Goal: Task Accomplishment & Management: Use online tool/utility

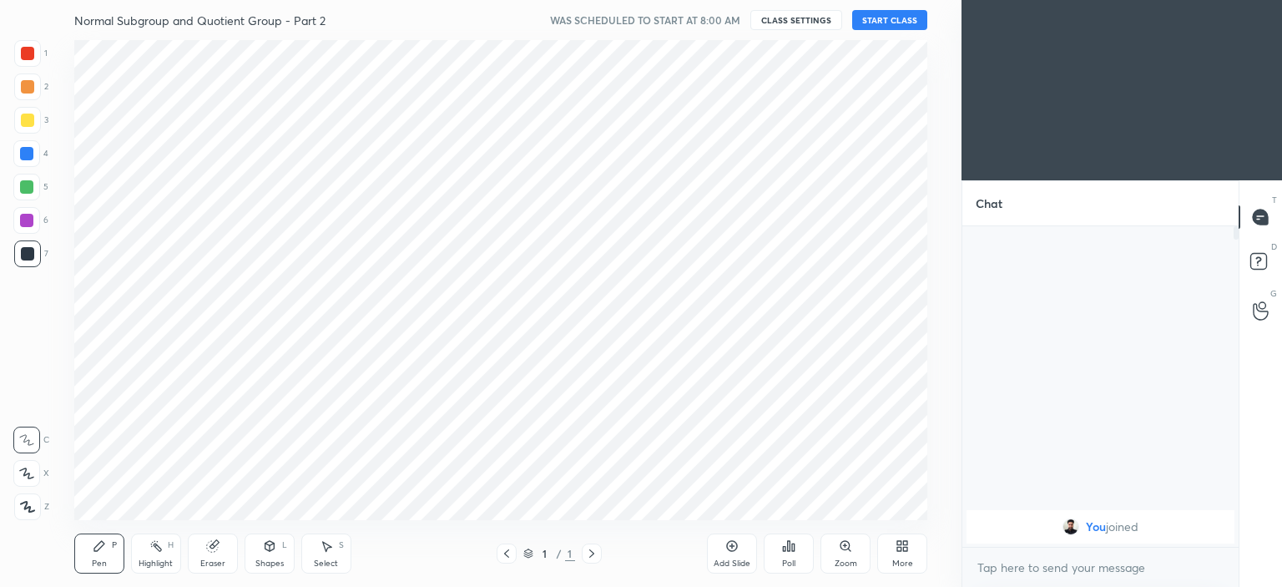
scroll to position [82977, 82563]
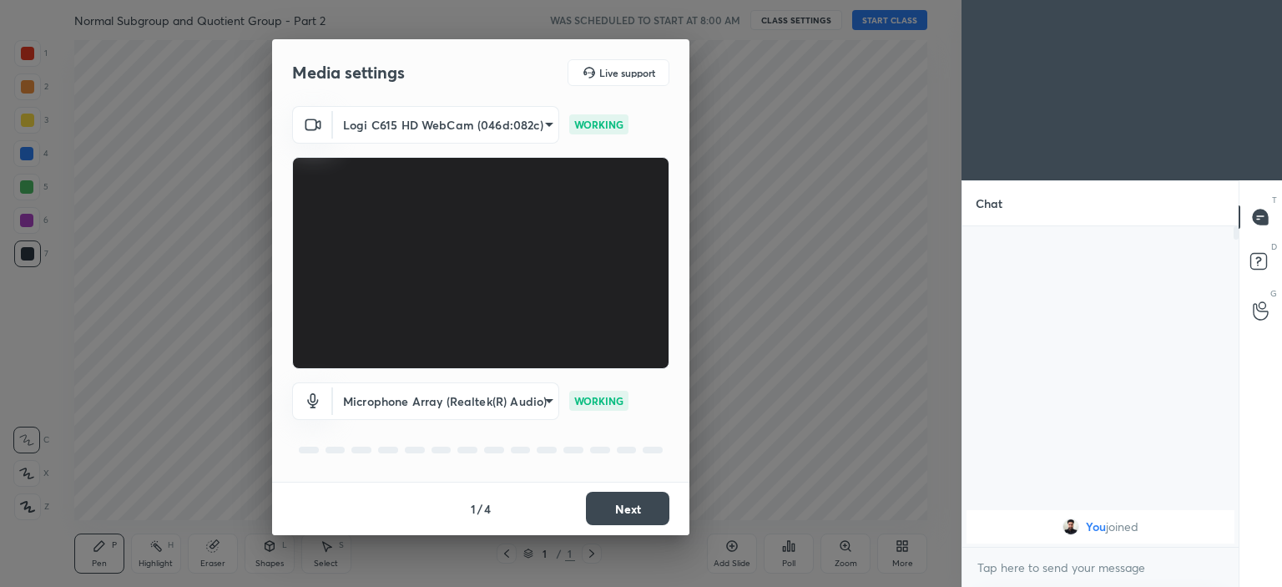
click at [613, 502] on button "Next" at bounding box center [627, 508] width 83 height 33
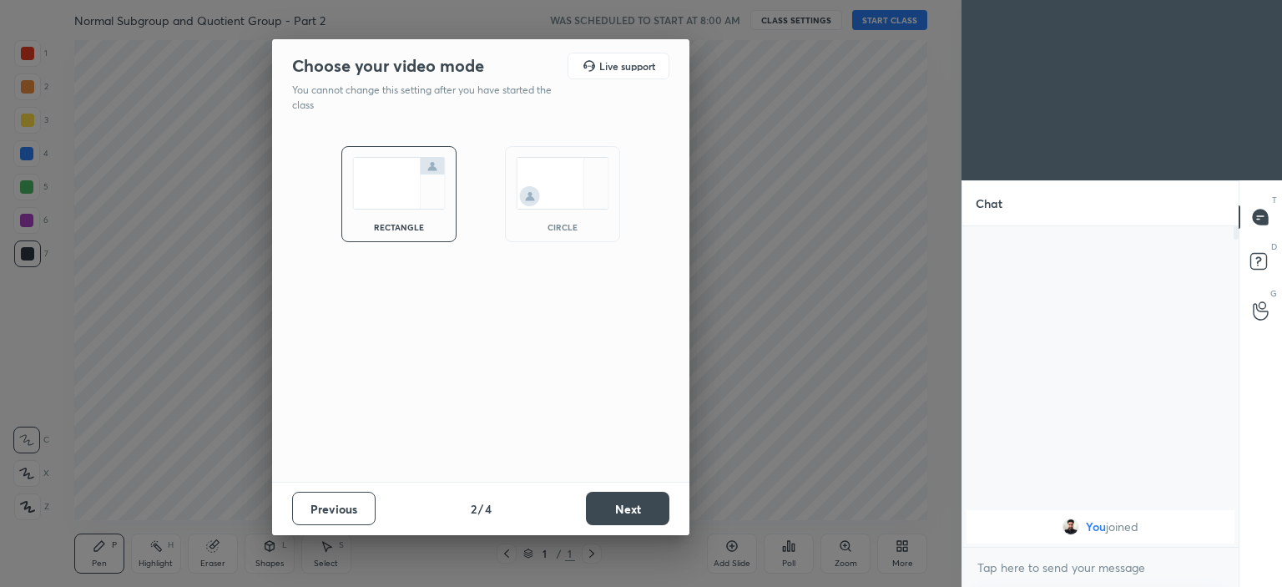
click at [537, 198] on img at bounding box center [562, 183] width 93 height 53
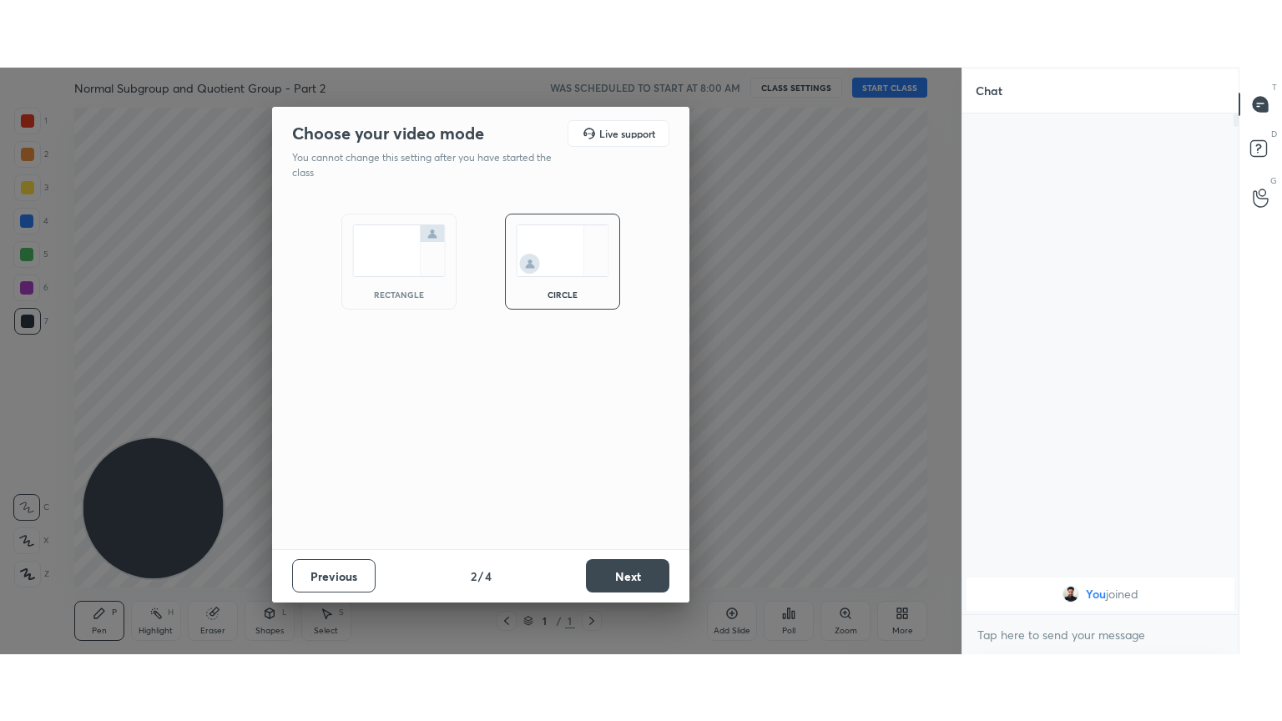
scroll to position [357, 271]
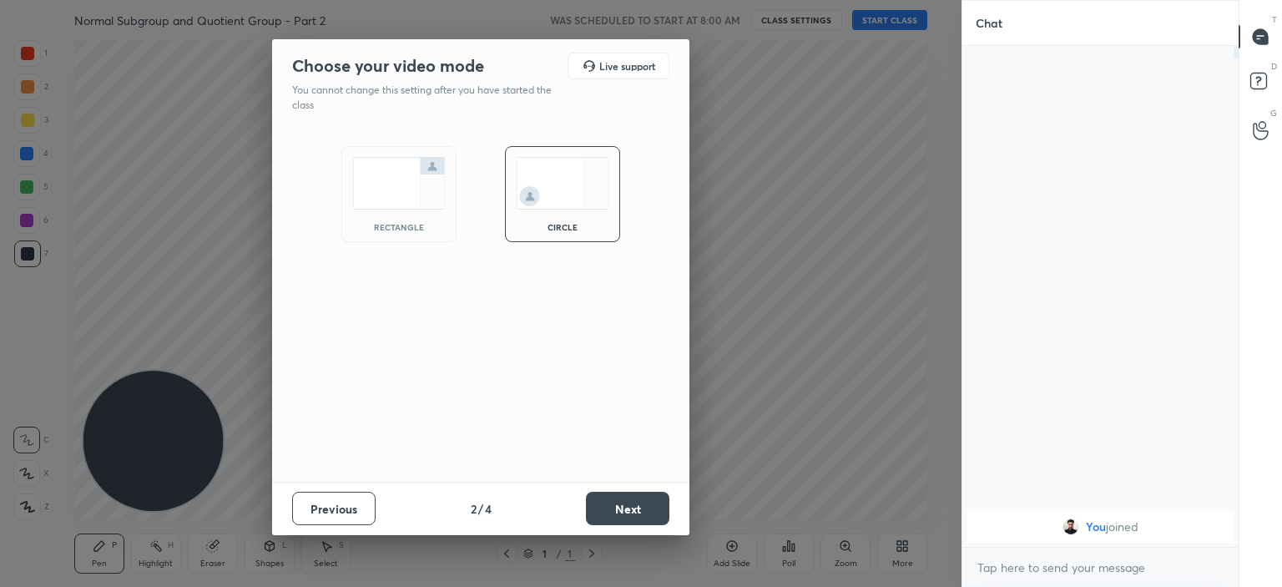
click at [614, 509] on button "Next" at bounding box center [627, 508] width 83 height 33
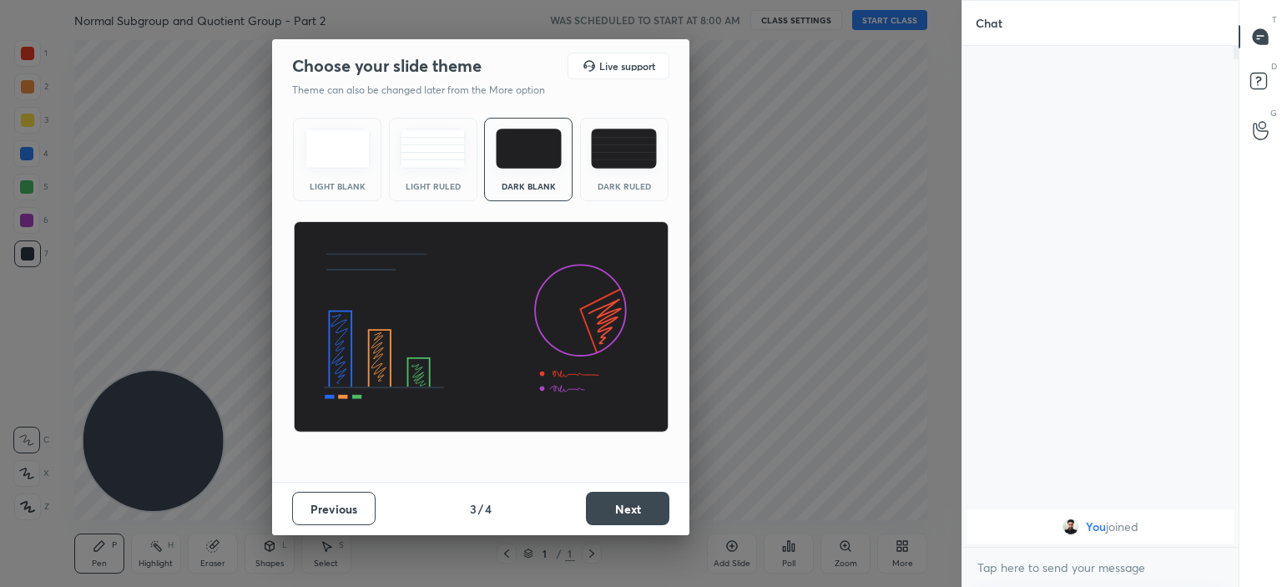
click at [629, 515] on button "Next" at bounding box center [627, 508] width 83 height 33
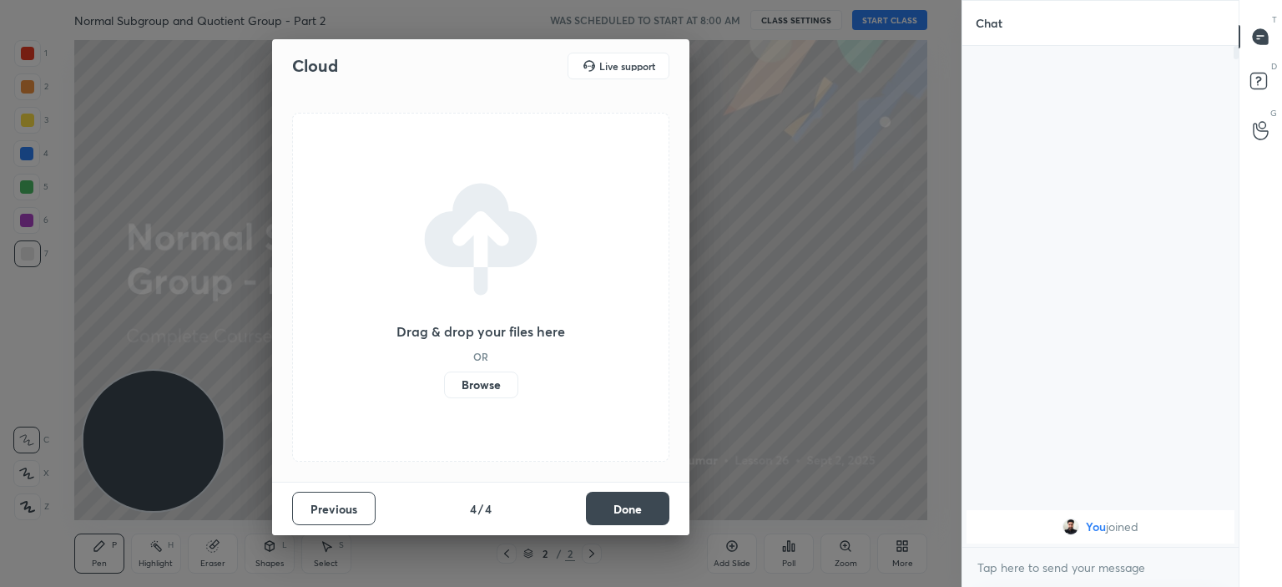
click at [482, 383] on label "Browse" at bounding box center [481, 384] width 74 height 27
click at [444, 383] on input "Browse" at bounding box center [444, 384] width 0 height 27
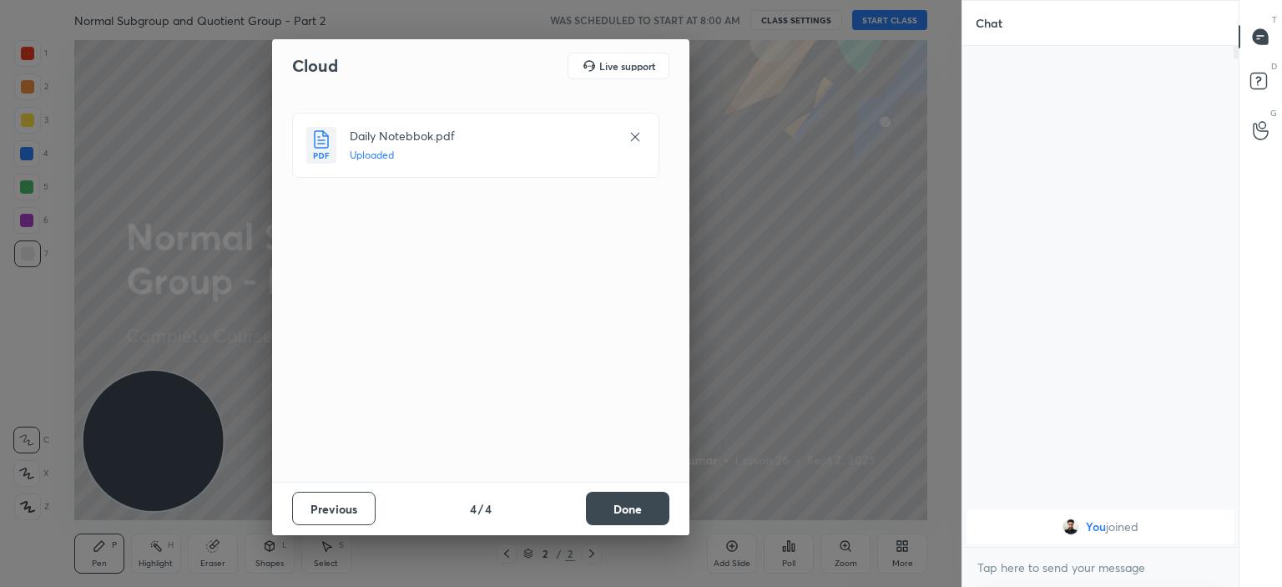
click at [643, 497] on button "Done" at bounding box center [627, 508] width 83 height 33
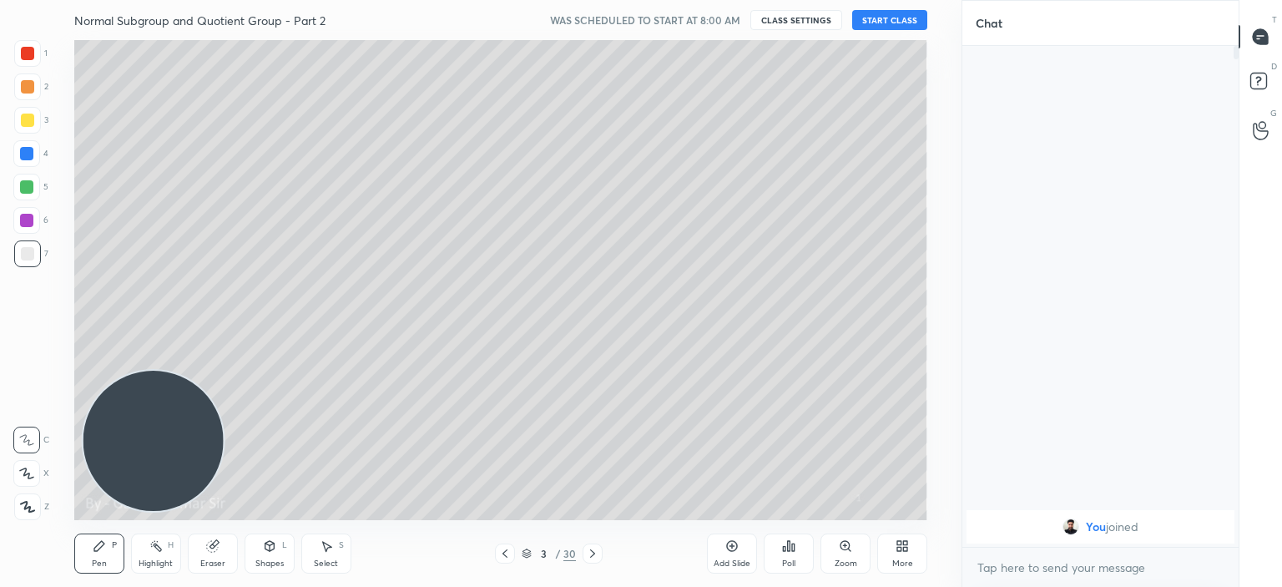
click at [503, 553] on icon at bounding box center [504, 553] width 5 height 8
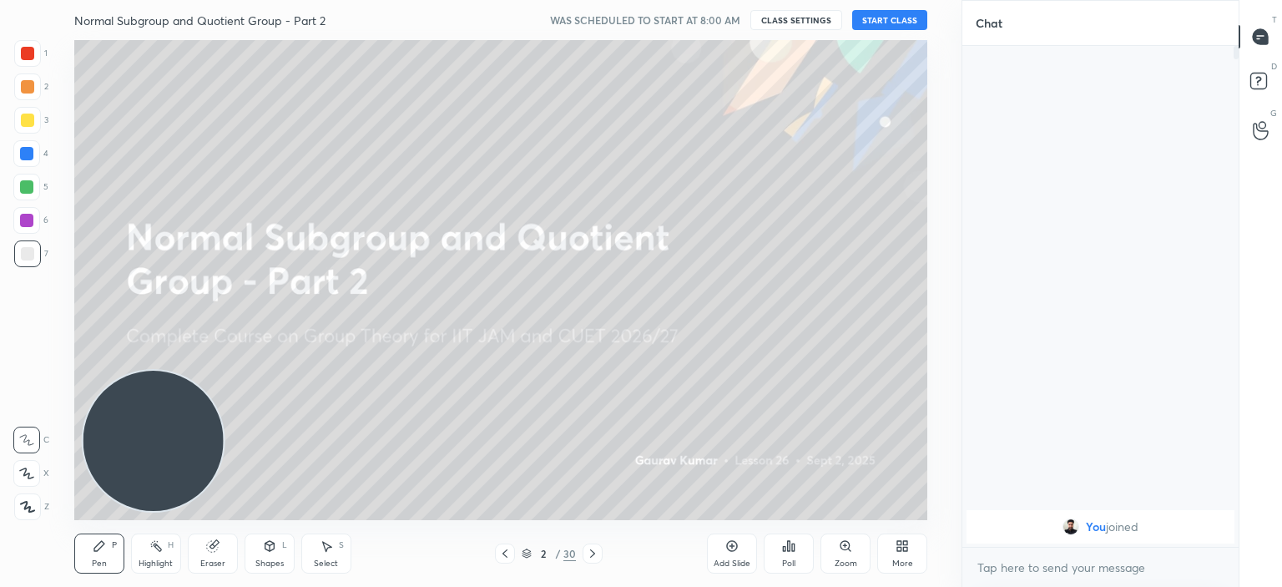
click at [897, 12] on button "START CLASS" at bounding box center [889, 20] width 75 height 20
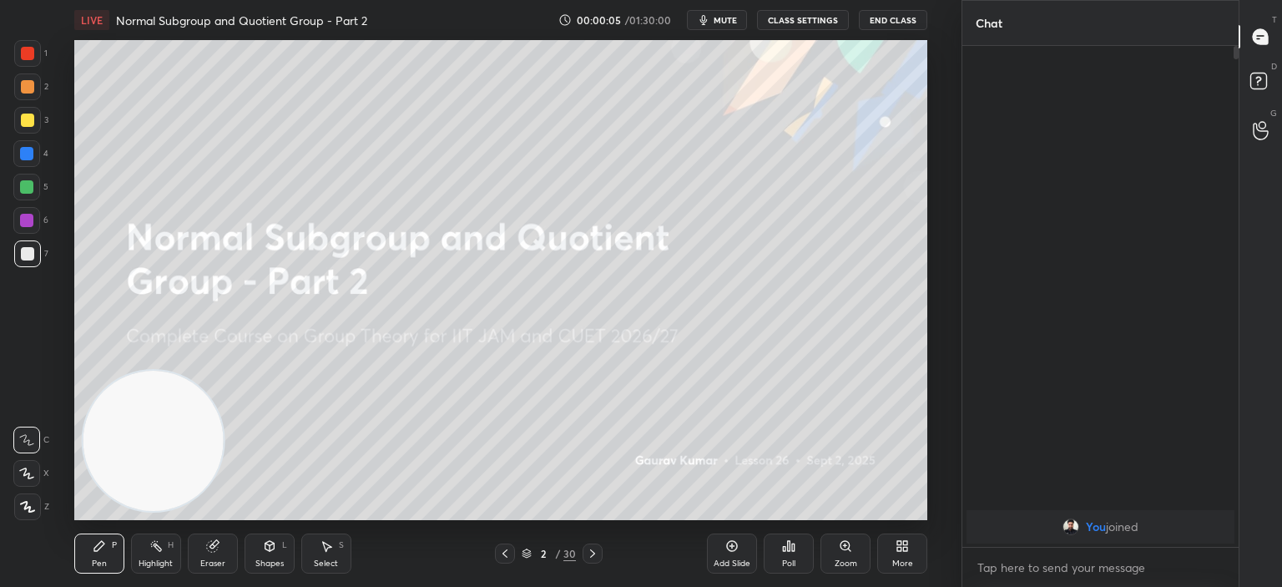
click at [902, 557] on div "More" at bounding box center [902, 553] width 50 height 40
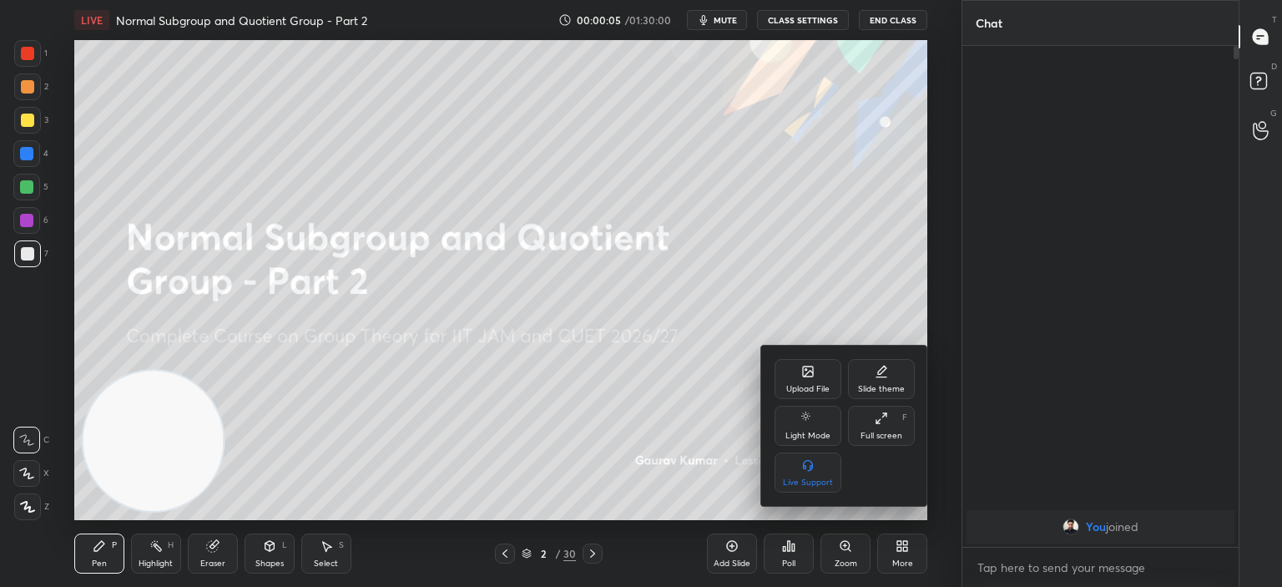
click at [880, 433] on div "Full screen" at bounding box center [881, 435] width 42 height 8
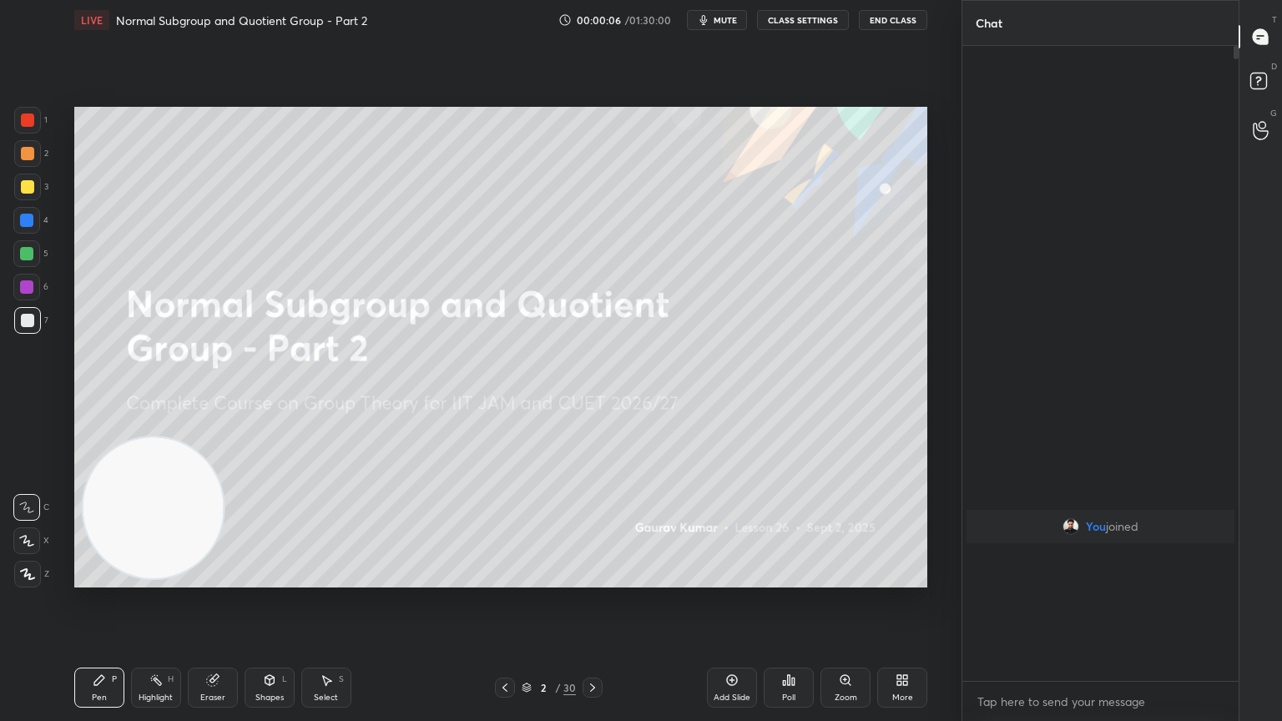
scroll to position [492, 271]
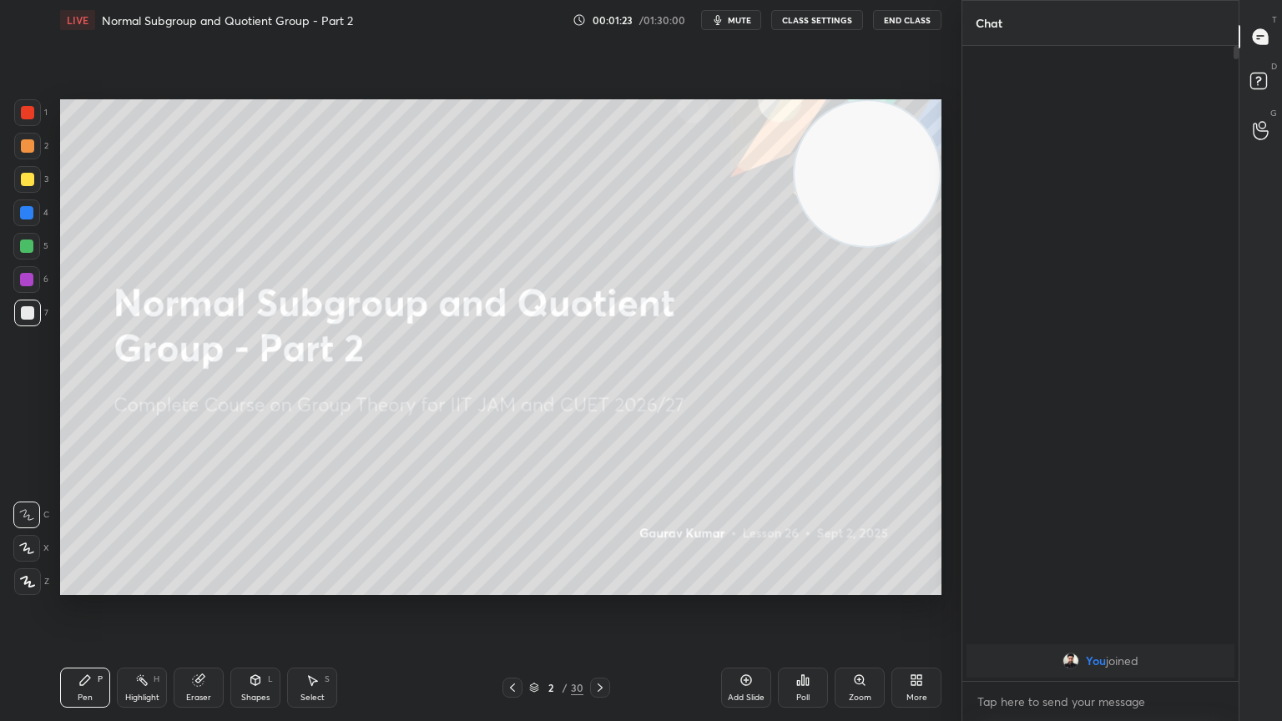
click at [766, 586] on div "Setting up your live class Poll for secs No correct answer Start poll" at bounding box center [500, 347] width 895 height 614
click at [601, 586] on icon at bounding box center [599, 687] width 13 height 13
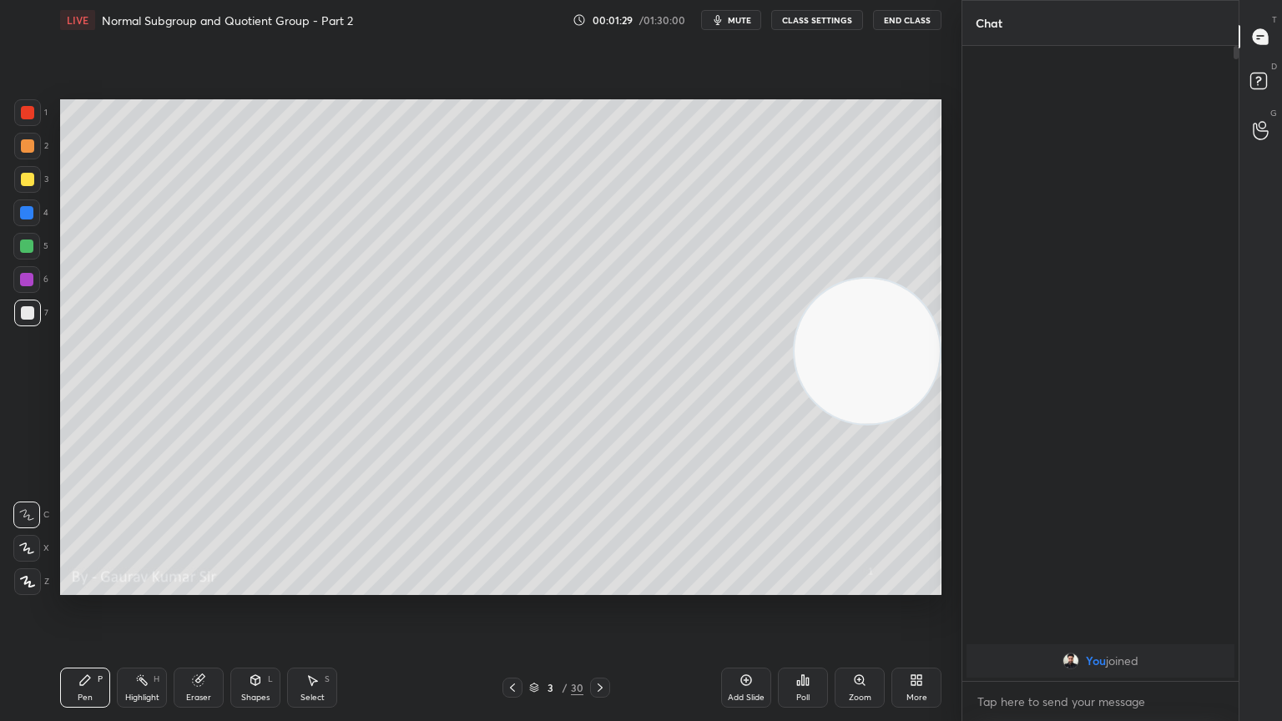
click at [23, 546] on icon at bounding box center [26, 548] width 15 height 12
click at [27, 143] on div at bounding box center [27, 145] width 13 height 13
click at [25, 174] on div at bounding box center [27, 179] width 13 height 13
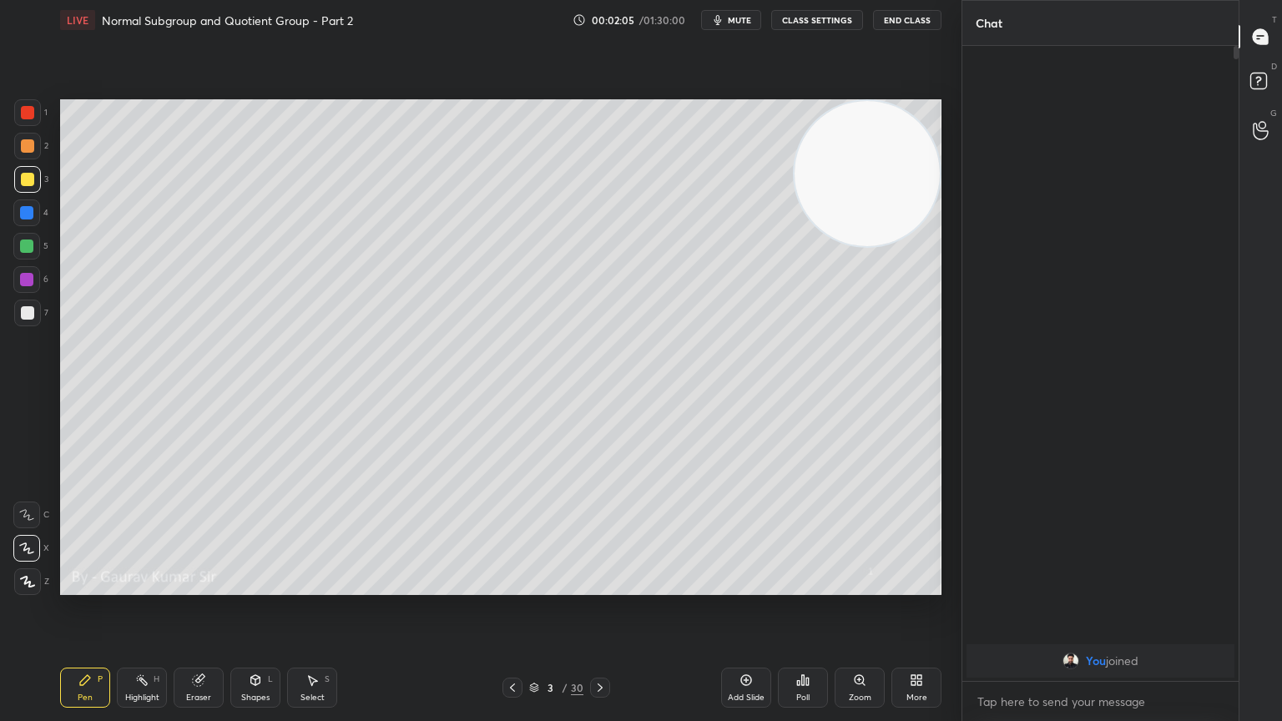
click at [27, 280] on div at bounding box center [26, 279] width 13 height 13
click at [23, 317] on div at bounding box center [27, 312] width 13 height 13
click at [25, 282] on div at bounding box center [26, 279] width 13 height 13
click at [603, 586] on icon at bounding box center [599, 687] width 13 height 13
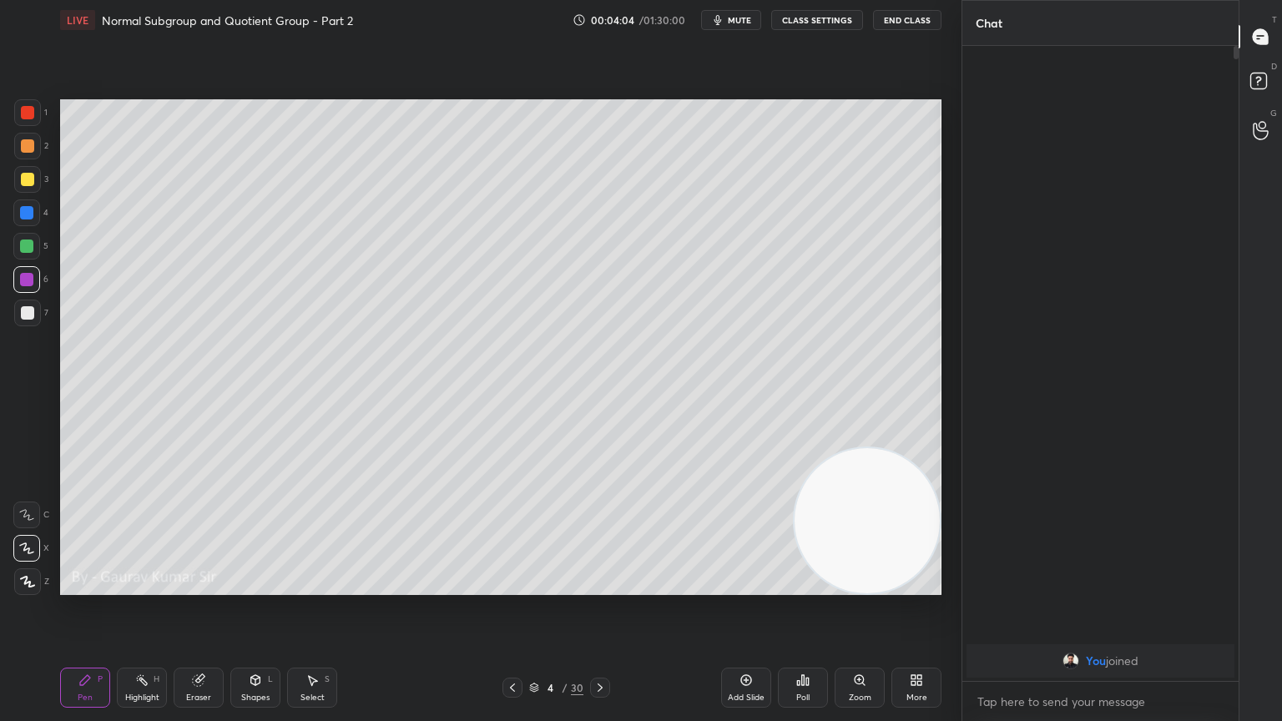
click at [27, 150] on div at bounding box center [27, 145] width 13 height 13
click at [25, 247] on div at bounding box center [26, 246] width 13 height 13
click at [27, 280] on div at bounding box center [26, 279] width 13 height 13
click at [25, 180] on div at bounding box center [27, 179] width 13 height 13
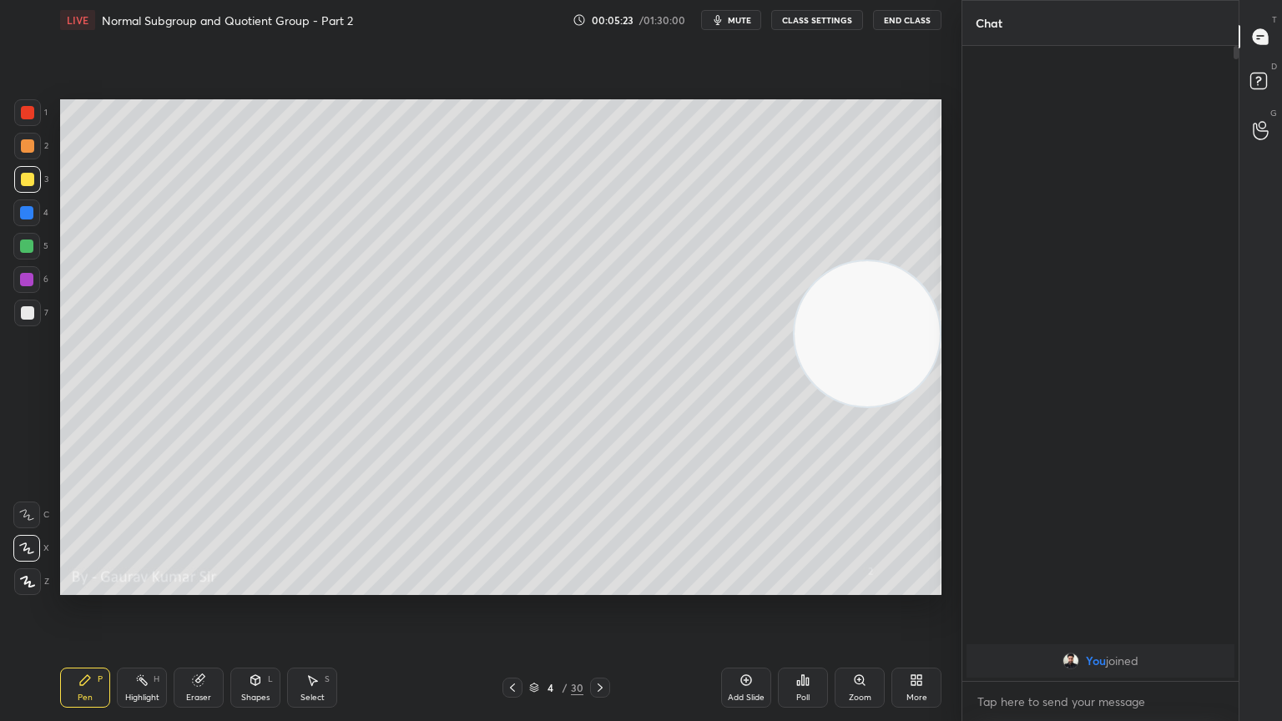
click at [25, 248] on div at bounding box center [26, 246] width 13 height 13
click at [23, 140] on div at bounding box center [27, 145] width 13 height 13
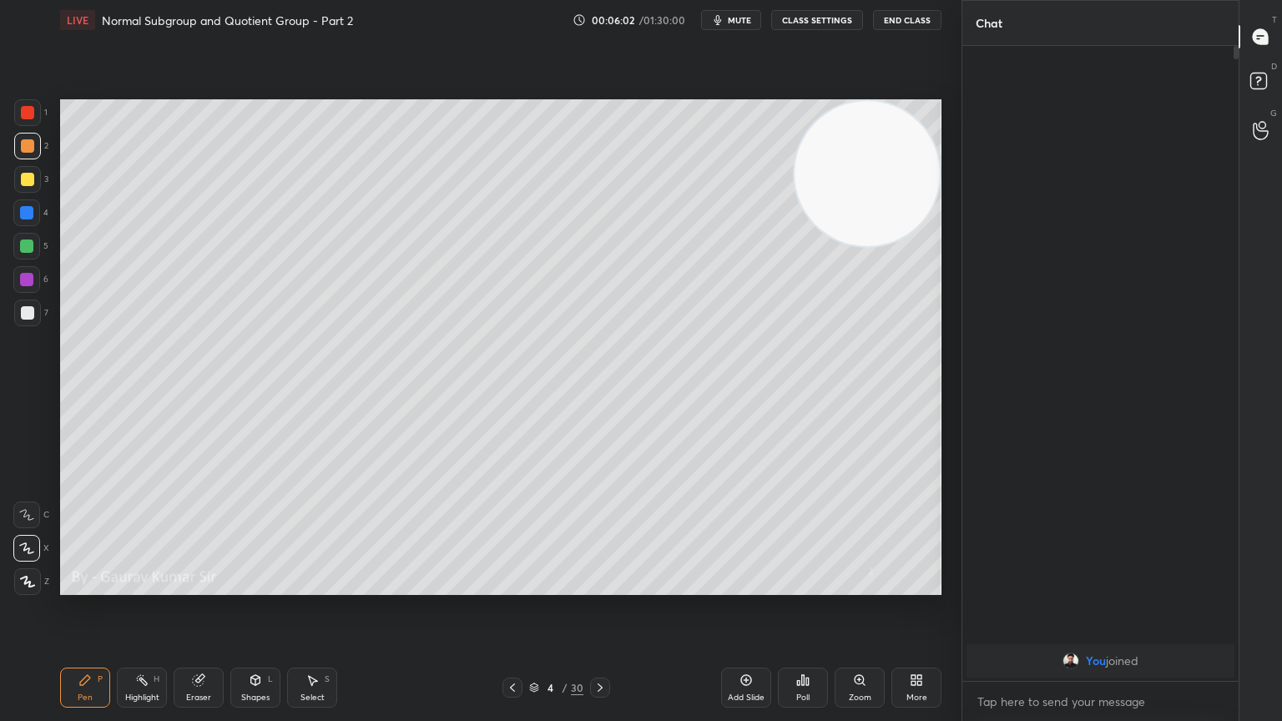
click at [27, 277] on div at bounding box center [26, 279] width 13 height 13
click at [604, 586] on icon at bounding box center [599, 687] width 13 height 13
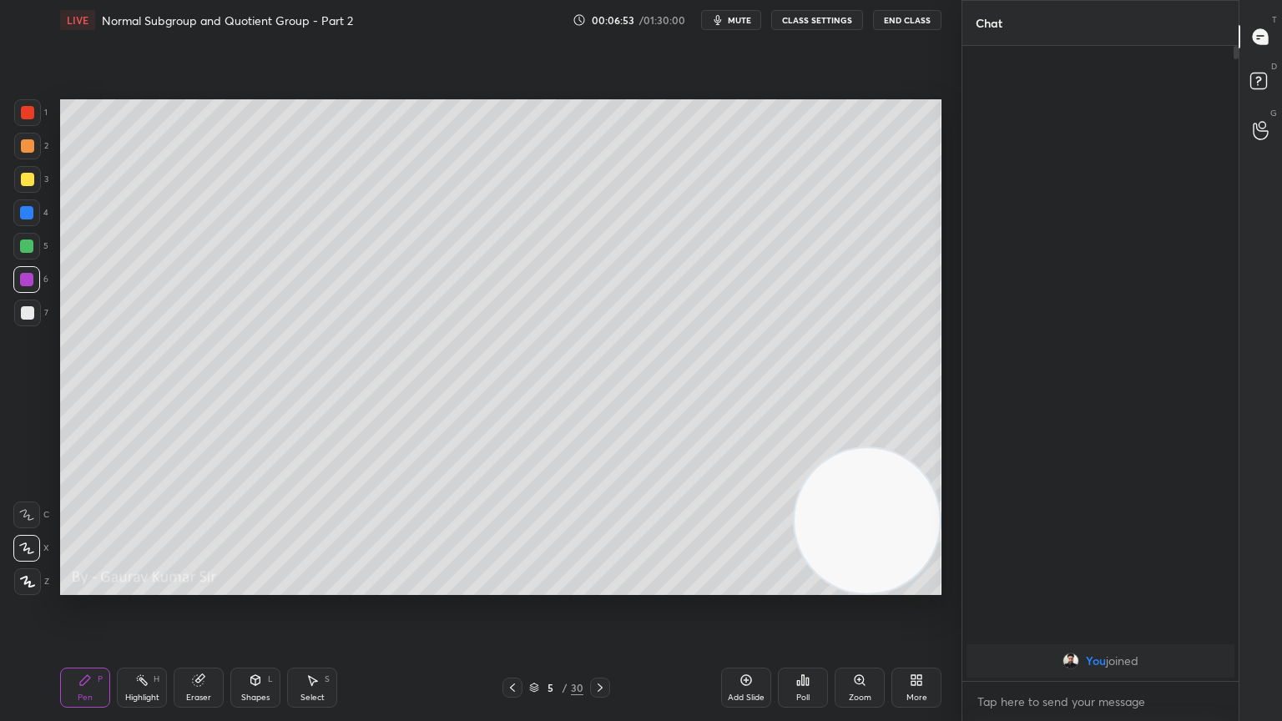
click at [30, 248] on div at bounding box center [26, 246] width 13 height 13
click at [23, 184] on div at bounding box center [27, 179] width 13 height 13
click at [30, 315] on div at bounding box center [27, 312] width 13 height 13
click at [512, 586] on icon at bounding box center [512, 687] width 13 height 13
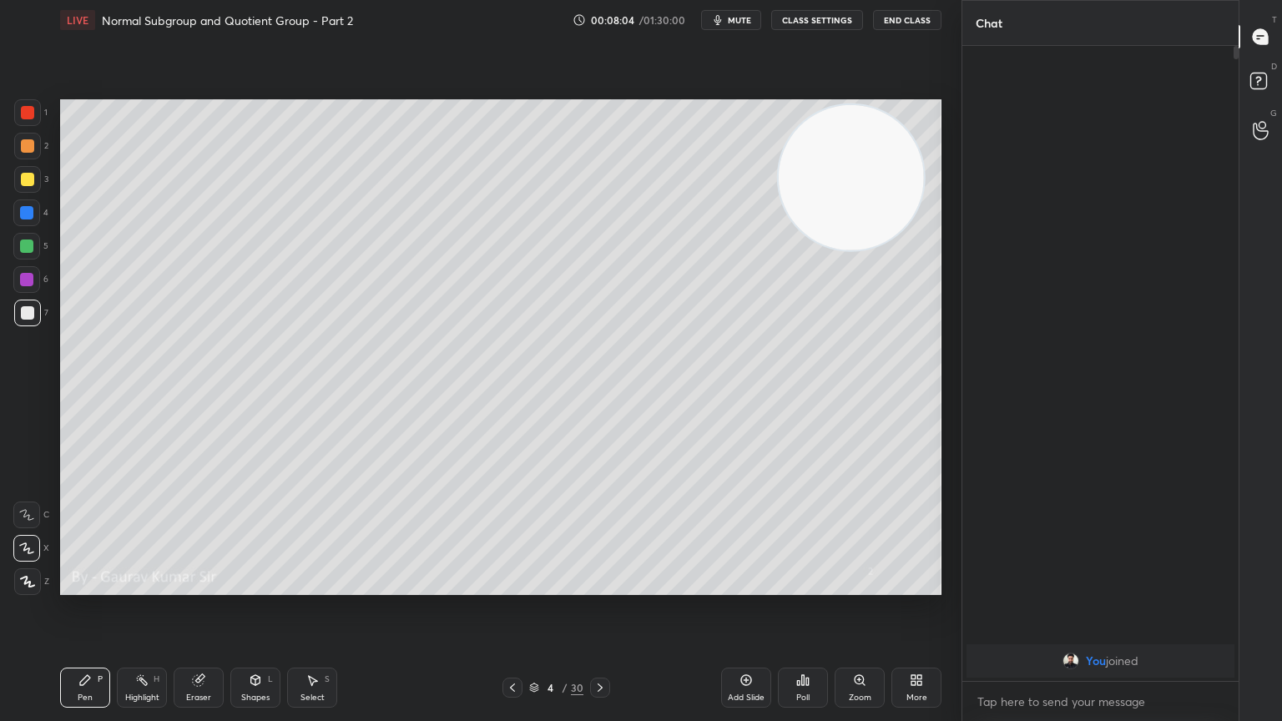
click at [206, 586] on div "Eraser" at bounding box center [198, 698] width 25 height 8
click at [27, 547] on icon at bounding box center [26, 549] width 13 height 14
click at [598, 586] on icon at bounding box center [599, 687] width 13 height 13
click at [93, 586] on div "Pen P" at bounding box center [85, 688] width 50 height 40
click at [33, 146] on div at bounding box center [27, 145] width 13 height 13
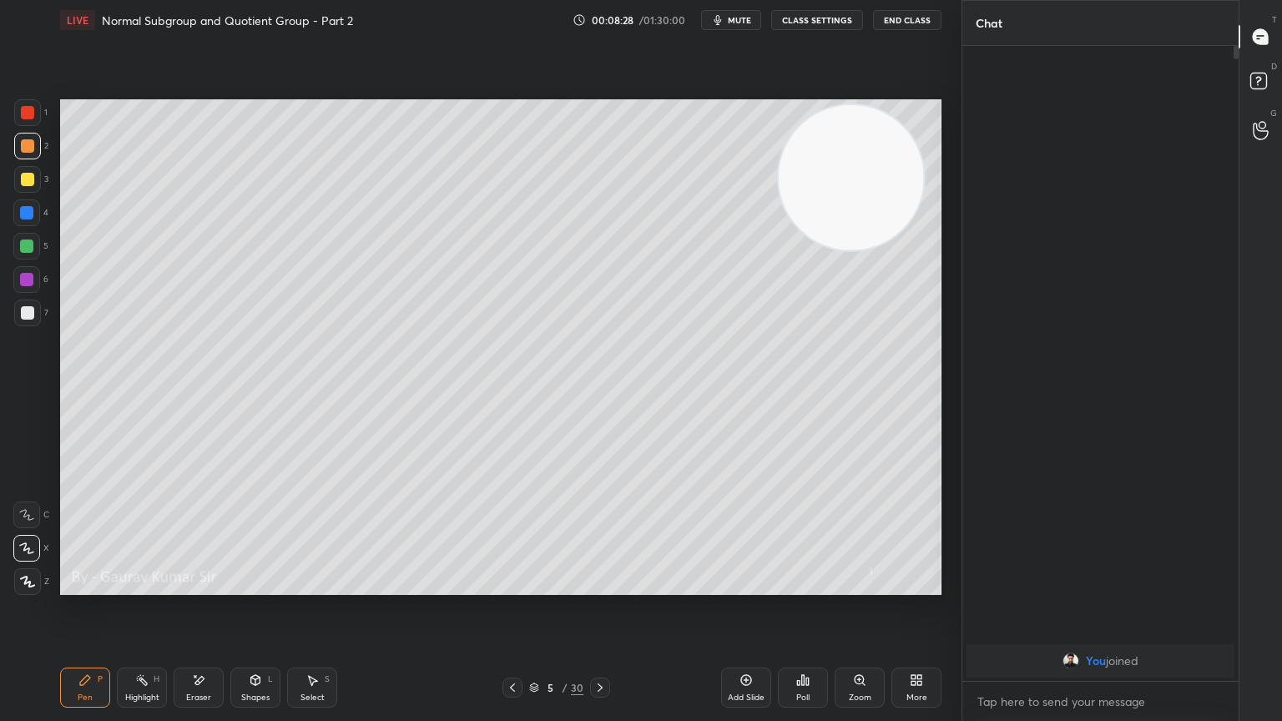
click at [216, 586] on div "Eraser" at bounding box center [199, 688] width 50 height 40
click at [93, 586] on div "Pen P" at bounding box center [85, 688] width 50 height 40
click at [27, 317] on div at bounding box center [27, 312] width 13 height 13
click at [204, 586] on div "Eraser" at bounding box center [199, 688] width 50 height 40
click at [84, 586] on div "Pen" at bounding box center [85, 698] width 15 height 8
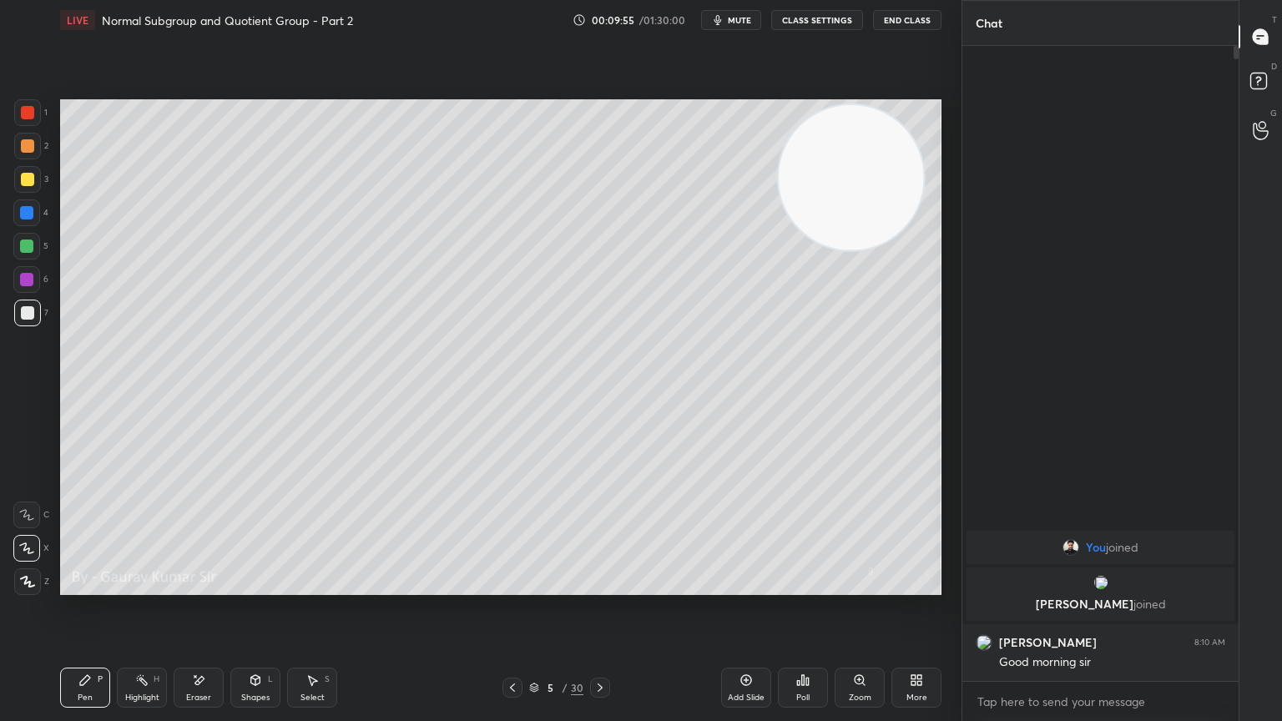
click at [598, 586] on icon at bounding box center [599, 687] width 13 height 13
click at [27, 249] on div at bounding box center [26, 246] width 13 height 13
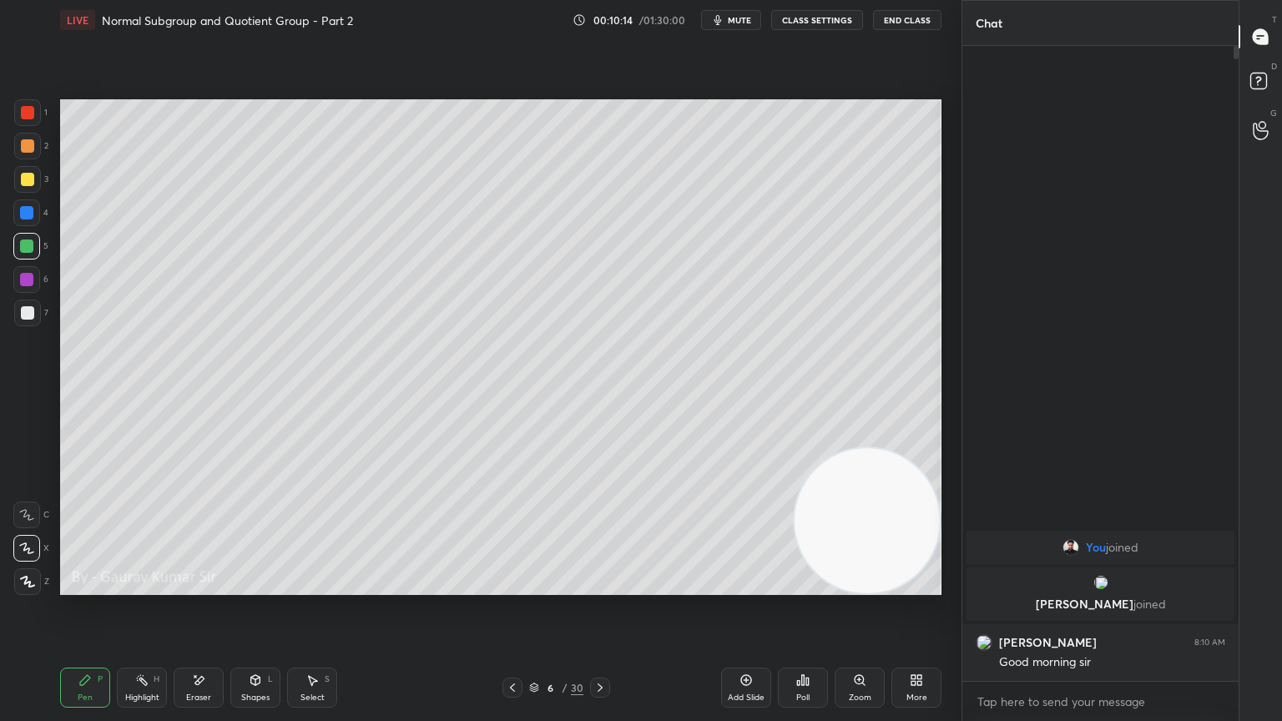
click at [23, 284] on div at bounding box center [26, 279] width 13 height 13
click at [23, 183] on div at bounding box center [27, 179] width 13 height 13
click at [27, 250] on div at bounding box center [26, 246] width 13 height 13
click at [754, 25] on button "mute" at bounding box center [731, 20] width 60 height 20
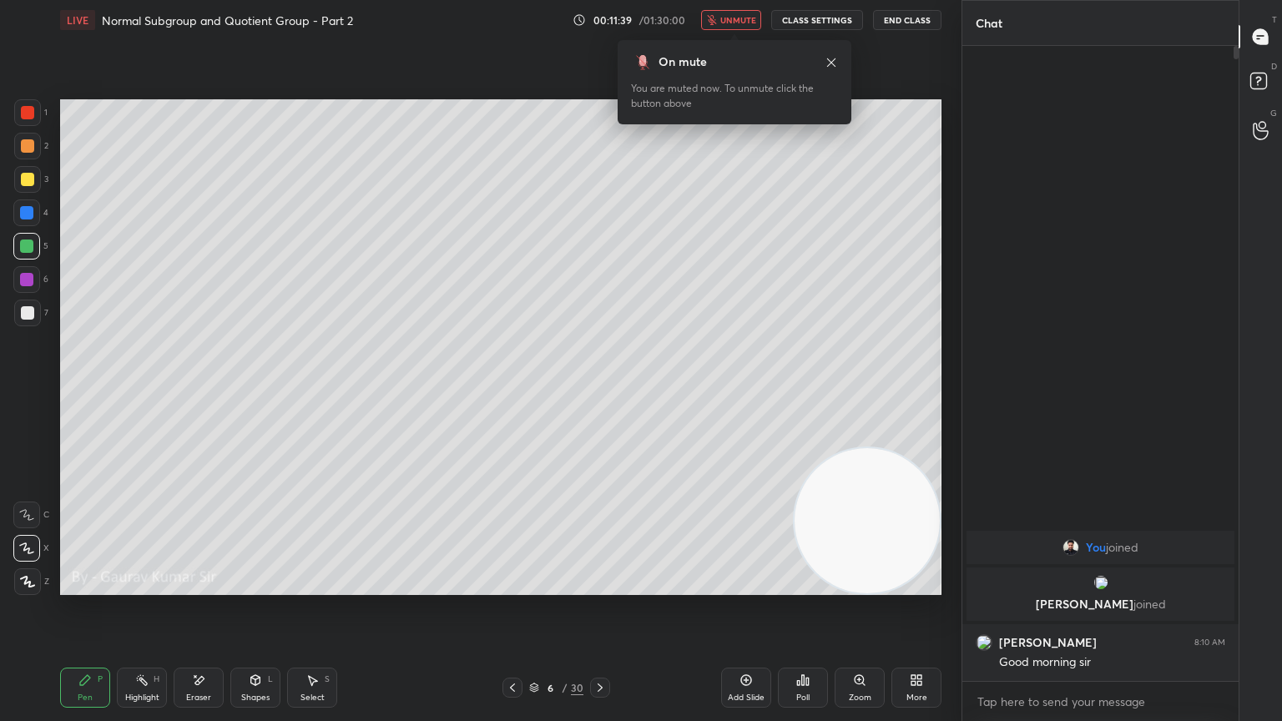
click at [754, 25] on button "unmute" at bounding box center [731, 20] width 60 height 20
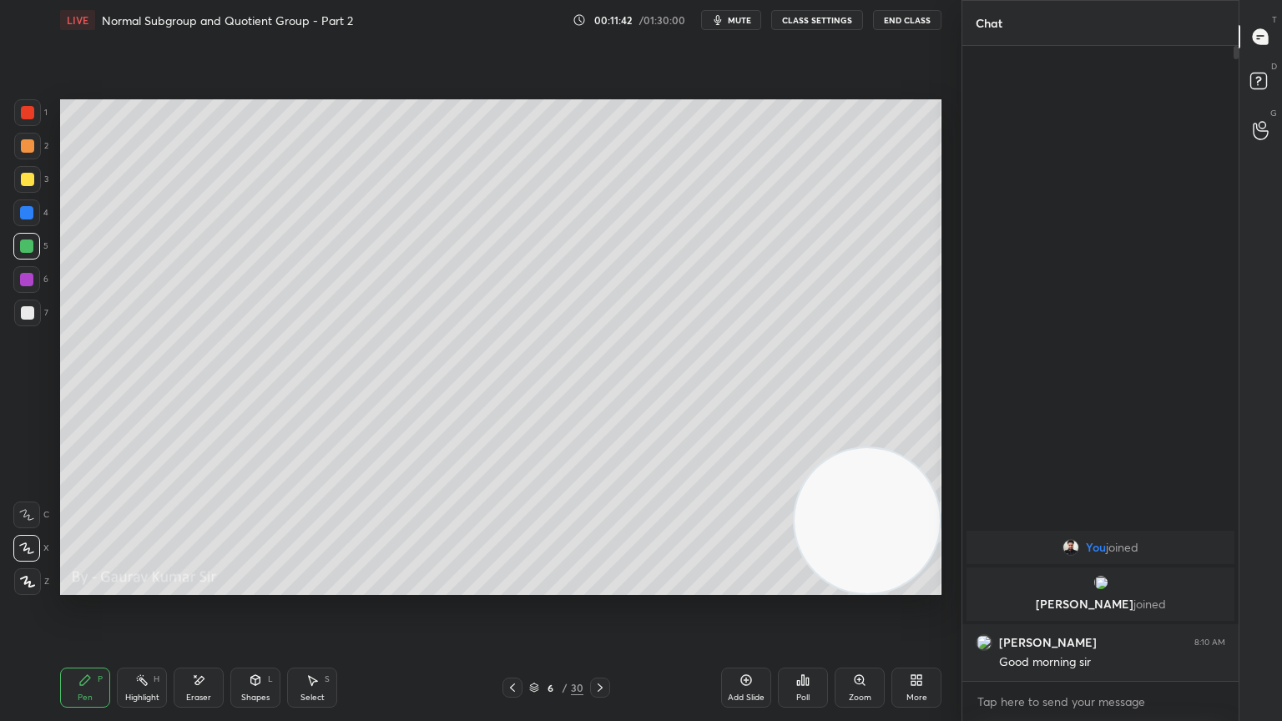
click at [23, 179] on div at bounding box center [27, 179] width 13 height 13
click at [28, 318] on div at bounding box center [27, 312] width 13 height 13
click at [30, 250] on div at bounding box center [26, 246] width 13 height 13
click at [29, 280] on div at bounding box center [26, 279] width 13 height 13
click at [26, 244] on div at bounding box center [26, 246] width 13 height 13
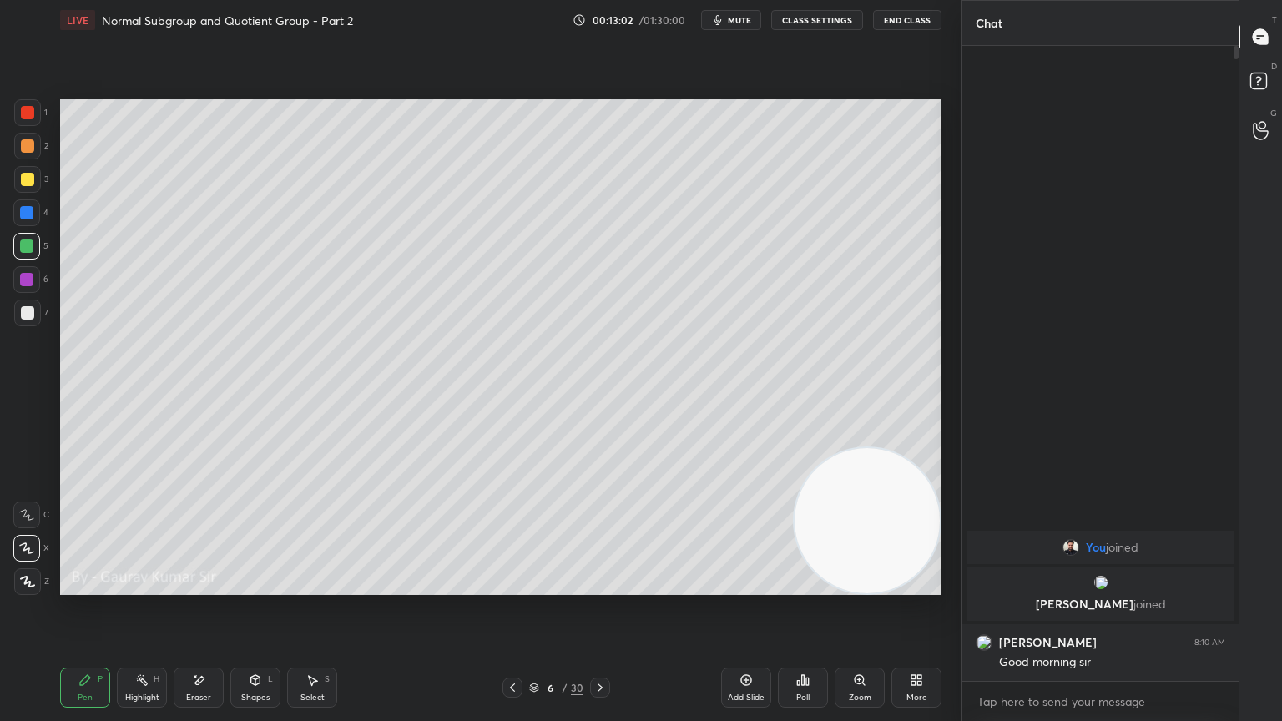
click at [603, 586] on icon at bounding box center [599, 687] width 13 height 13
click at [28, 145] on div at bounding box center [27, 145] width 13 height 13
click at [25, 245] on div at bounding box center [26, 246] width 13 height 13
click at [27, 178] on div at bounding box center [27, 179] width 13 height 13
click at [27, 281] on div at bounding box center [26, 279] width 13 height 13
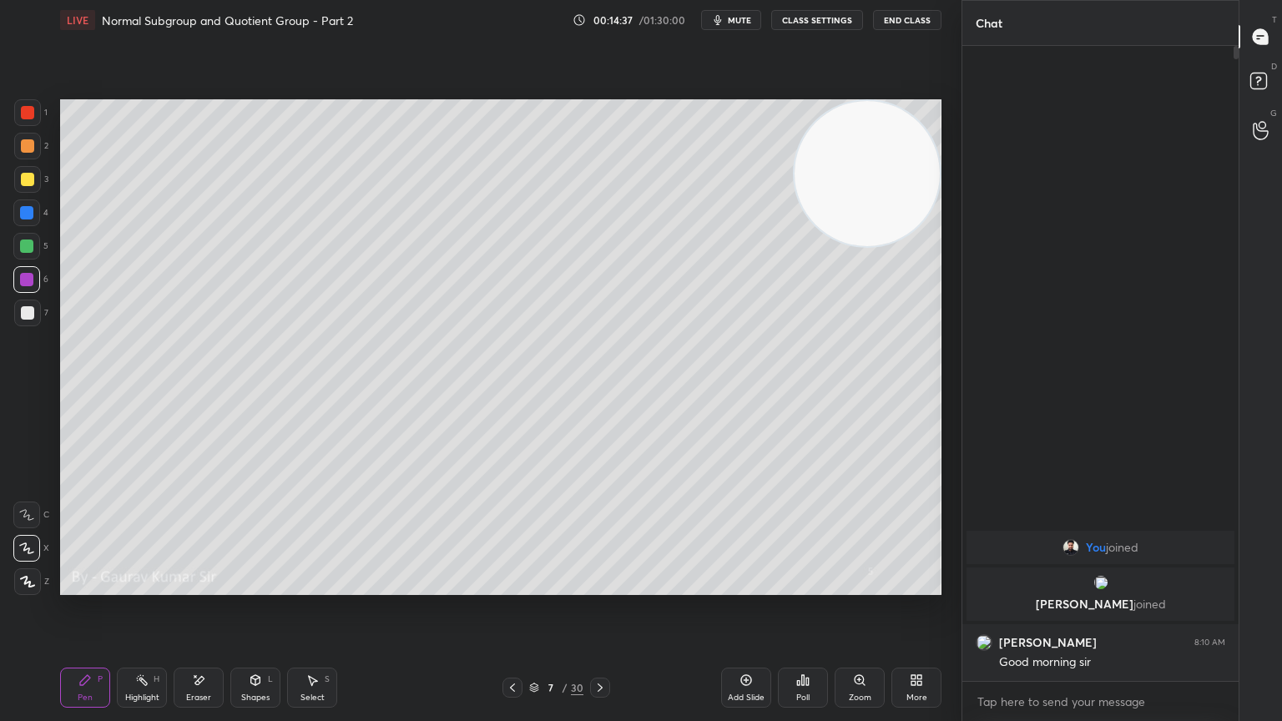
click at [28, 249] on div at bounding box center [26, 246] width 13 height 13
click at [32, 280] on div at bounding box center [26, 279] width 13 height 13
click at [600, 586] on icon at bounding box center [599, 687] width 13 height 13
click at [30, 216] on div at bounding box center [26, 212] width 13 height 13
click at [28, 182] on div at bounding box center [27, 179] width 13 height 13
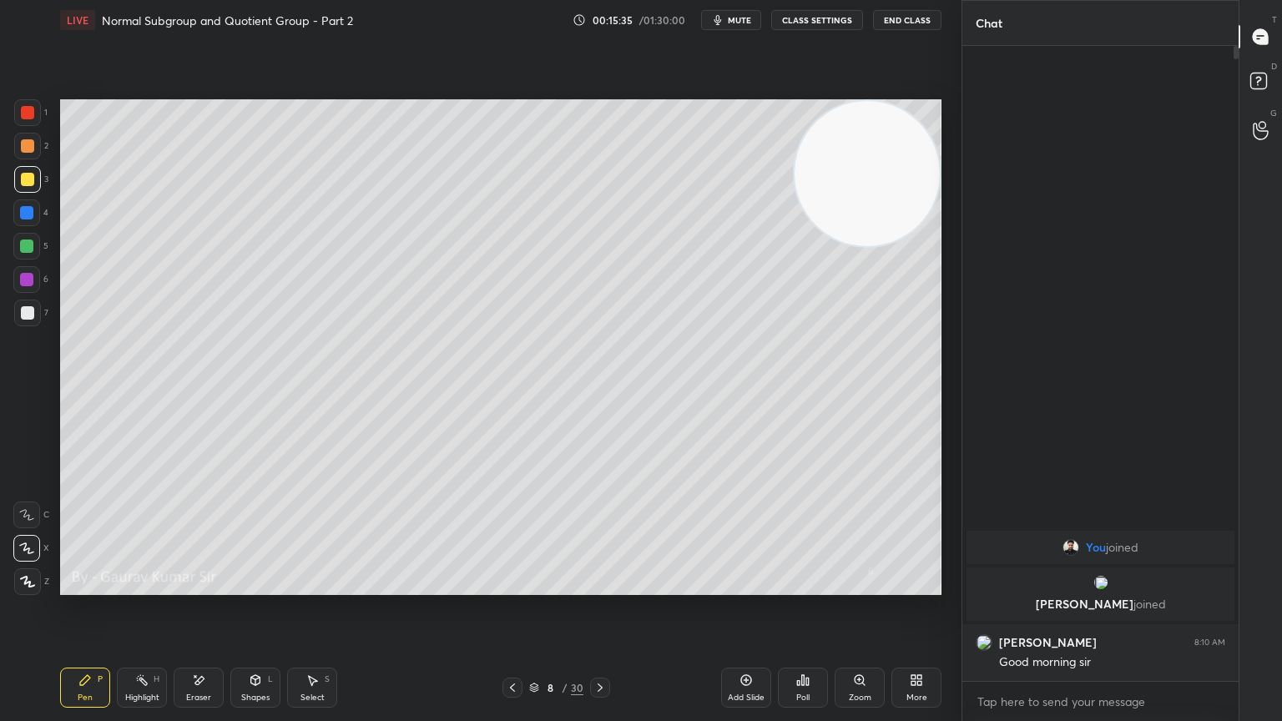
click at [214, 586] on div "Eraser" at bounding box center [199, 688] width 50 height 40
click at [82, 586] on div "Pen" at bounding box center [85, 698] width 15 height 8
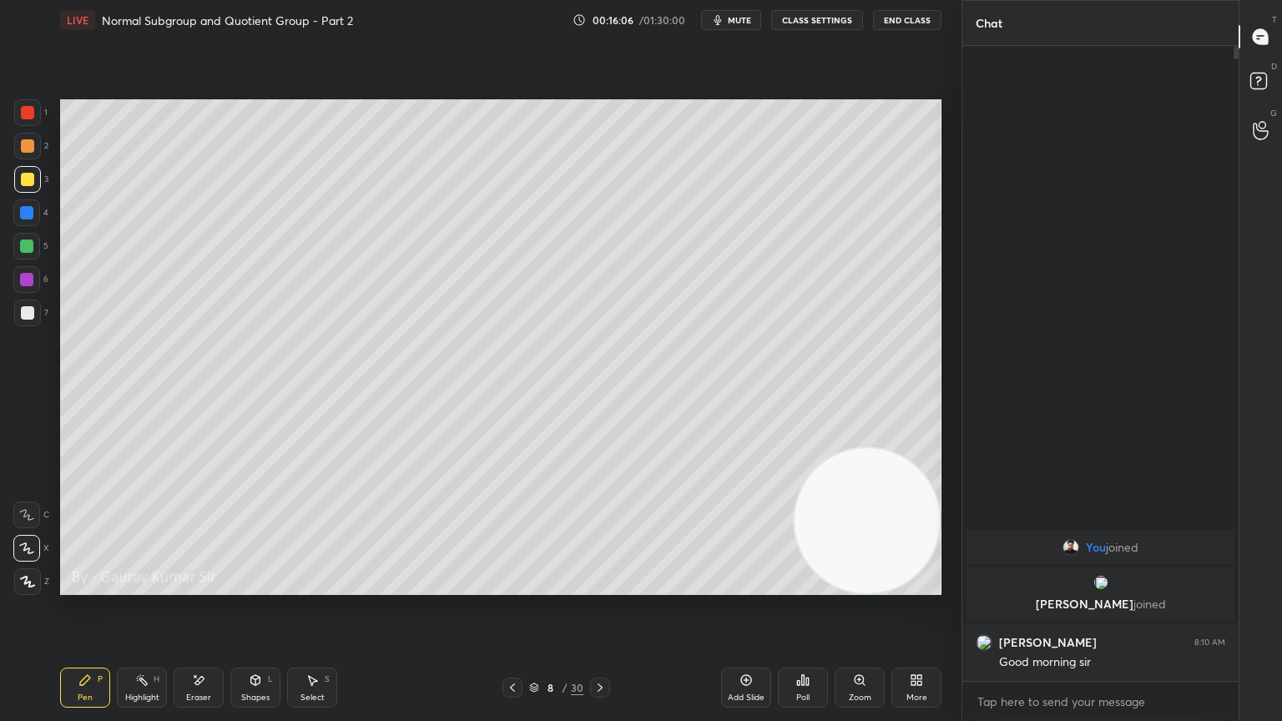
click at [25, 283] on div at bounding box center [26, 279] width 13 height 13
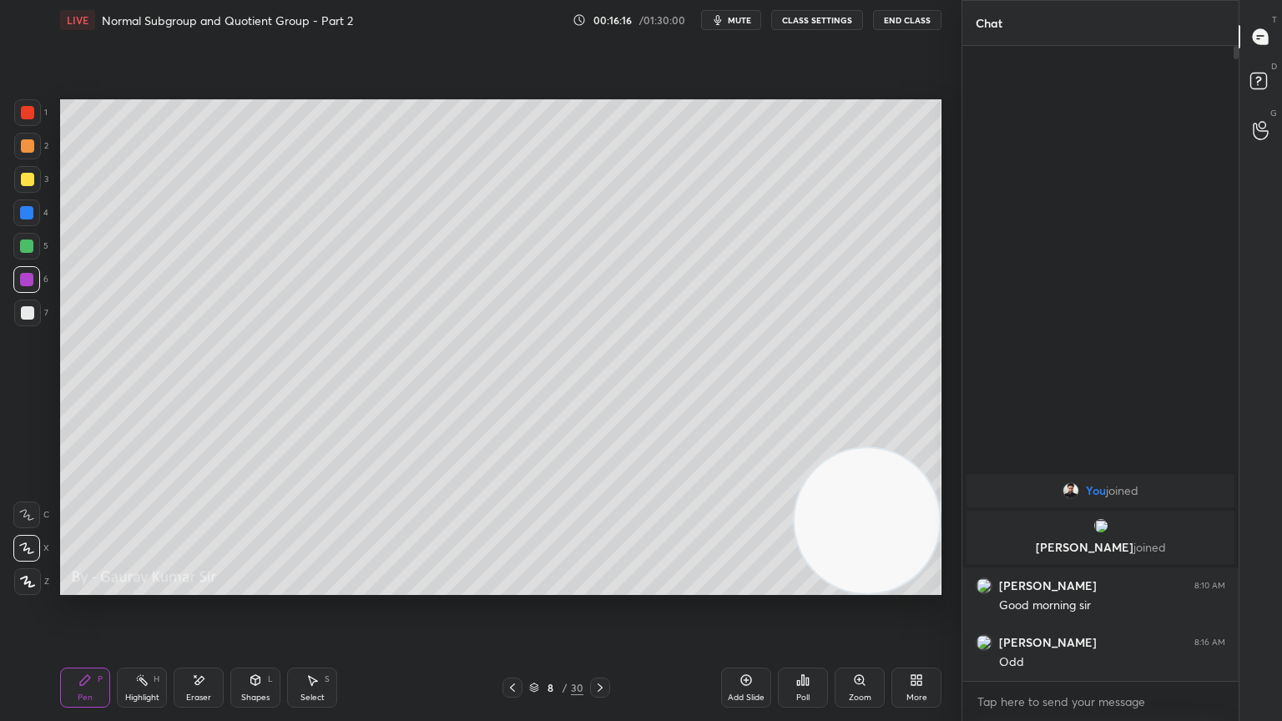
click at [190, 586] on div "Eraser" at bounding box center [198, 698] width 25 height 8
click at [81, 586] on div "Pen" at bounding box center [85, 698] width 15 height 8
click at [30, 246] on div at bounding box center [26, 246] width 13 height 13
click at [27, 150] on div at bounding box center [27, 145] width 13 height 13
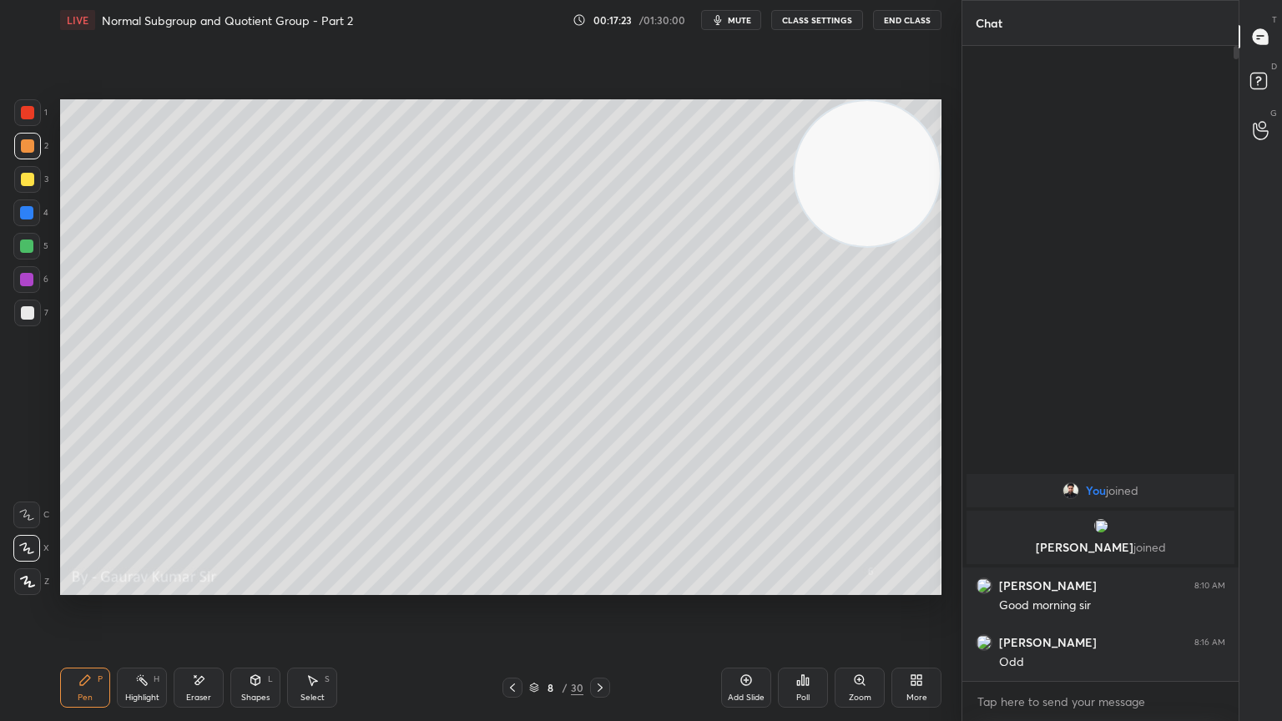
click at [190, 586] on div "Eraser" at bounding box center [199, 688] width 50 height 40
click at [84, 586] on icon at bounding box center [85, 680] width 10 height 10
click at [601, 586] on icon at bounding box center [600, 688] width 5 height 8
click at [25, 179] on div at bounding box center [27, 179] width 13 height 13
click at [511, 586] on icon at bounding box center [512, 687] width 13 height 13
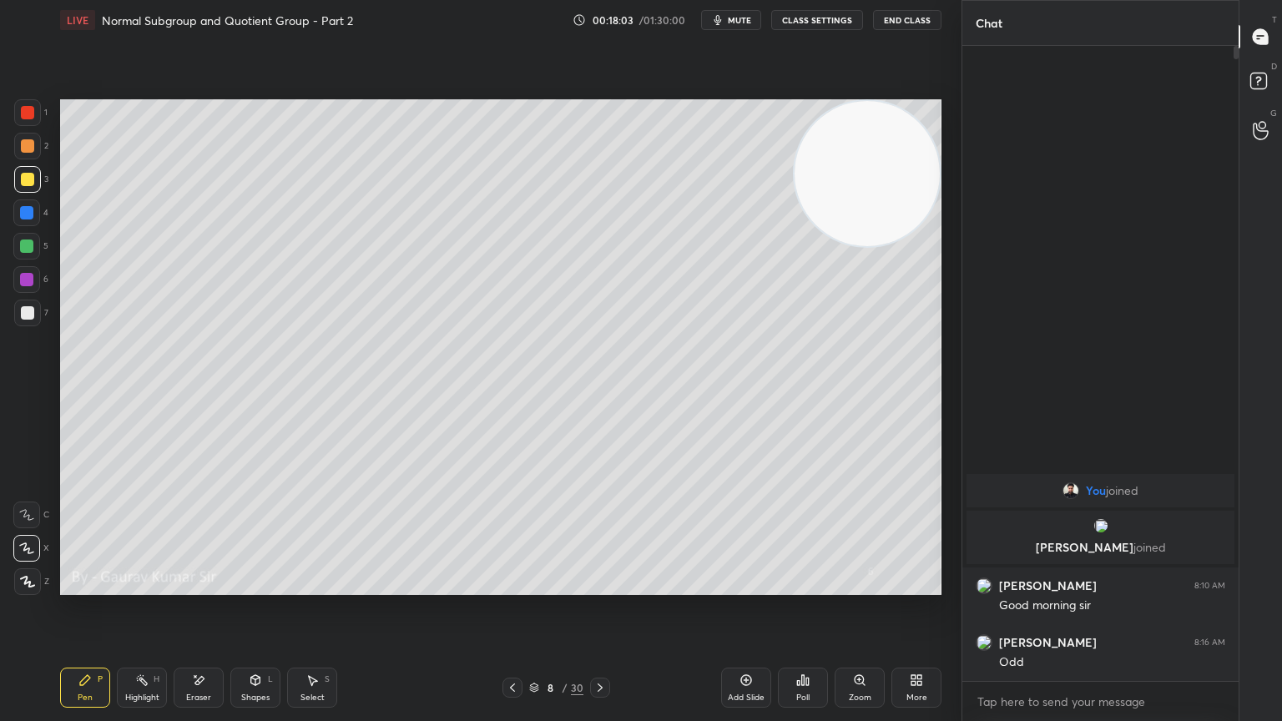
click at [604, 586] on icon at bounding box center [599, 687] width 13 height 13
click at [26, 144] on div at bounding box center [27, 145] width 13 height 13
click at [206, 586] on div "Eraser" at bounding box center [199, 688] width 50 height 40
click at [92, 586] on div "Pen P" at bounding box center [85, 688] width 50 height 40
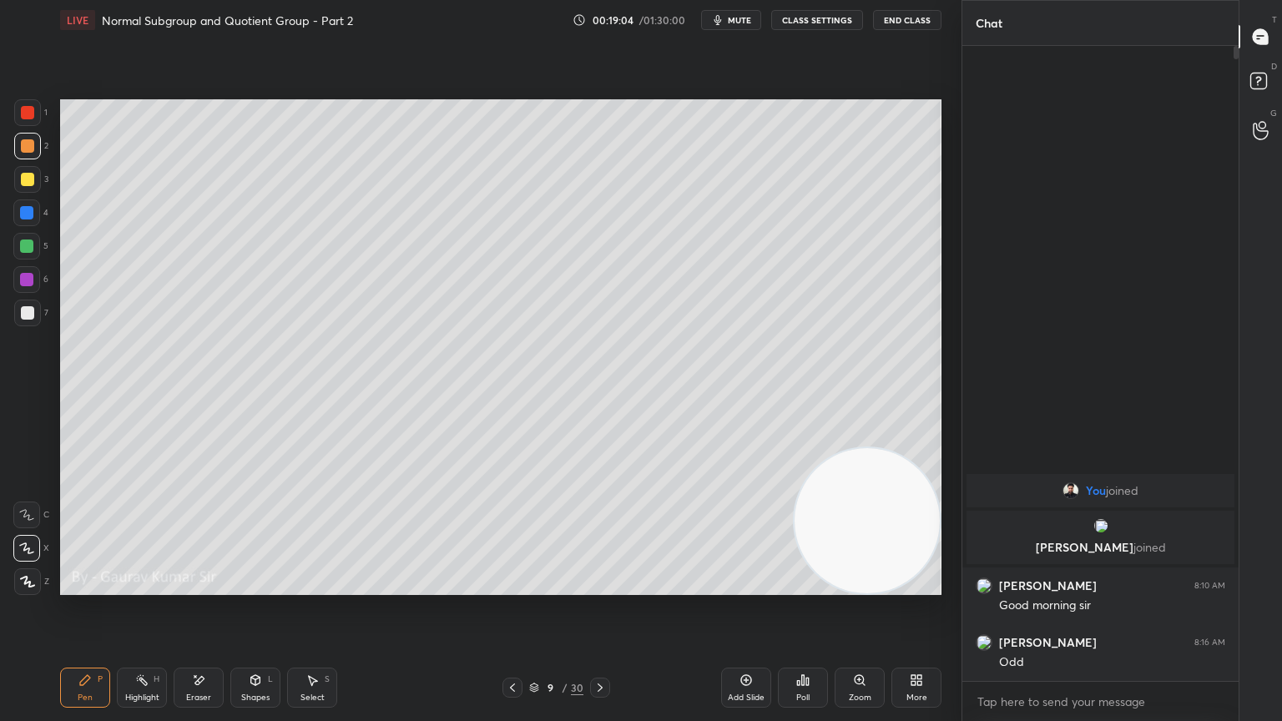
click at [28, 245] on div at bounding box center [26, 246] width 13 height 13
click at [25, 214] on div at bounding box center [26, 212] width 13 height 13
click at [532, 586] on div "Setting up your live class Poll for secs No correct answer Start poll" at bounding box center [500, 347] width 895 height 614
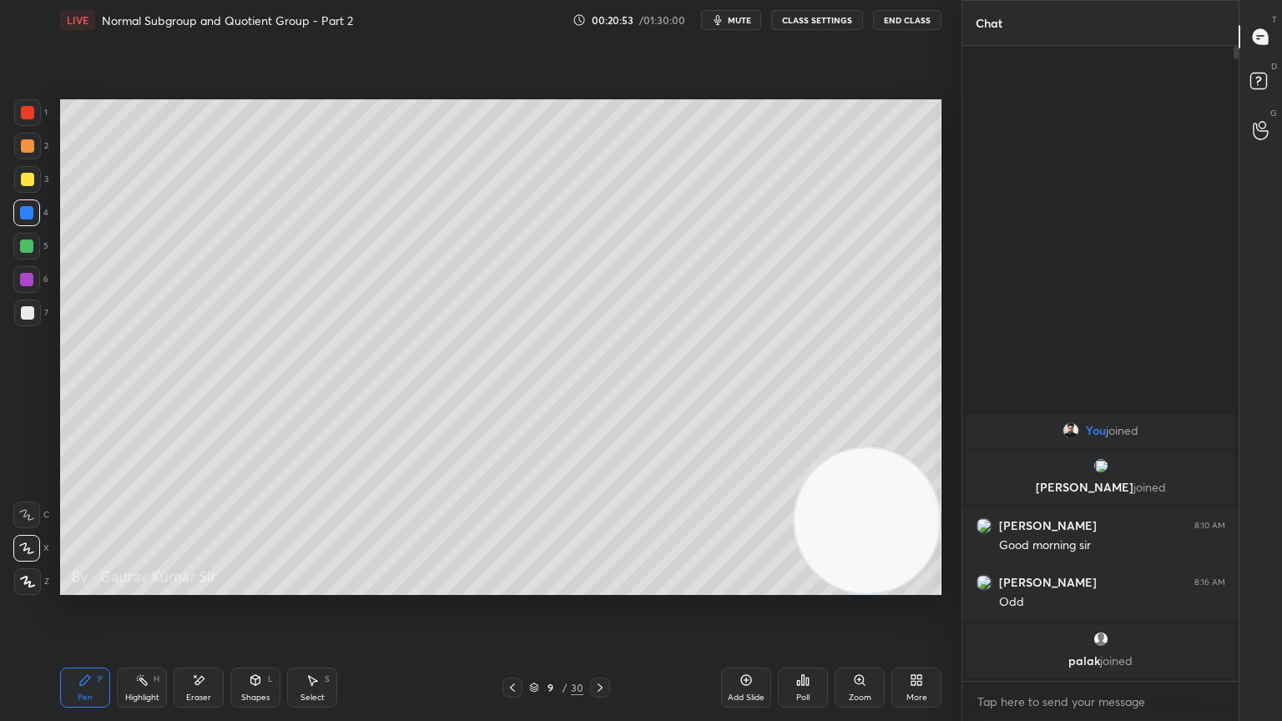
click at [598, 586] on icon at bounding box center [599, 687] width 13 height 13
click at [28, 181] on div at bounding box center [27, 179] width 13 height 13
click at [30, 285] on div at bounding box center [26, 279] width 13 height 13
click at [27, 314] on div at bounding box center [27, 312] width 13 height 13
click at [197, 586] on div "Eraser" at bounding box center [199, 688] width 50 height 40
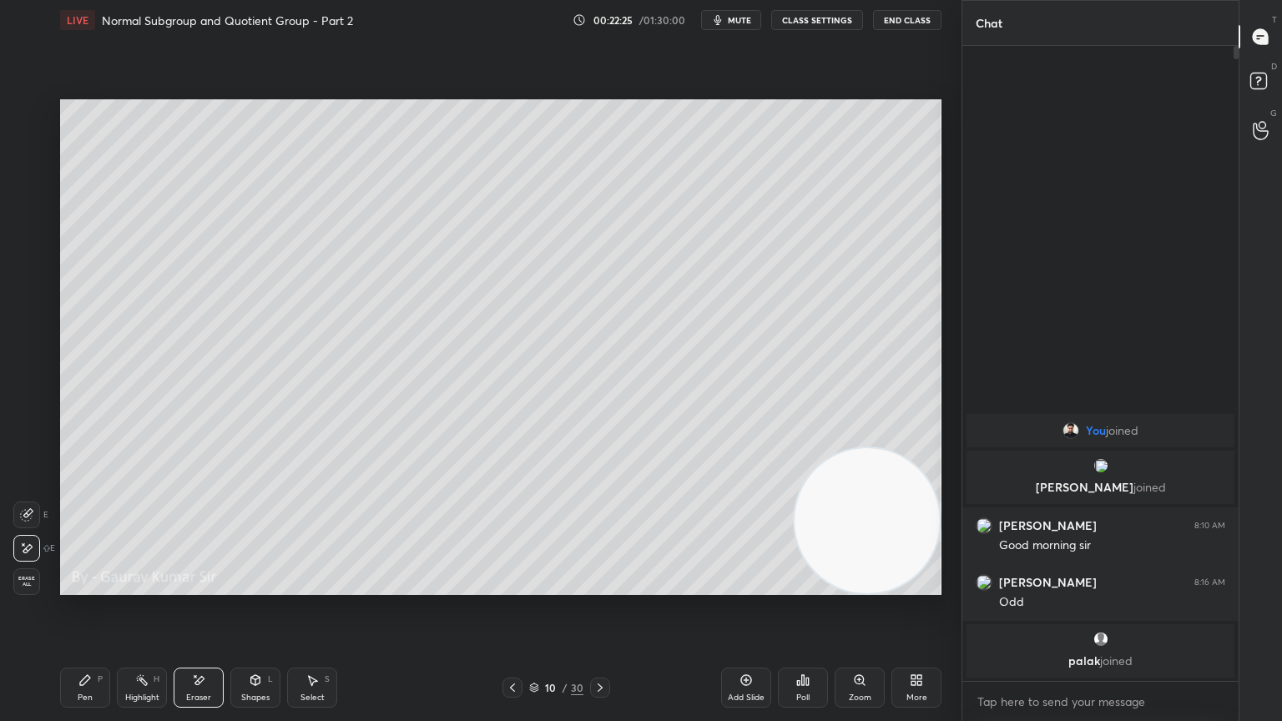
click at [100, 586] on div "P" at bounding box center [100, 679] width 5 height 8
click at [27, 249] on div at bounding box center [26, 246] width 13 height 13
click at [211, 586] on div "Eraser" at bounding box center [199, 688] width 50 height 40
click at [90, 586] on div "Pen P" at bounding box center [85, 688] width 50 height 40
click at [28, 312] on div at bounding box center [27, 312] width 13 height 13
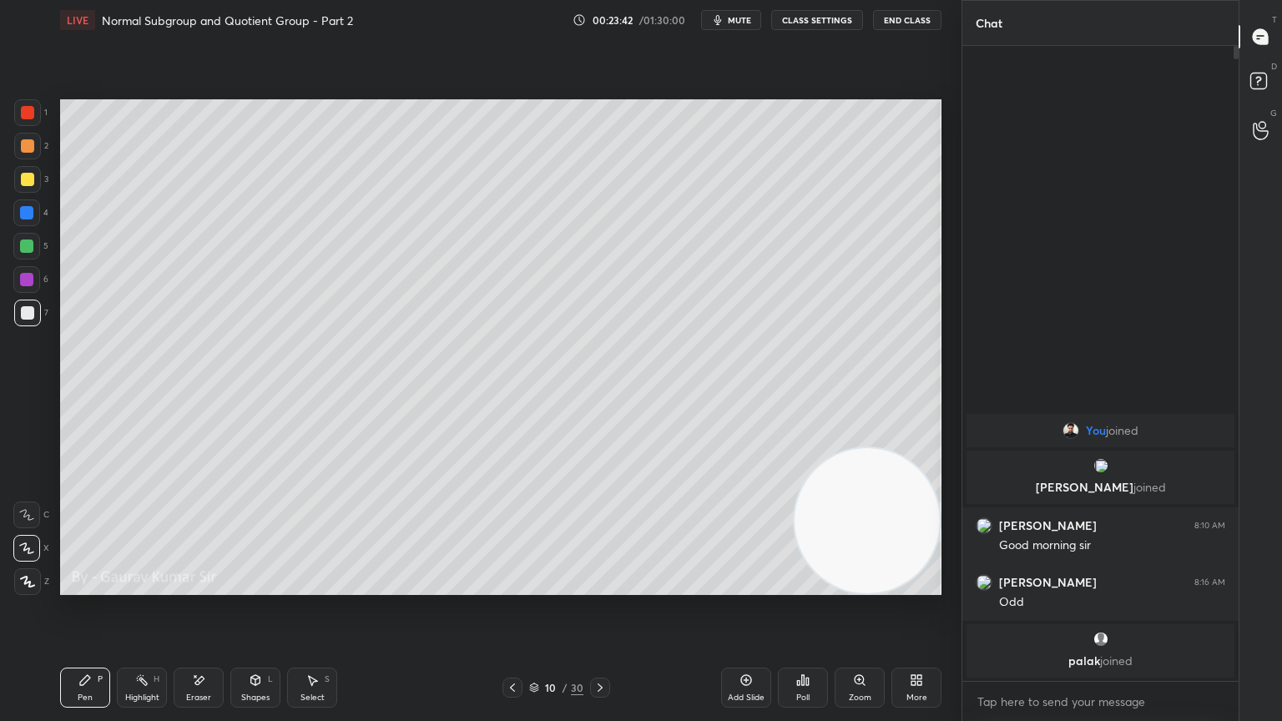
click at [599, 586] on icon at bounding box center [599, 687] width 13 height 13
click at [22, 178] on div at bounding box center [27, 179] width 13 height 13
click at [507, 586] on icon at bounding box center [512, 687] width 13 height 13
click at [598, 586] on icon at bounding box center [599, 687] width 13 height 13
click at [512, 586] on icon at bounding box center [512, 687] width 13 height 13
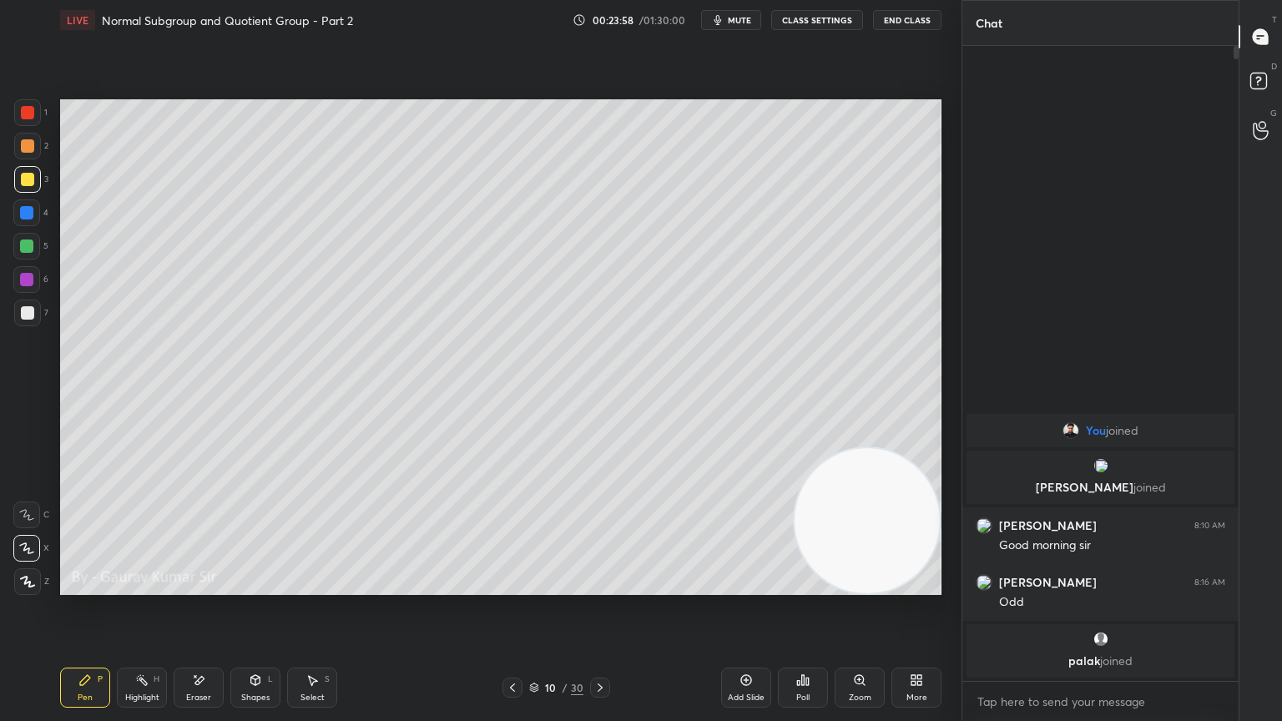
click at [598, 586] on icon at bounding box center [599, 687] width 13 height 13
click at [219, 586] on div "Eraser" at bounding box center [199, 688] width 50 height 40
click at [94, 586] on div "Pen P" at bounding box center [85, 688] width 50 height 40
click at [28, 250] on div at bounding box center [26, 246] width 13 height 13
click at [507, 586] on icon at bounding box center [512, 687] width 13 height 13
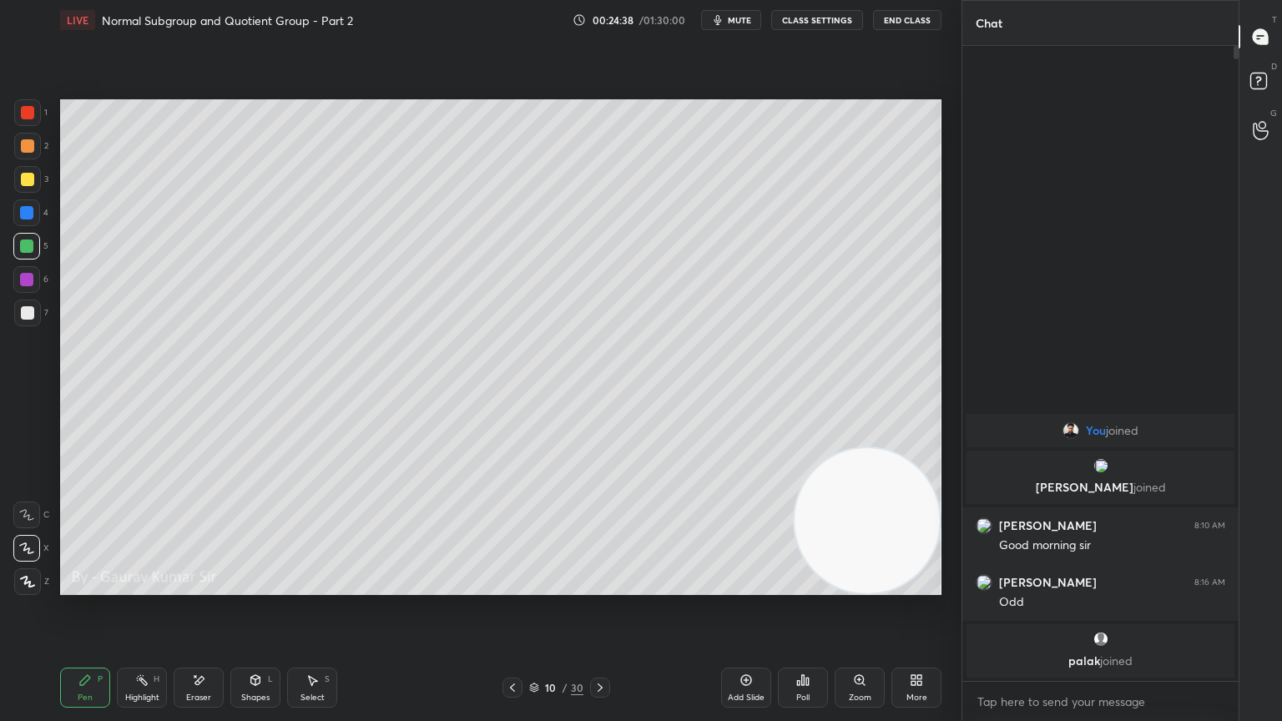
click at [603, 586] on icon at bounding box center [599, 687] width 13 height 13
click at [25, 279] on div at bounding box center [26, 279] width 13 height 13
click at [30, 244] on div at bounding box center [26, 246] width 13 height 13
click at [516, 586] on icon at bounding box center [512, 687] width 13 height 13
click at [594, 586] on icon at bounding box center [599, 687] width 13 height 13
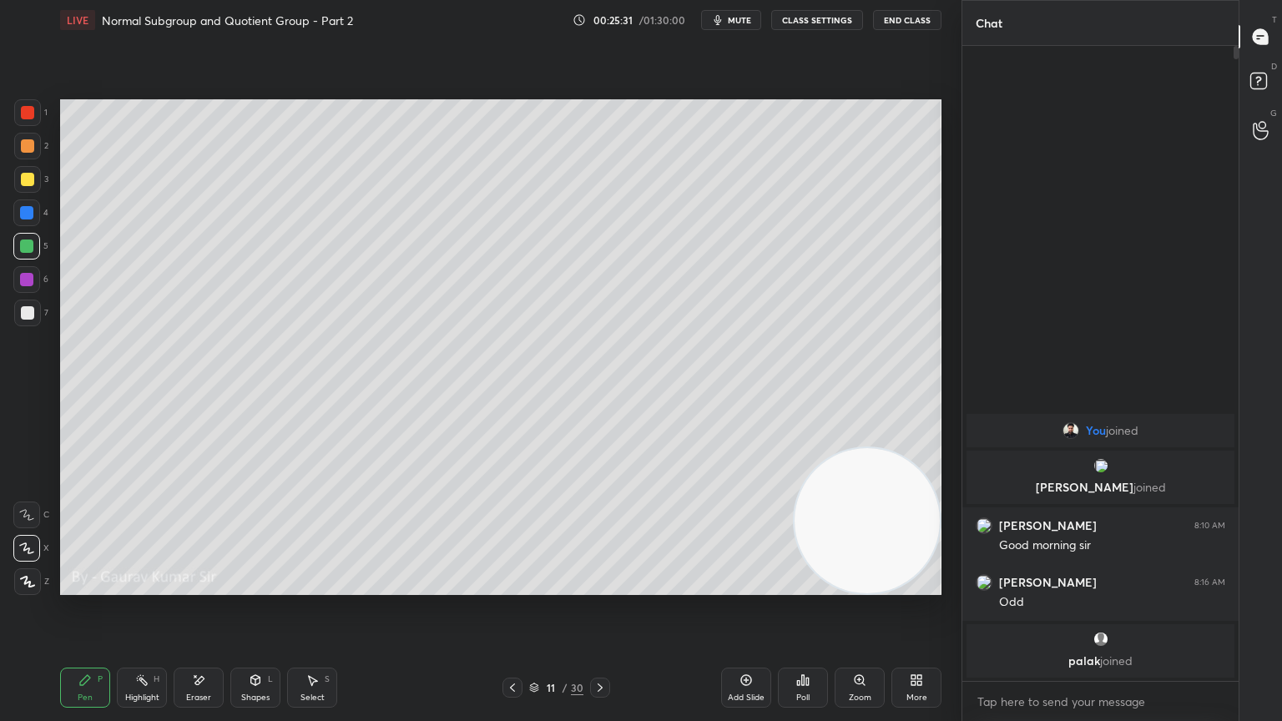
click at [598, 586] on icon at bounding box center [599, 687] width 13 height 13
click at [30, 117] on div at bounding box center [27, 112] width 13 height 13
click at [25, 247] on div at bounding box center [26, 246] width 13 height 13
click at [858, 586] on div "Setting up your live class Poll for secs No correct answer Start poll" at bounding box center [500, 347] width 895 height 614
click at [31, 277] on div at bounding box center [26, 279] width 13 height 13
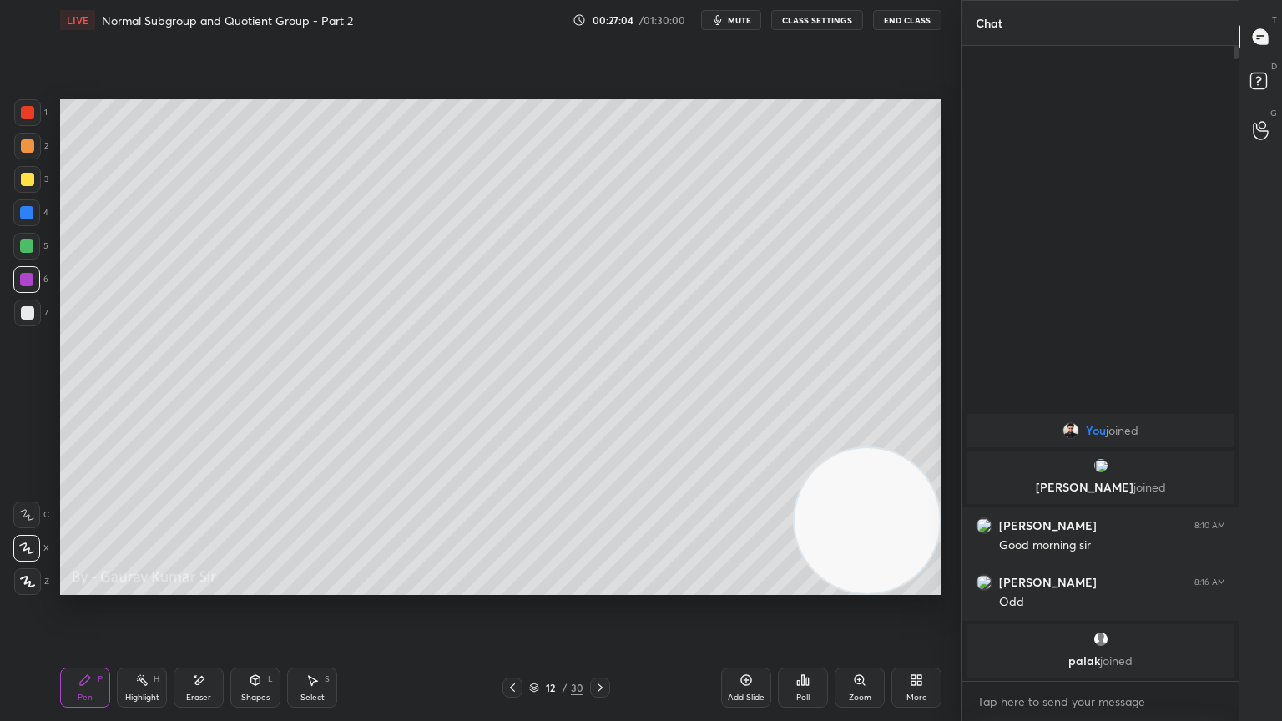
click at [512, 586] on icon at bounding box center [512, 688] width 5 height 8
click at [32, 245] on div at bounding box center [26, 246] width 13 height 13
click at [507, 586] on icon at bounding box center [512, 687] width 13 height 13
click at [316, 586] on div "Select" at bounding box center [312, 698] width 24 height 8
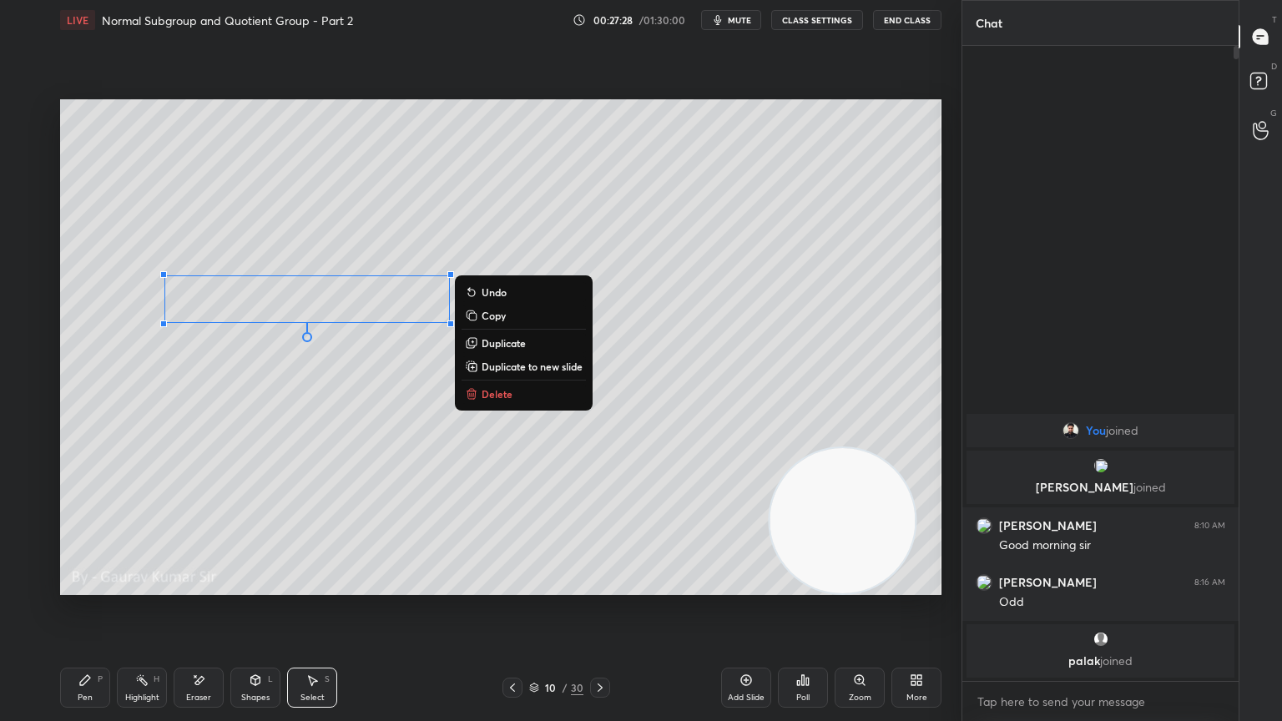
click at [521, 586] on div "0 ° Undo Copy Duplicate Duplicate to new slide Delete Setting up your live clas…" at bounding box center [500, 347] width 895 height 614
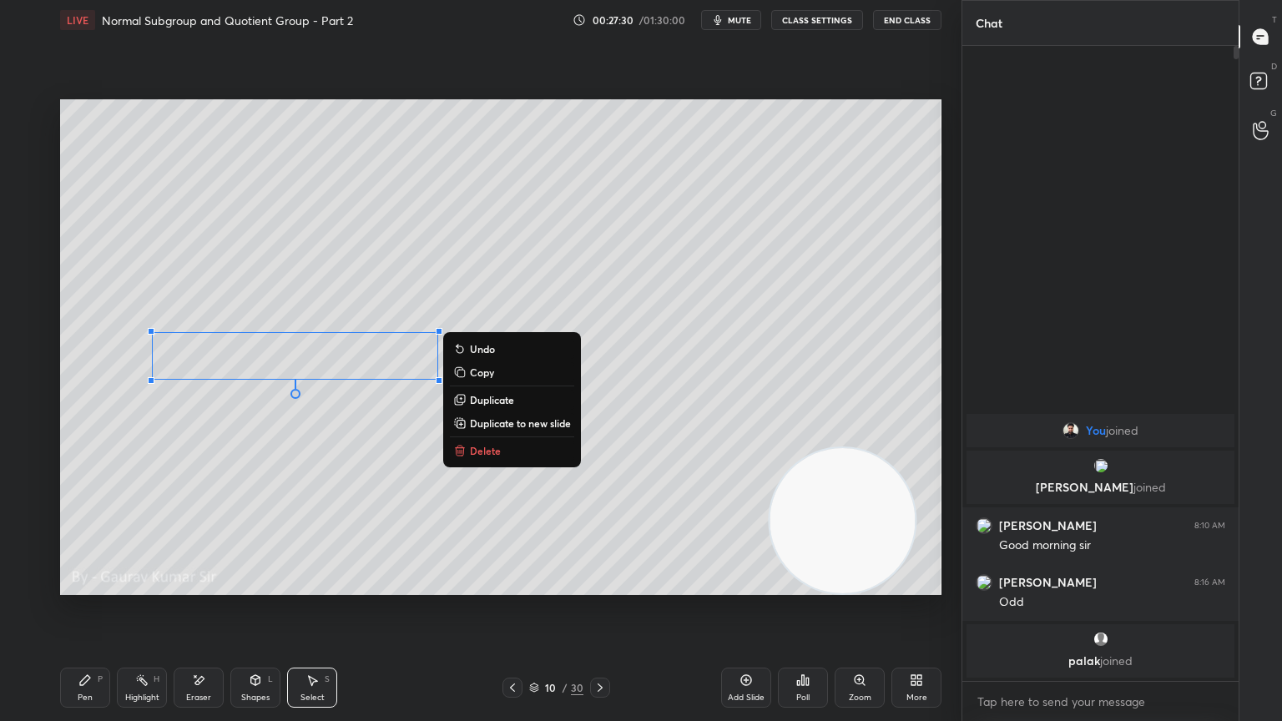
click at [85, 586] on div "Pen" at bounding box center [85, 698] width 15 height 8
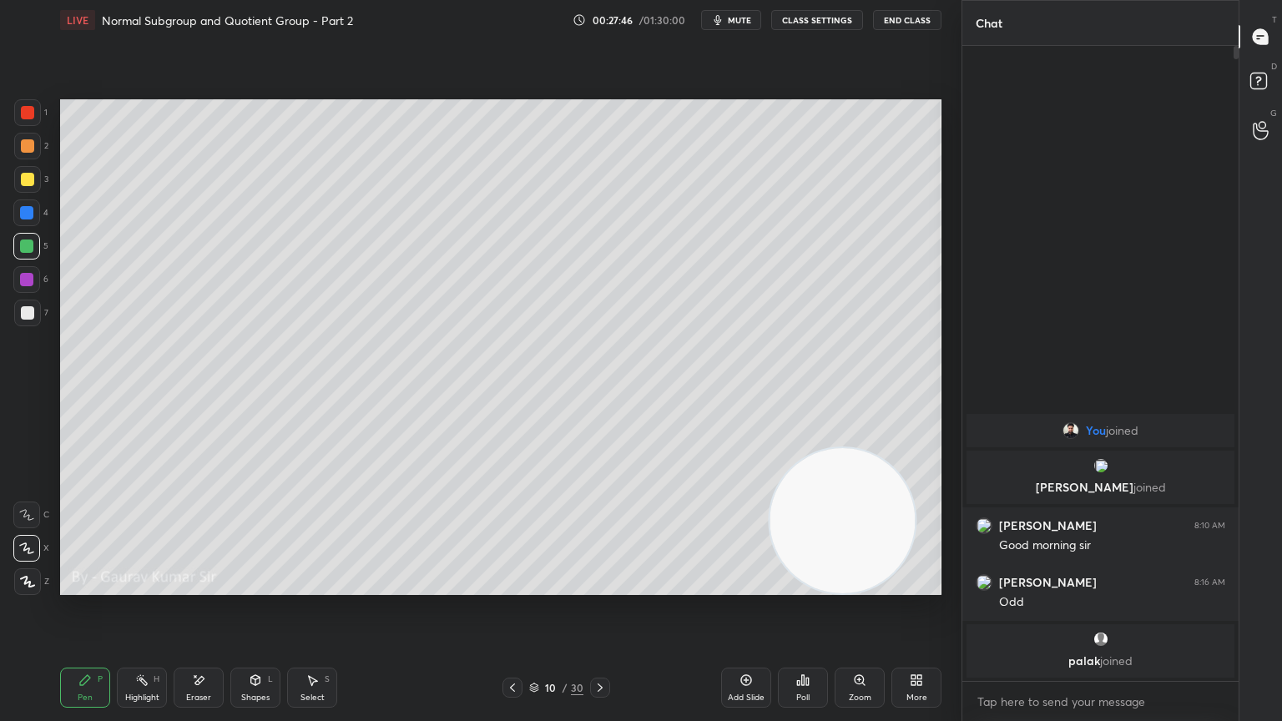
click at [199, 586] on div "Eraser" at bounding box center [199, 688] width 50 height 40
click at [100, 586] on div "Pen P" at bounding box center [85, 688] width 50 height 40
click at [25, 280] on div at bounding box center [26, 279] width 13 height 13
click at [599, 586] on icon at bounding box center [599, 687] width 13 height 13
click at [605, 586] on icon at bounding box center [599, 687] width 13 height 13
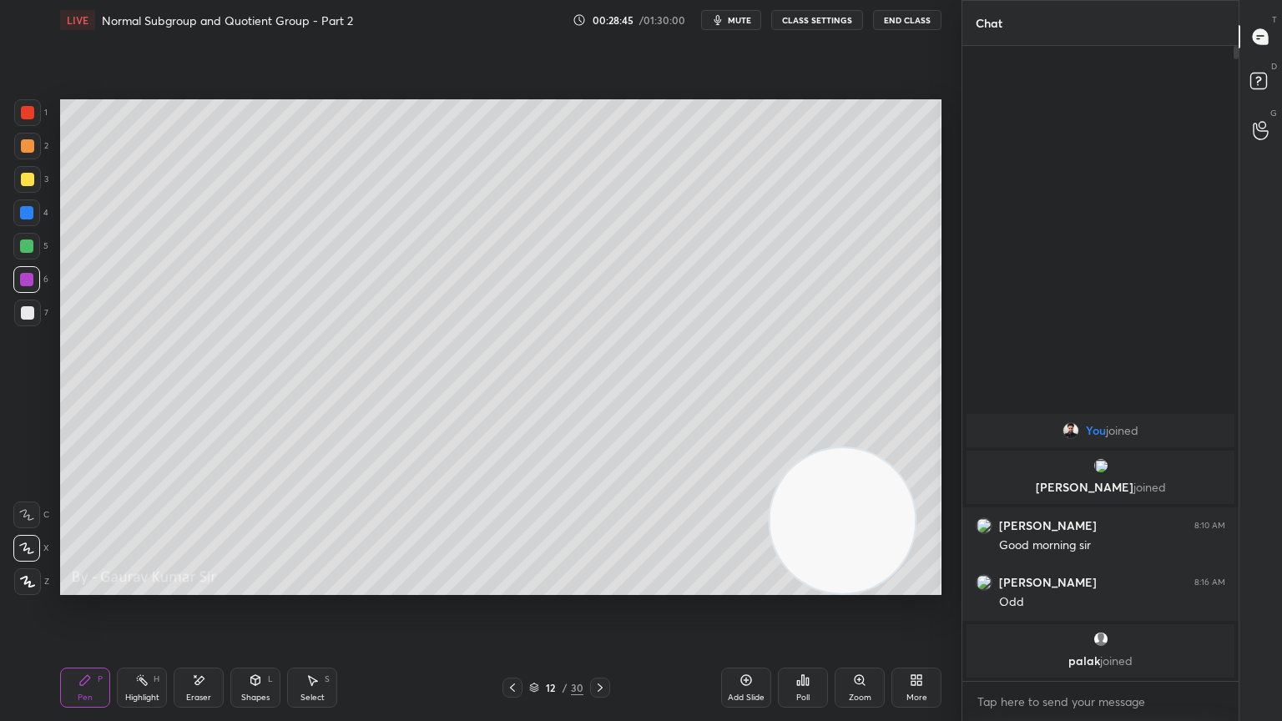
click at [29, 245] on div at bounding box center [26, 246] width 13 height 13
click at [30, 209] on div at bounding box center [26, 212] width 13 height 13
click at [28, 179] on div at bounding box center [27, 179] width 13 height 13
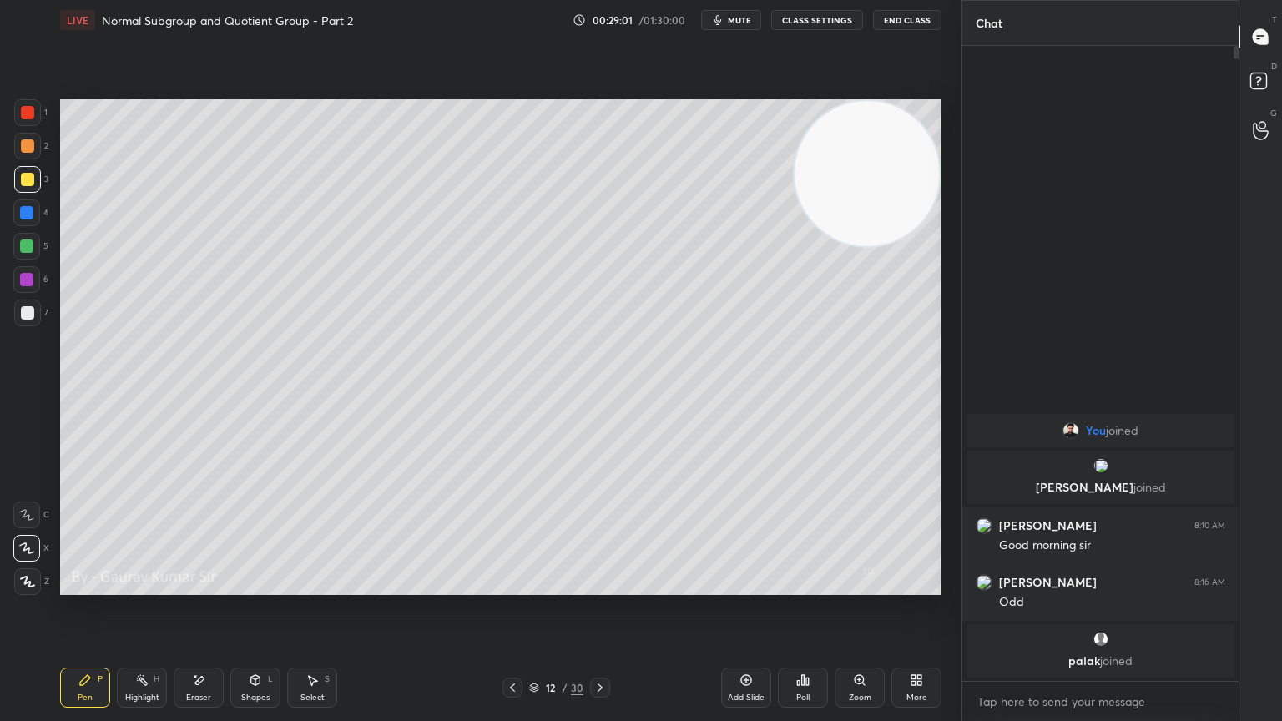
click at [29, 318] on div at bounding box center [27, 312] width 13 height 13
click at [603, 586] on icon at bounding box center [599, 687] width 13 height 13
click at [25, 182] on div at bounding box center [27, 179] width 13 height 13
click at [209, 586] on div "Eraser" at bounding box center [199, 688] width 50 height 40
click at [93, 586] on div "Pen P" at bounding box center [85, 688] width 50 height 40
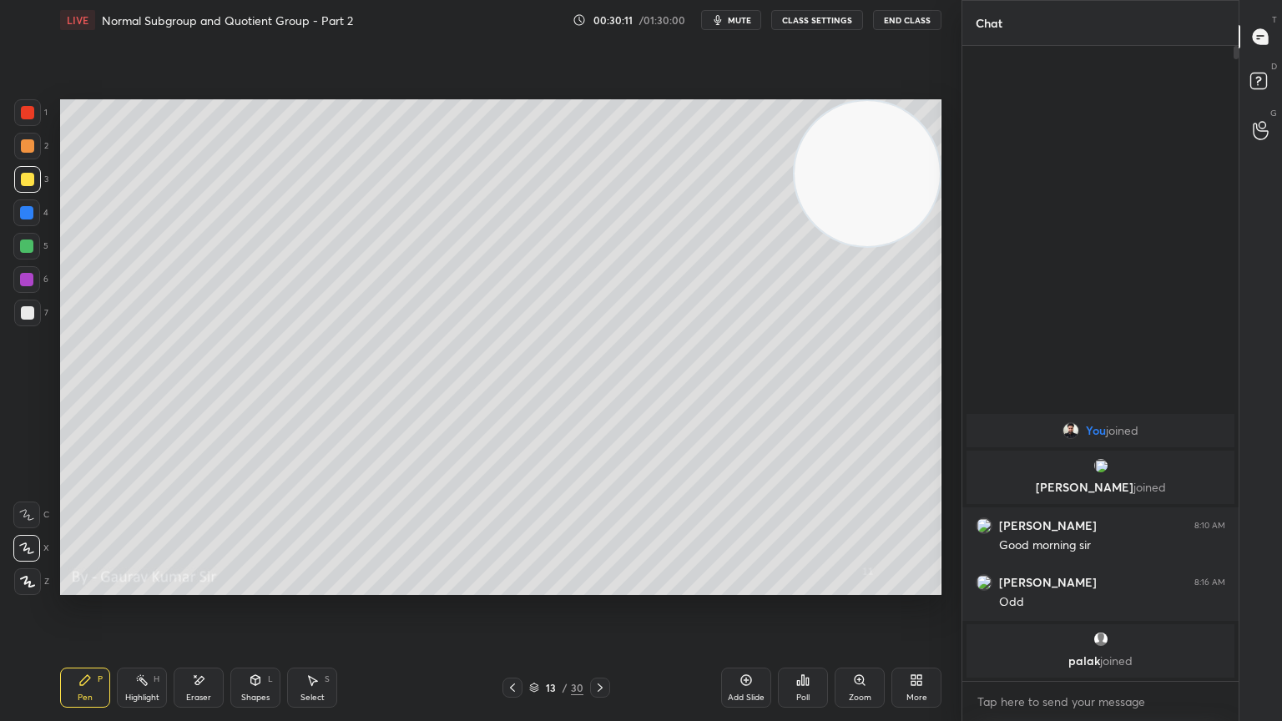
click at [27, 284] on div at bounding box center [26, 279] width 13 height 13
click at [30, 248] on div at bounding box center [26, 246] width 13 height 13
click at [597, 586] on icon at bounding box center [599, 687] width 13 height 13
click at [25, 181] on div at bounding box center [27, 179] width 13 height 13
click at [513, 586] on icon at bounding box center [512, 688] width 5 height 8
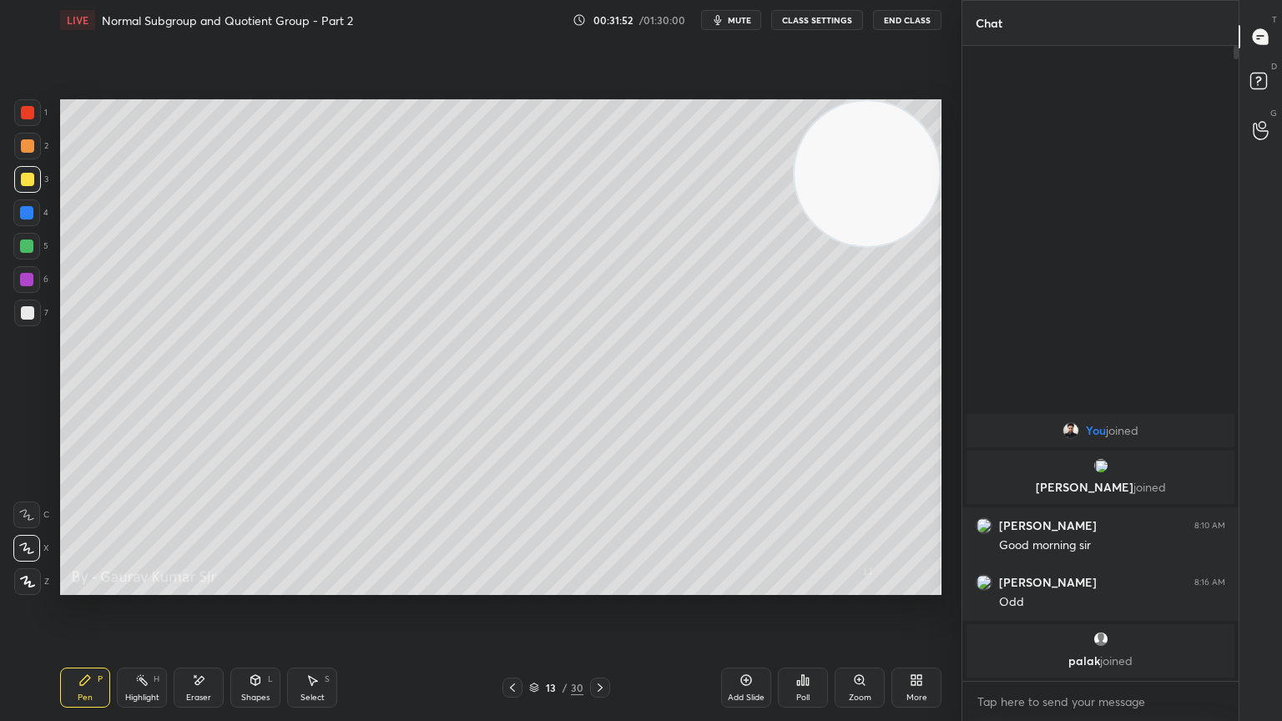
click at [604, 586] on icon at bounding box center [599, 687] width 13 height 13
click at [27, 250] on div at bounding box center [26, 246] width 13 height 13
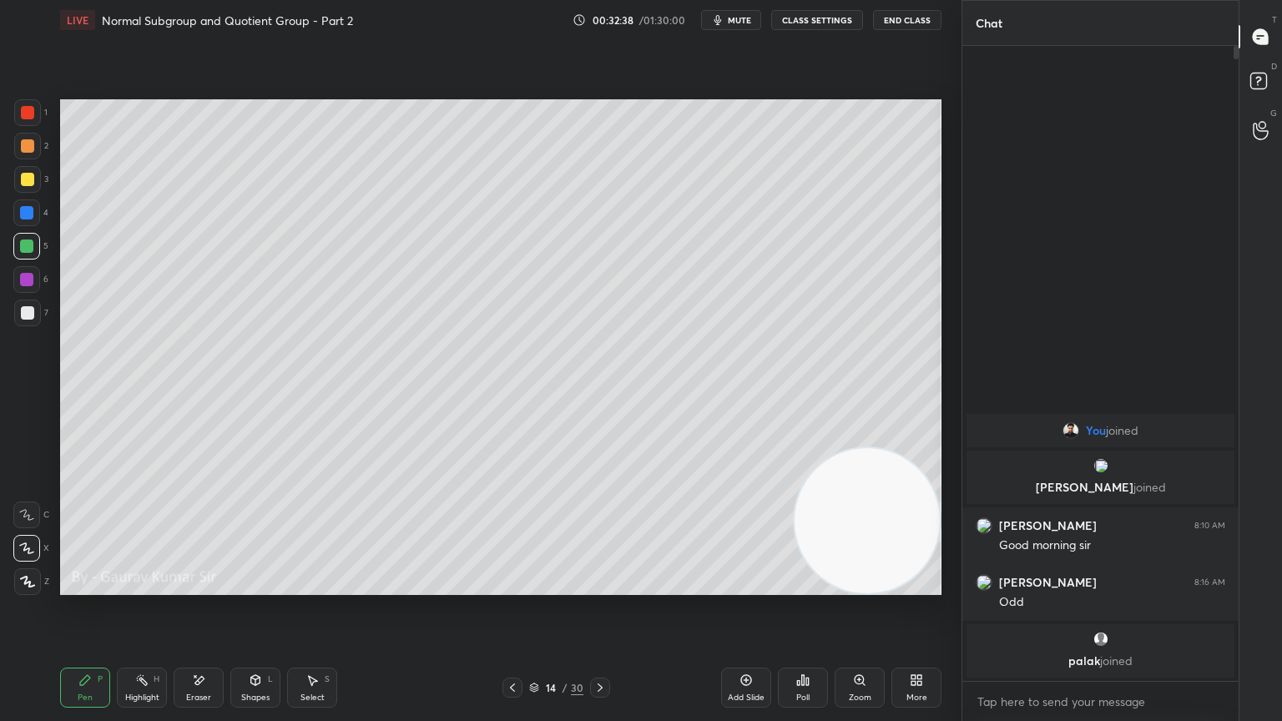
click at [210, 586] on div "Eraser" at bounding box center [199, 688] width 50 height 40
click at [67, 586] on div "Pen P" at bounding box center [85, 688] width 50 height 40
click at [27, 280] on div at bounding box center [26, 279] width 13 height 13
click at [27, 315] on div at bounding box center [27, 312] width 13 height 13
click at [600, 586] on icon at bounding box center [599, 687] width 13 height 13
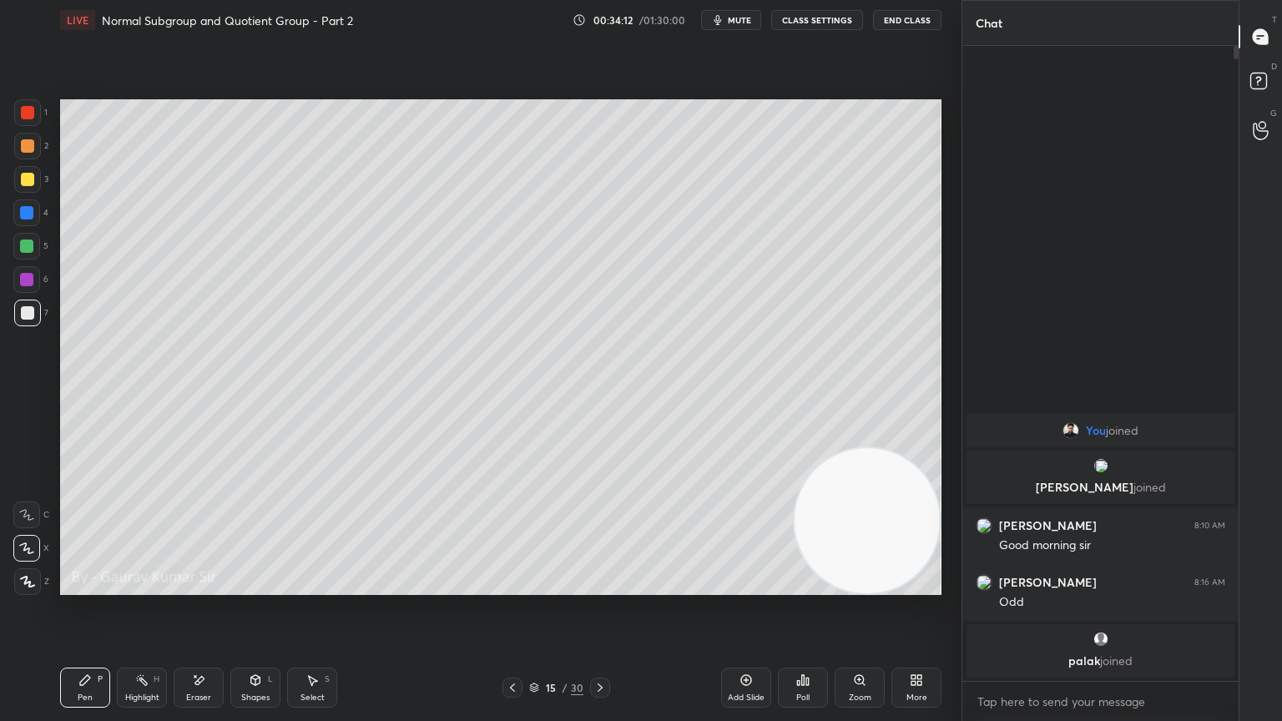
click at [24, 145] on div at bounding box center [27, 145] width 13 height 13
click at [510, 586] on icon at bounding box center [512, 687] width 13 height 13
click at [598, 586] on icon at bounding box center [599, 687] width 13 height 13
click at [29, 176] on div at bounding box center [27, 179] width 13 height 13
click at [220, 586] on div "Eraser" at bounding box center [199, 688] width 50 height 40
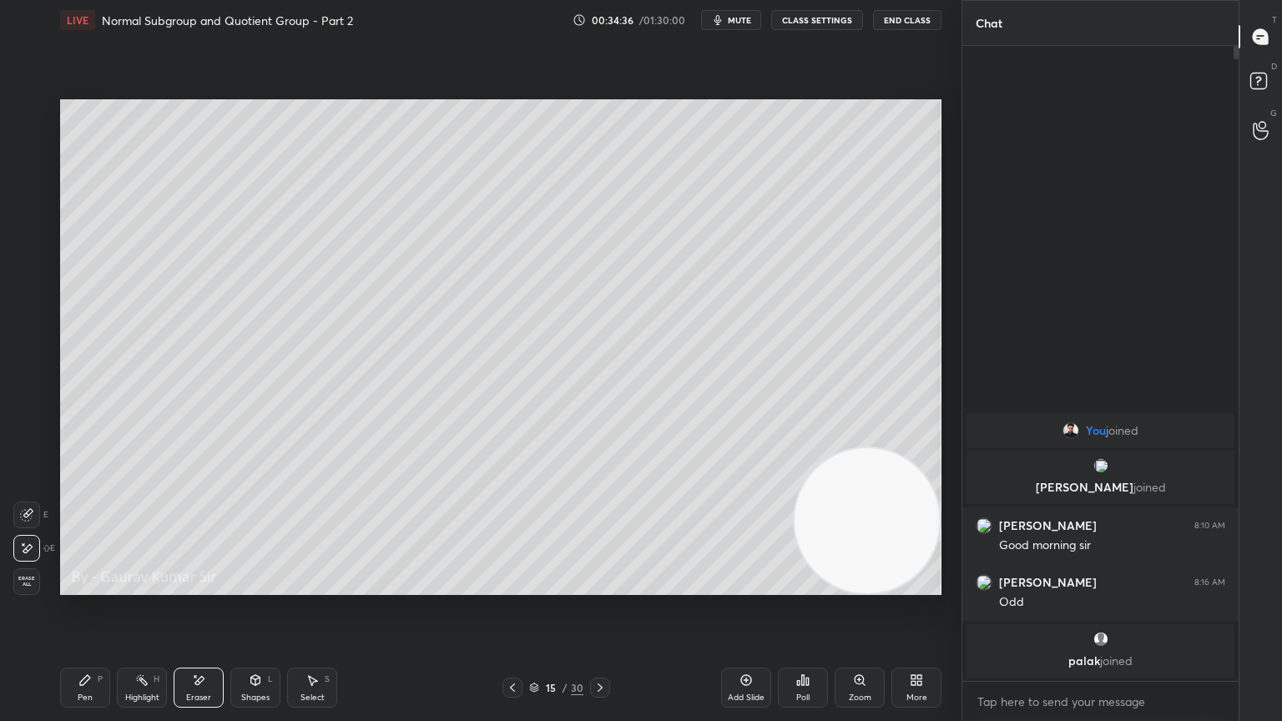
click at [83, 586] on div "Pen P" at bounding box center [85, 688] width 50 height 40
click at [23, 280] on div at bounding box center [26, 279] width 13 height 13
click at [29, 173] on div at bounding box center [27, 179] width 13 height 13
click at [654, 586] on div "Pen P Highlight H Eraser Shapes L Select S 15 / 30 Add Slide Poll Zoom More" at bounding box center [500, 687] width 881 height 67
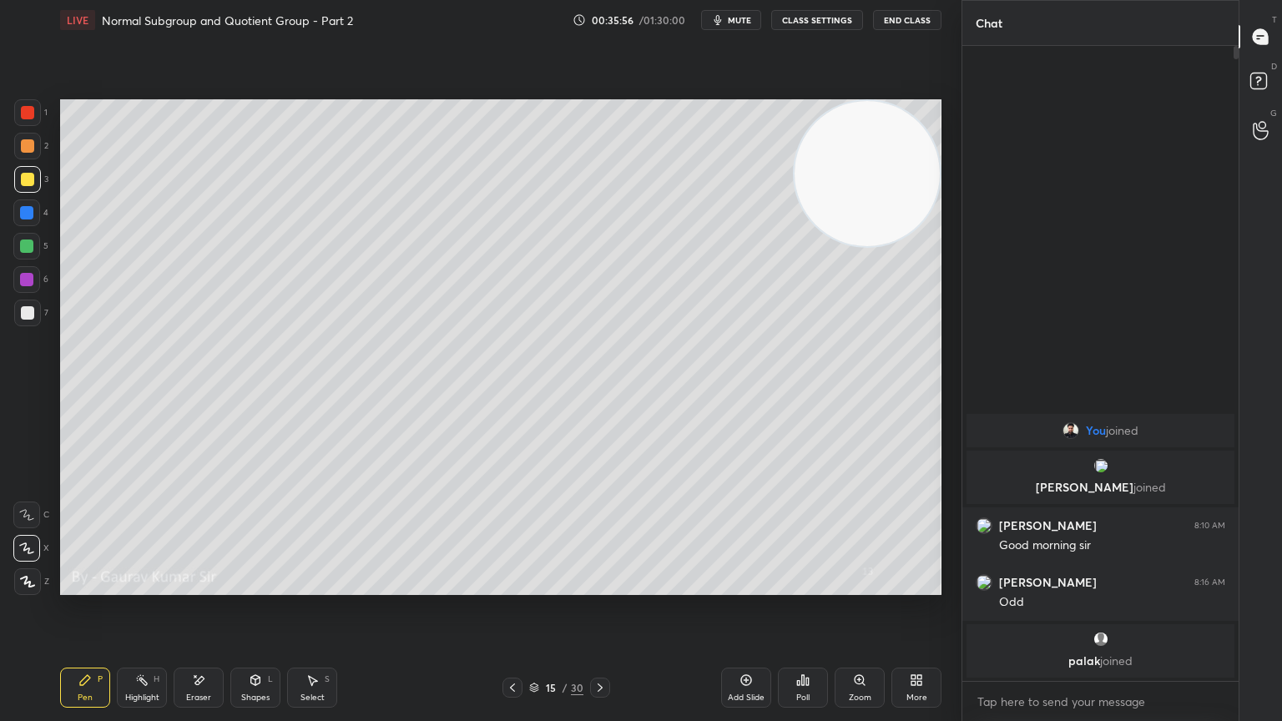
click at [213, 586] on div "Eraser" at bounding box center [199, 688] width 50 height 40
click at [85, 586] on div "Pen P" at bounding box center [85, 688] width 50 height 40
click at [598, 586] on icon at bounding box center [599, 687] width 13 height 13
click at [31, 148] on div at bounding box center [27, 145] width 13 height 13
click at [26, 179] on div at bounding box center [27, 179] width 13 height 13
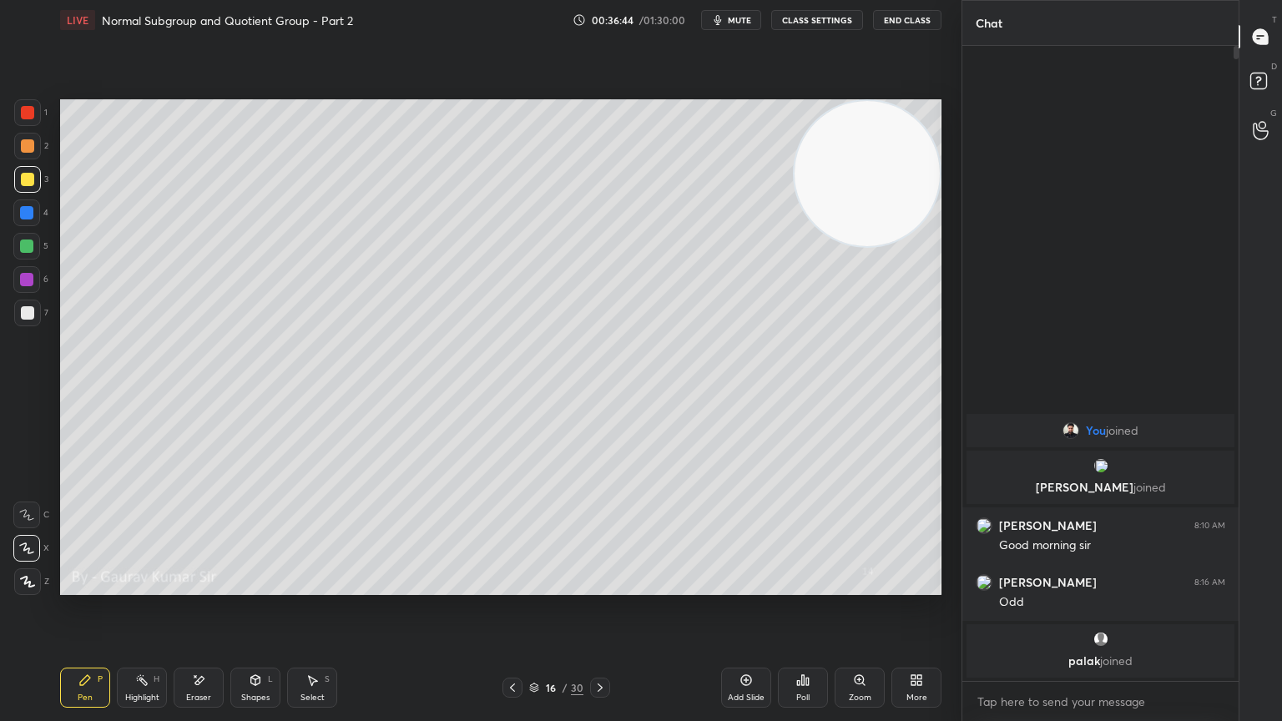
click at [26, 115] on div at bounding box center [27, 112] width 13 height 13
click at [28, 146] on div at bounding box center [27, 145] width 13 height 13
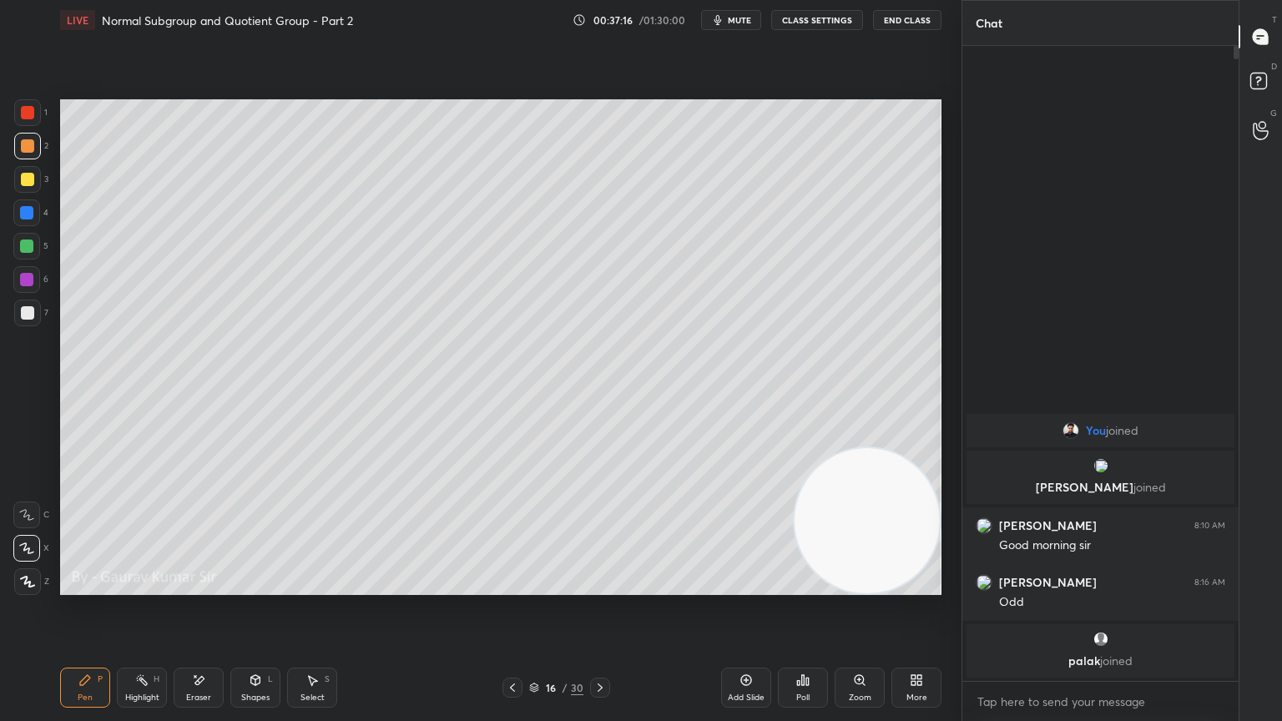
click at [31, 277] on div at bounding box center [26, 279] width 13 height 13
click at [30, 245] on div at bounding box center [26, 246] width 13 height 13
click at [598, 586] on icon at bounding box center [599, 687] width 13 height 13
click at [27, 144] on div at bounding box center [27, 145] width 13 height 13
click at [31, 114] on div at bounding box center [27, 112] width 13 height 13
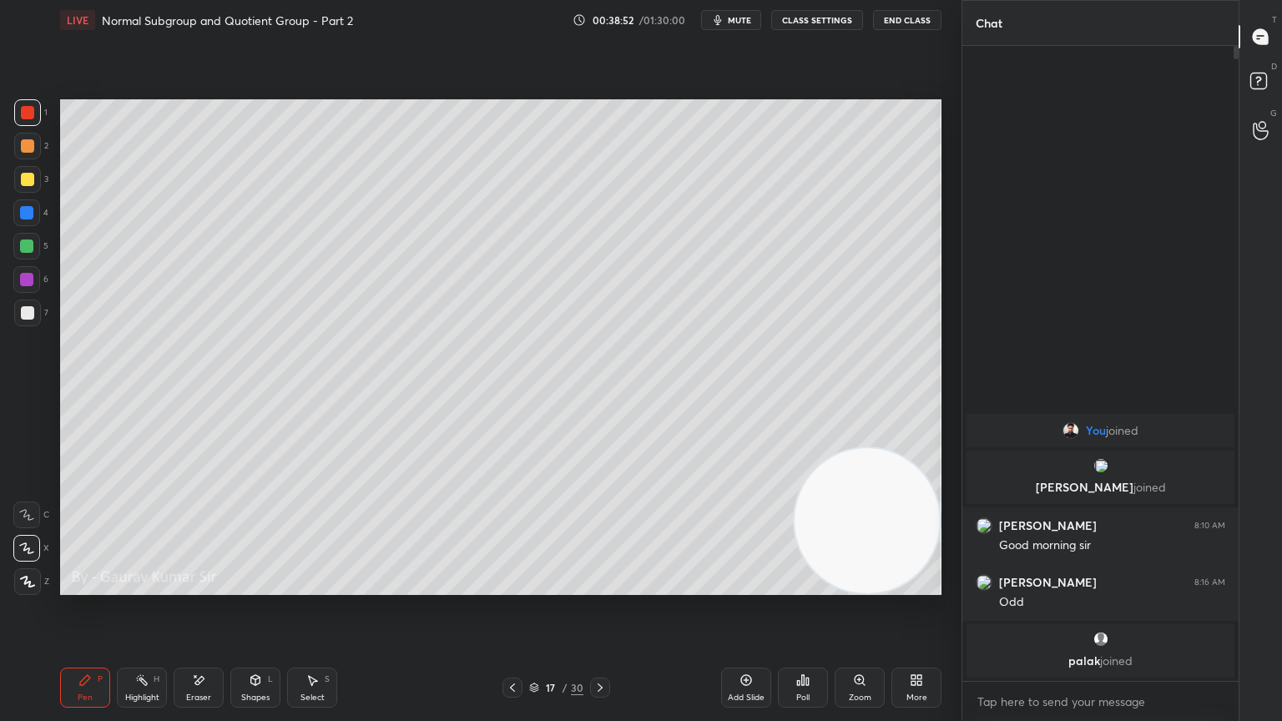
click at [26, 247] on div at bounding box center [26, 246] width 13 height 13
click at [25, 179] on div at bounding box center [27, 179] width 13 height 13
click at [25, 148] on div at bounding box center [27, 145] width 13 height 13
click at [511, 586] on icon at bounding box center [512, 688] width 5 height 8
click at [593, 586] on icon at bounding box center [599, 687] width 13 height 13
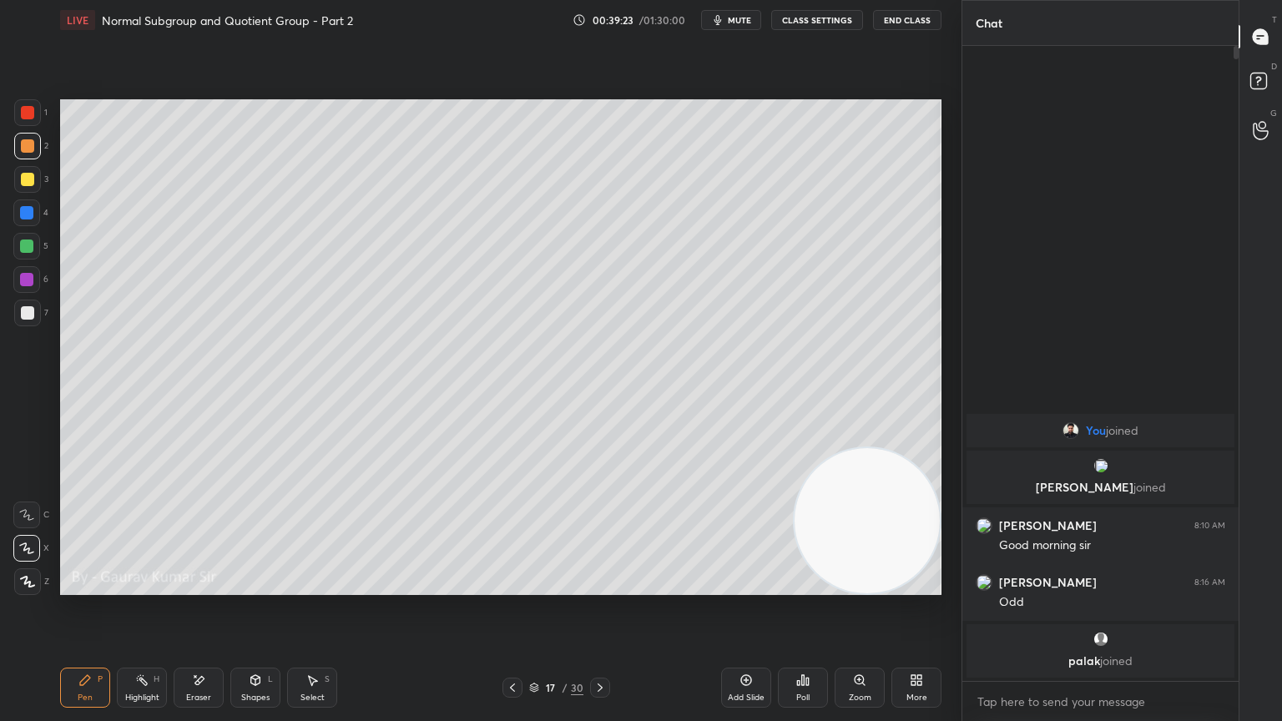
click at [26, 180] on div at bounding box center [27, 179] width 13 height 13
click at [23, 315] on div at bounding box center [27, 312] width 13 height 13
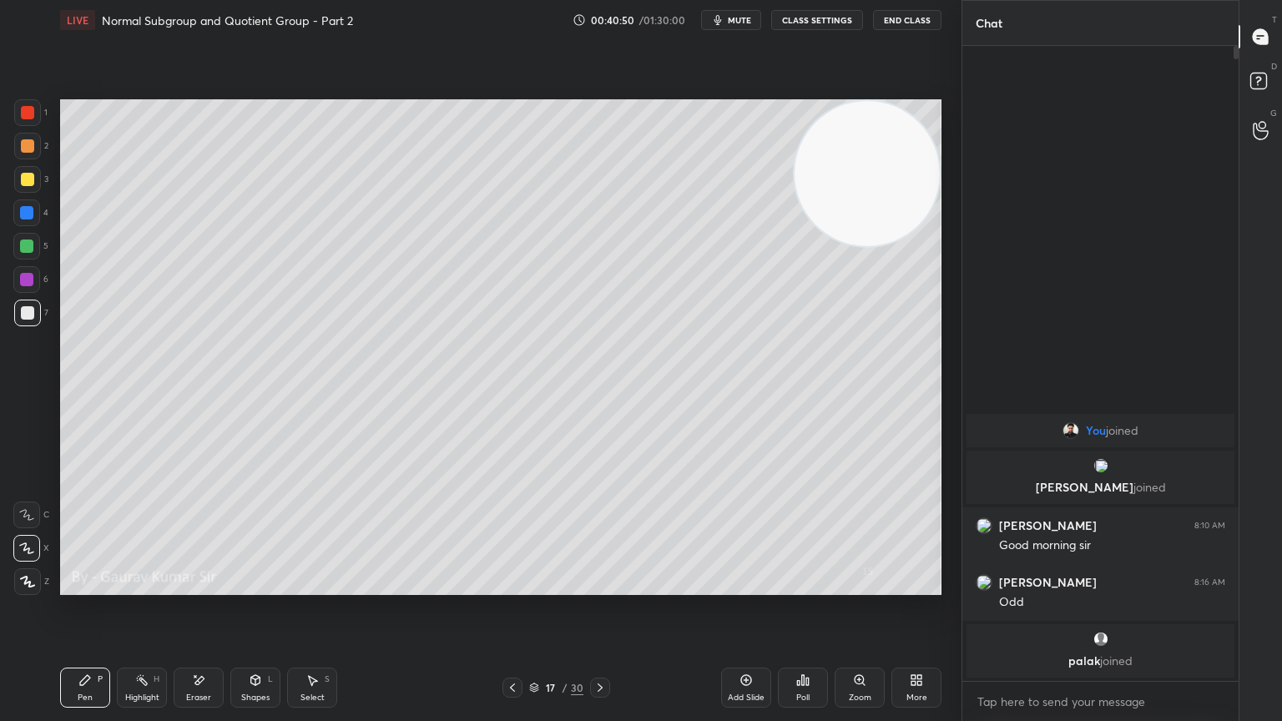
click at [32, 285] on div at bounding box center [26, 279] width 13 height 13
click at [598, 586] on icon at bounding box center [599, 687] width 13 height 13
click at [565, 586] on div "Pen P Highlight H Eraser Shapes L Select S 18 / 30 Add Slide Poll Zoom More" at bounding box center [500, 687] width 881 height 67
click at [22, 149] on div at bounding box center [27, 145] width 13 height 13
click at [214, 586] on div "Eraser" at bounding box center [199, 688] width 50 height 40
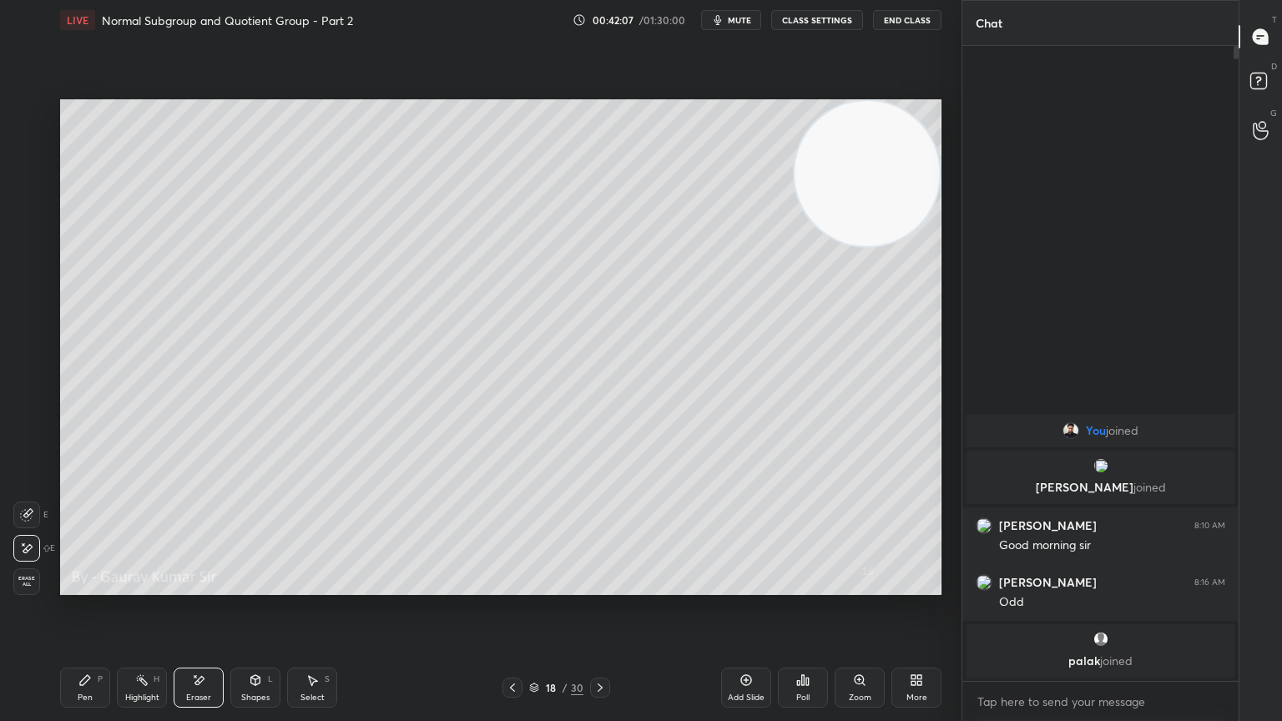
click at [95, 586] on div "Pen P" at bounding box center [85, 688] width 50 height 40
click at [198, 586] on div "Eraser" at bounding box center [198, 698] width 25 height 8
click at [94, 586] on div "Pen P" at bounding box center [85, 688] width 50 height 40
click at [516, 586] on icon at bounding box center [512, 687] width 13 height 13
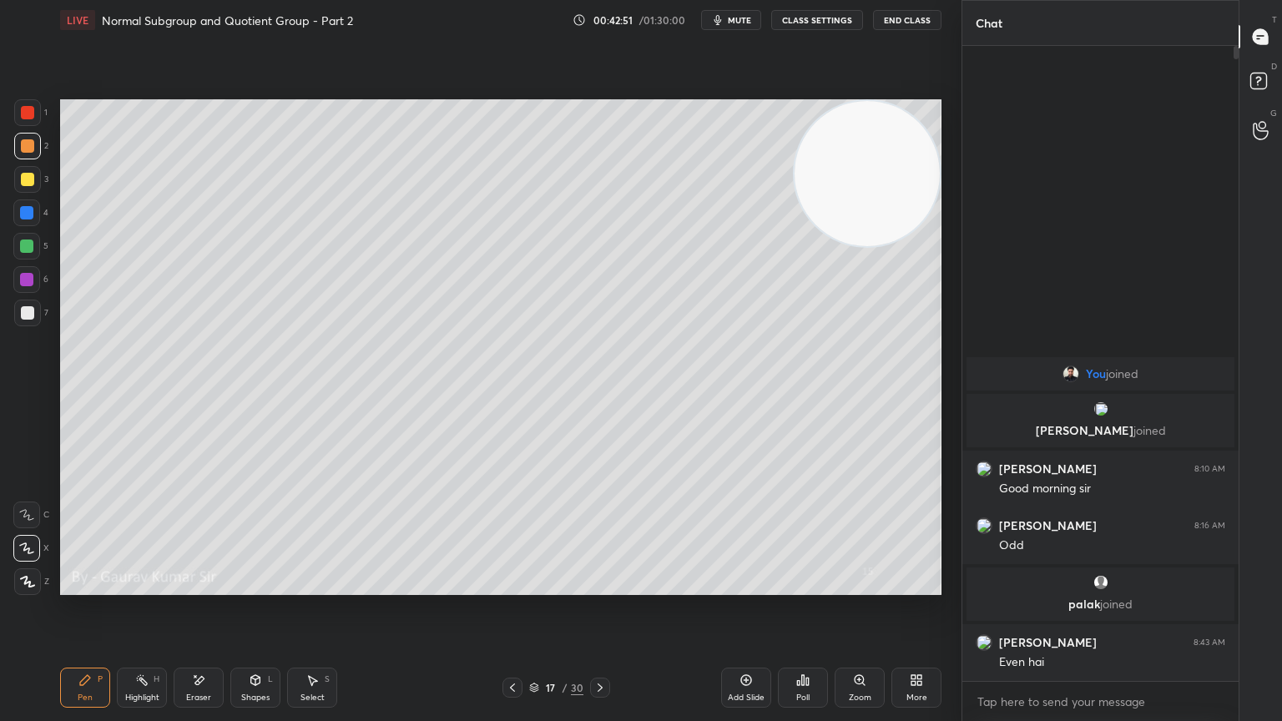
click at [600, 586] on icon at bounding box center [599, 687] width 13 height 13
click at [23, 174] on div at bounding box center [27, 179] width 13 height 13
click at [598, 586] on icon at bounding box center [599, 687] width 13 height 13
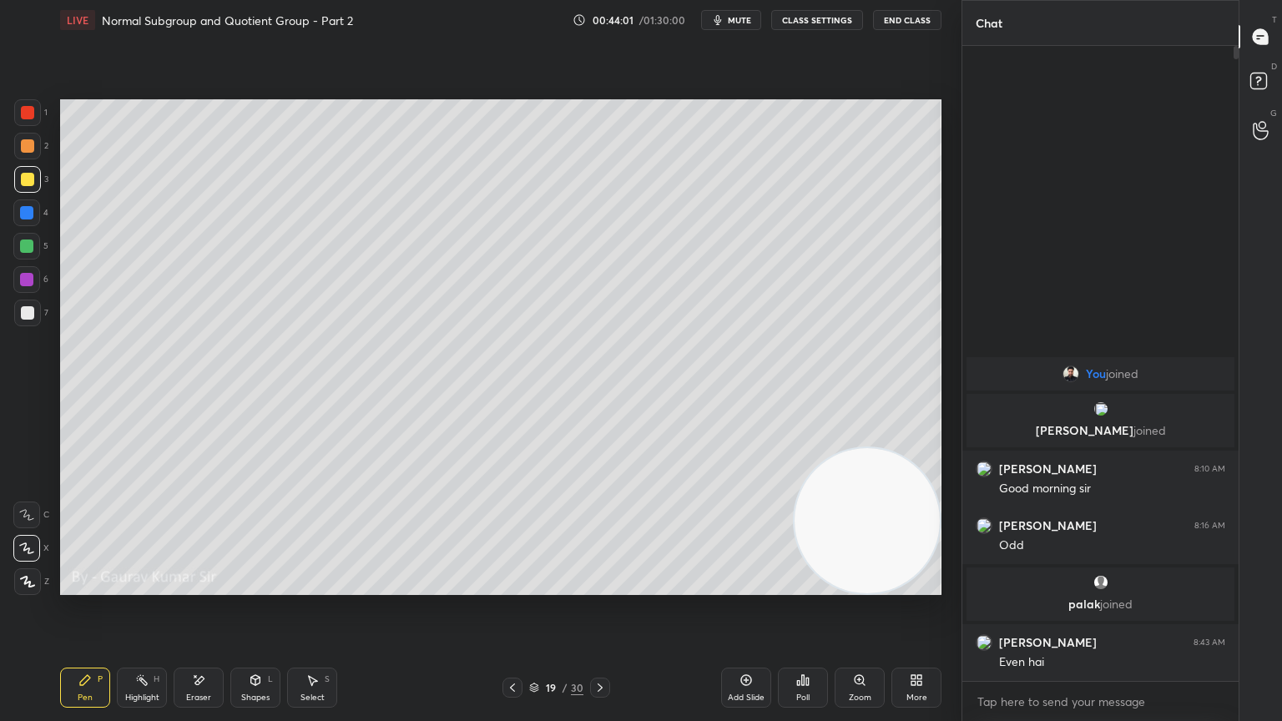
click at [21, 147] on div at bounding box center [27, 145] width 13 height 13
click at [24, 250] on div at bounding box center [26, 246] width 13 height 13
click at [33, 277] on div at bounding box center [26, 279] width 13 height 13
click at [31, 179] on div at bounding box center [27, 179] width 13 height 13
click at [200, 586] on div "Eraser" at bounding box center [199, 688] width 50 height 40
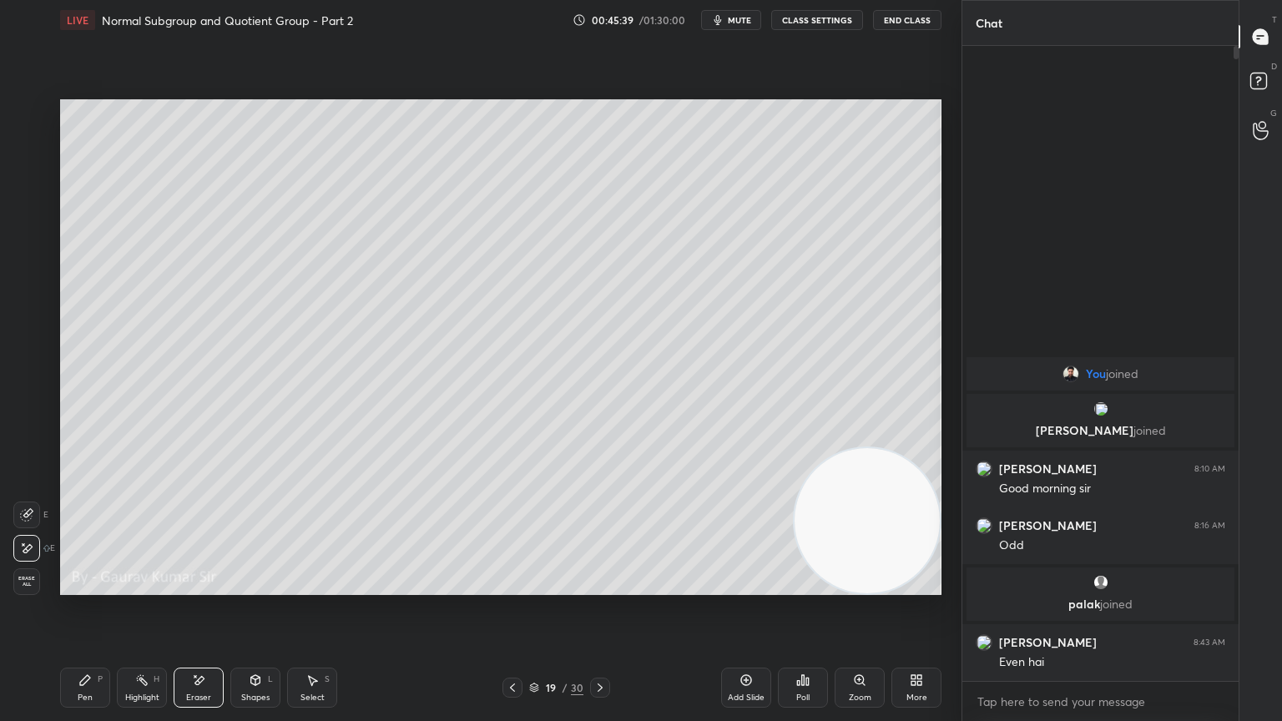
click at [855, 454] on video at bounding box center [867, 520] width 145 height 145
click at [78, 586] on div "Pen P" at bounding box center [85, 688] width 50 height 40
click at [29, 311] on div at bounding box center [27, 312] width 13 height 13
click at [851, 578] on video at bounding box center [867, 520] width 145 height 145
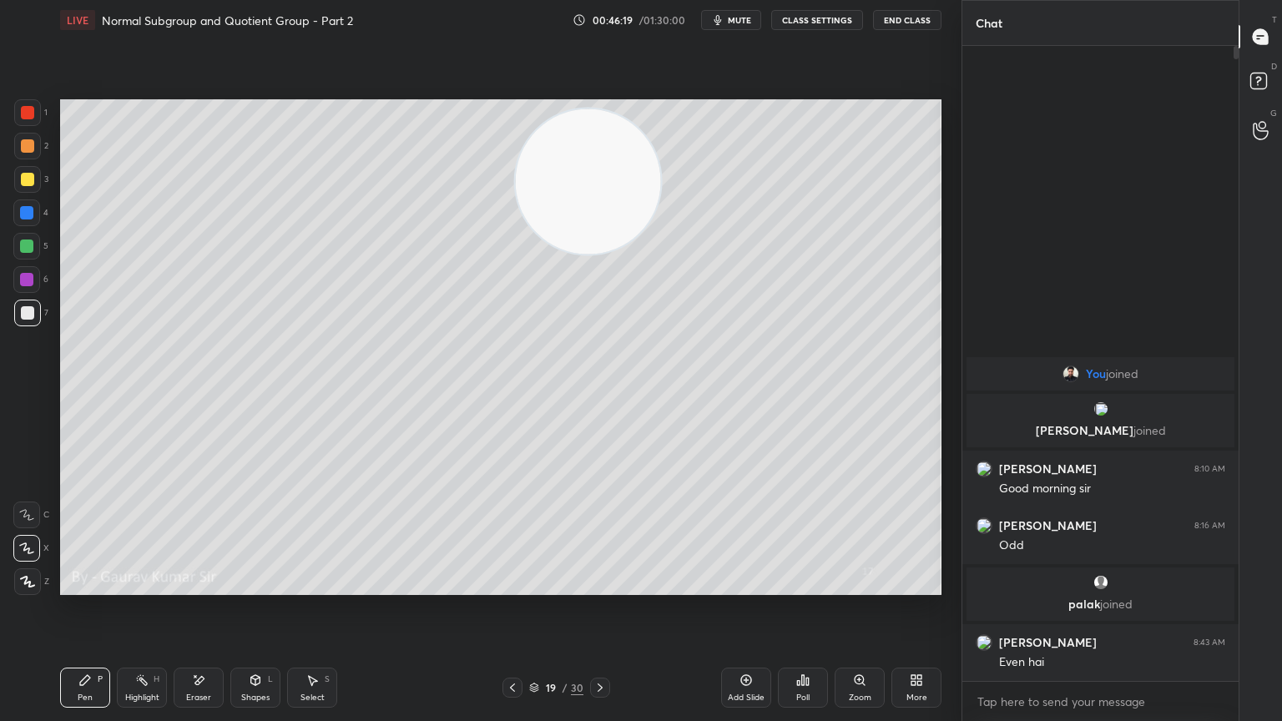
click at [210, 586] on div "Eraser" at bounding box center [199, 688] width 50 height 40
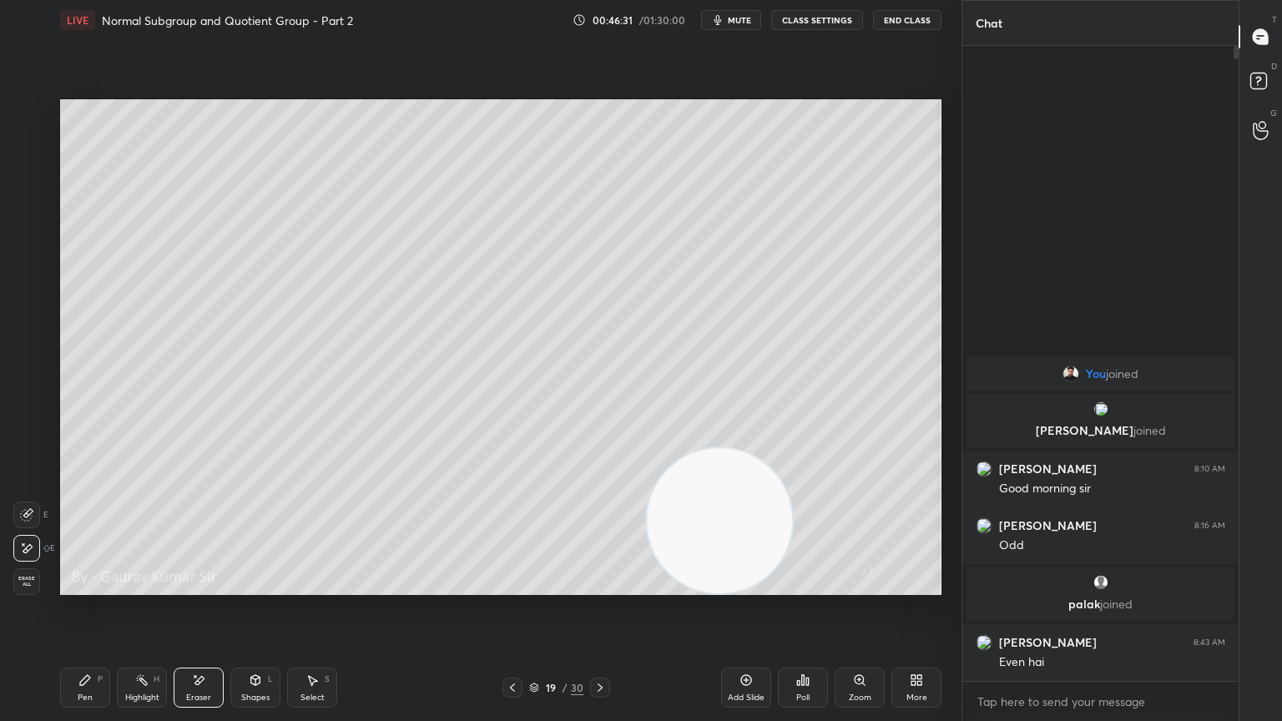
click at [86, 586] on div "Pen P" at bounding box center [85, 688] width 50 height 40
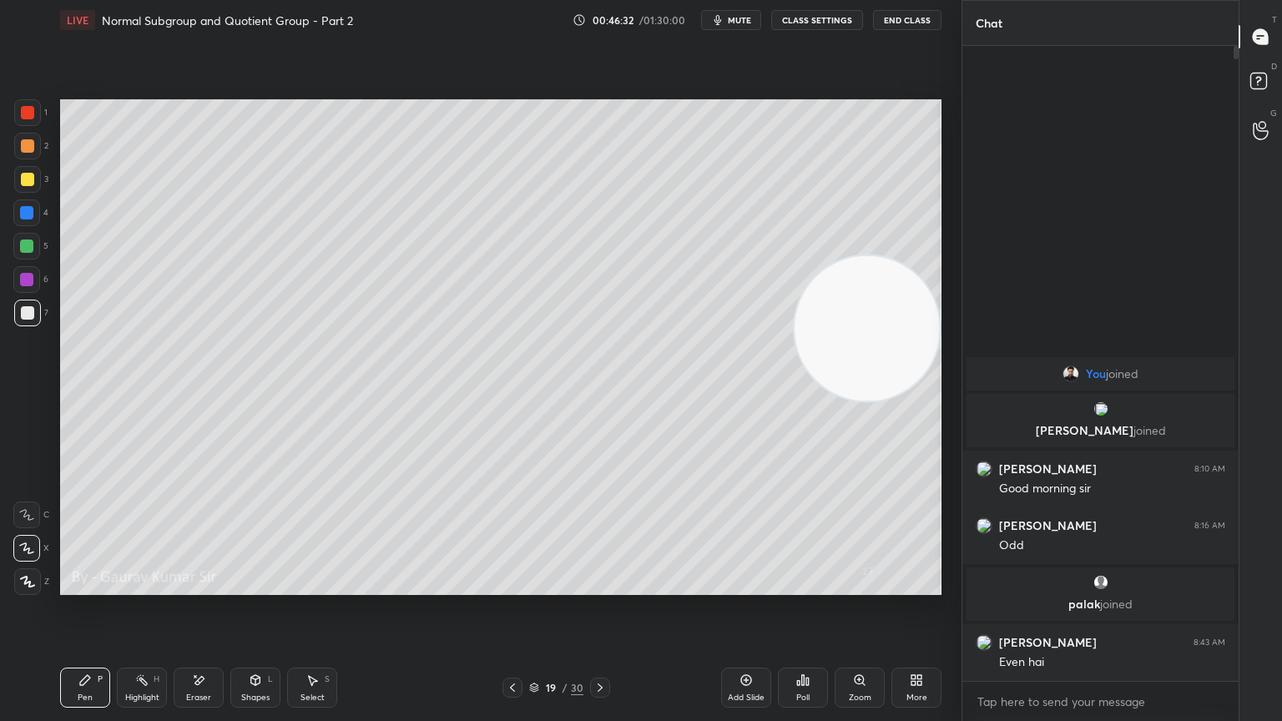
click at [26, 282] on div at bounding box center [26, 279] width 13 height 13
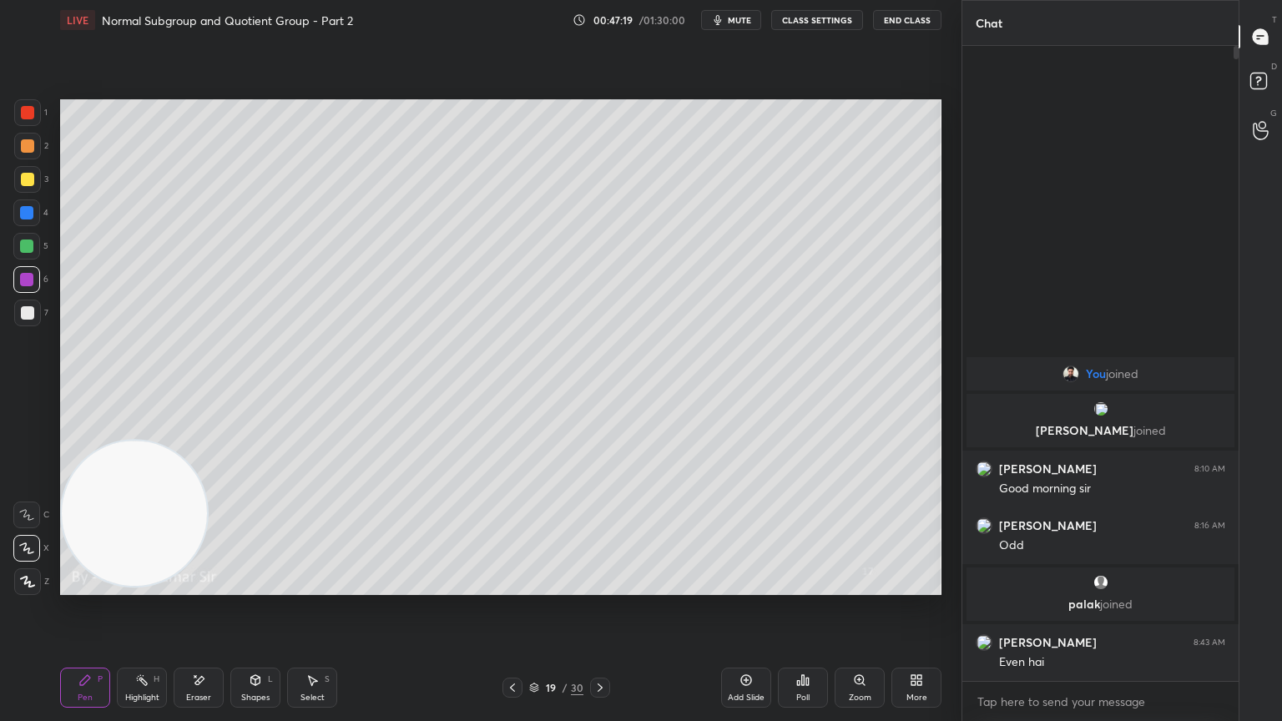
click at [206, 586] on div "Eraser" at bounding box center [199, 688] width 50 height 40
click at [100, 586] on div "P" at bounding box center [100, 679] width 5 height 8
click at [598, 586] on icon at bounding box center [599, 687] width 13 height 13
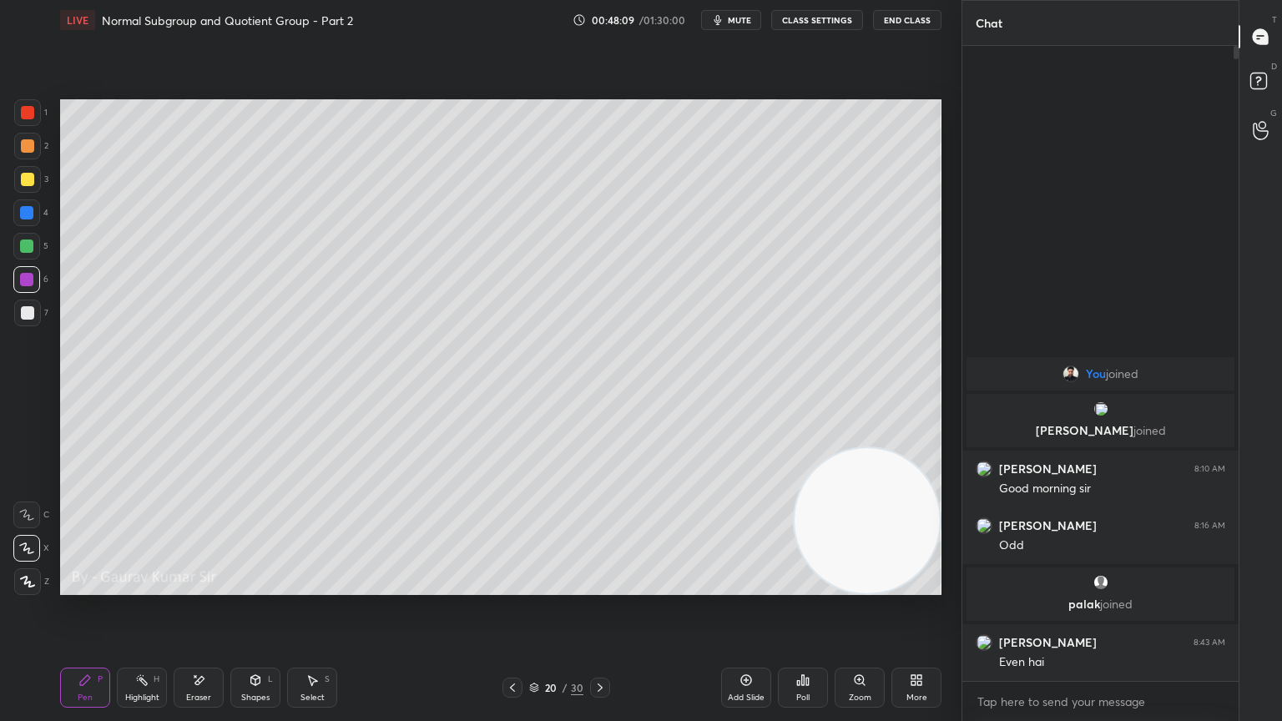
click at [30, 114] on div at bounding box center [27, 112] width 13 height 13
click at [29, 146] on div at bounding box center [27, 145] width 13 height 13
click at [27, 247] on div at bounding box center [26, 246] width 13 height 13
click at [27, 182] on div at bounding box center [27, 179] width 13 height 13
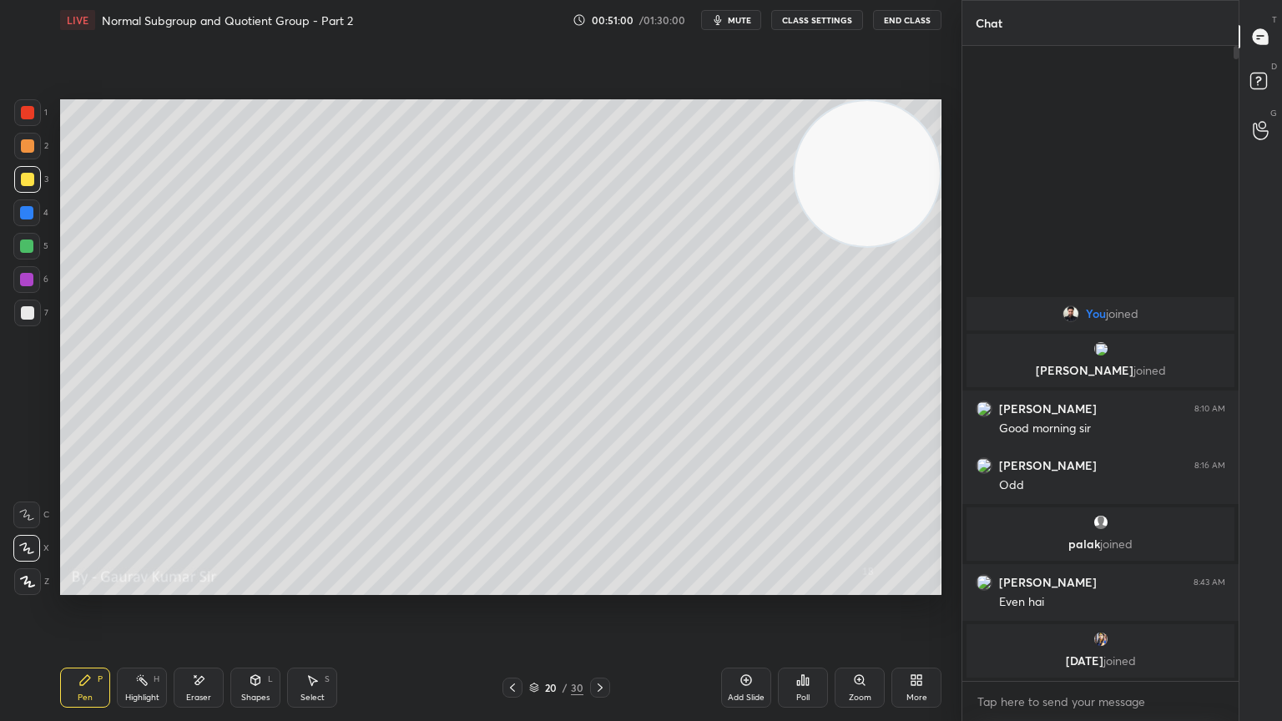
click at [507, 586] on icon at bounding box center [512, 687] width 13 height 13
click at [596, 586] on icon at bounding box center [599, 687] width 13 height 13
click at [593, 586] on icon at bounding box center [599, 687] width 13 height 13
click at [27, 152] on div at bounding box center [27, 145] width 13 height 13
click at [27, 208] on div at bounding box center [26, 212] width 13 height 13
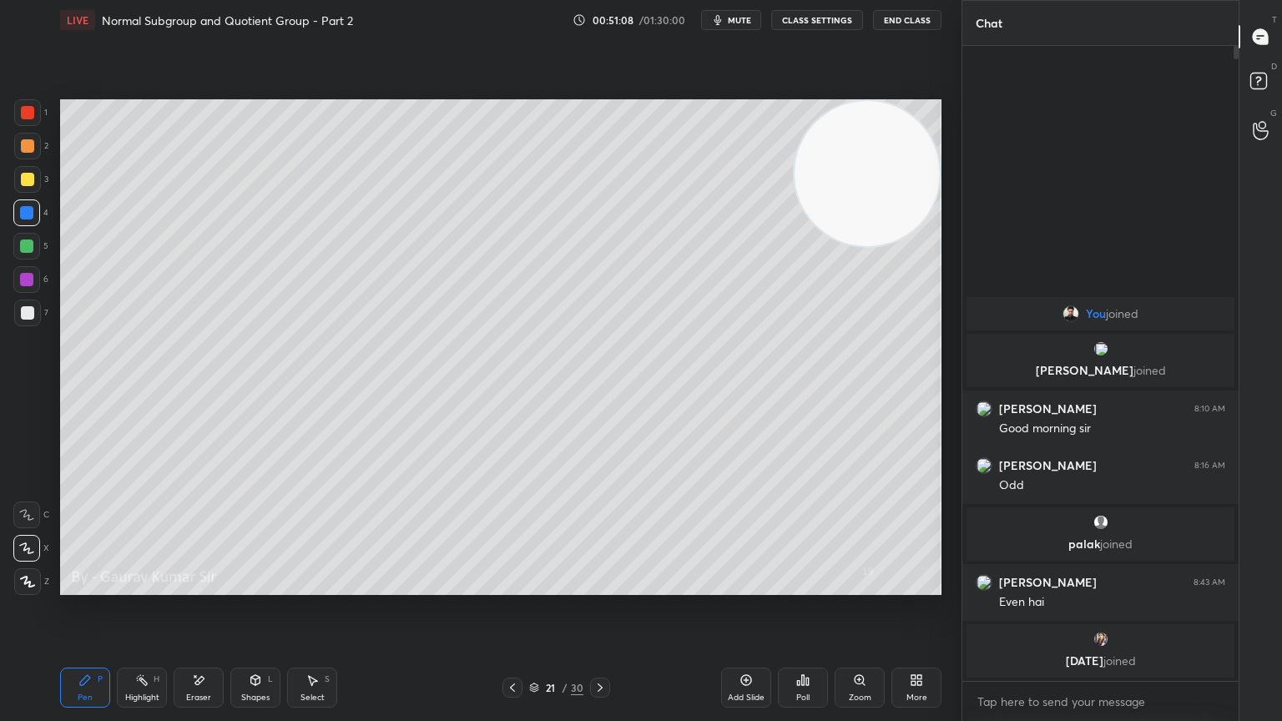
click at [27, 246] on div at bounding box center [26, 246] width 13 height 13
click at [27, 145] on div at bounding box center [27, 145] width 13 height 13
click at [514, 586] on icon at bounding box center [512, 687] width 13 height 13
click at [598, 586] on icon at bounding box center [600, 688] width 5 height 8
click at [31, 180] on div at bounding box center [27, 179] width 13 height 13
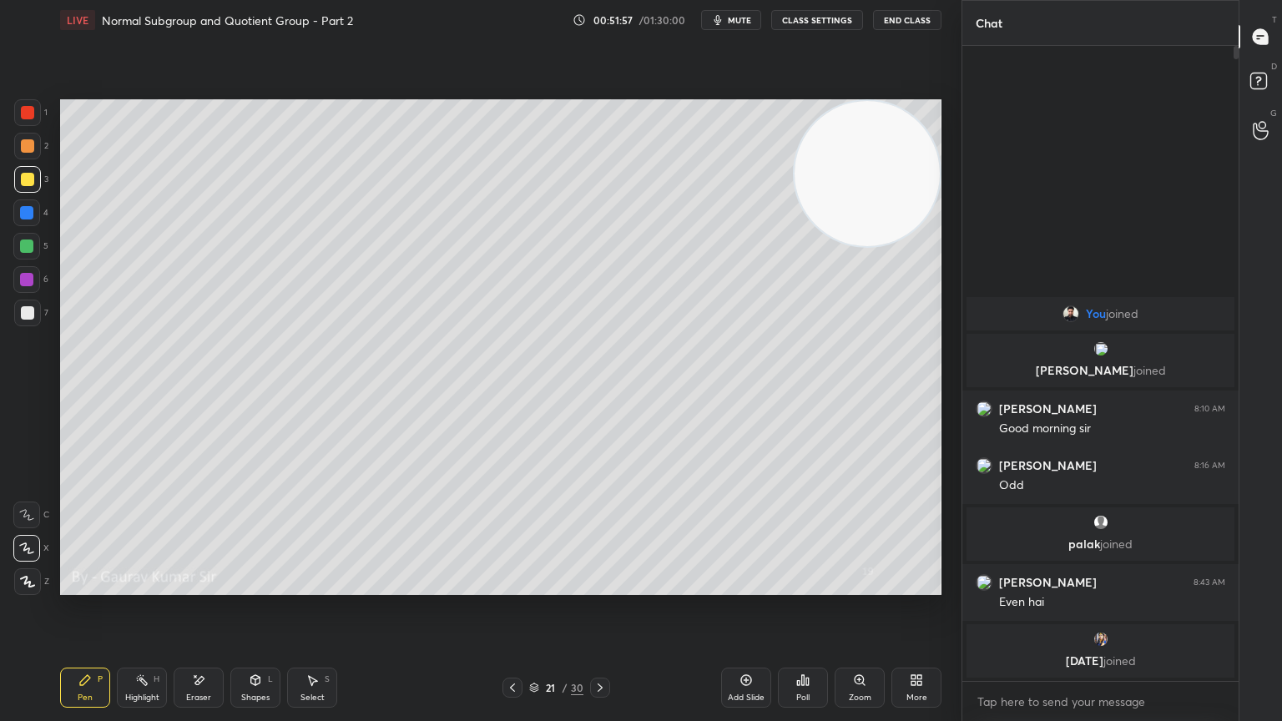
click at [28, 148] on div at bounding box center [27, 145] width 13 height 13
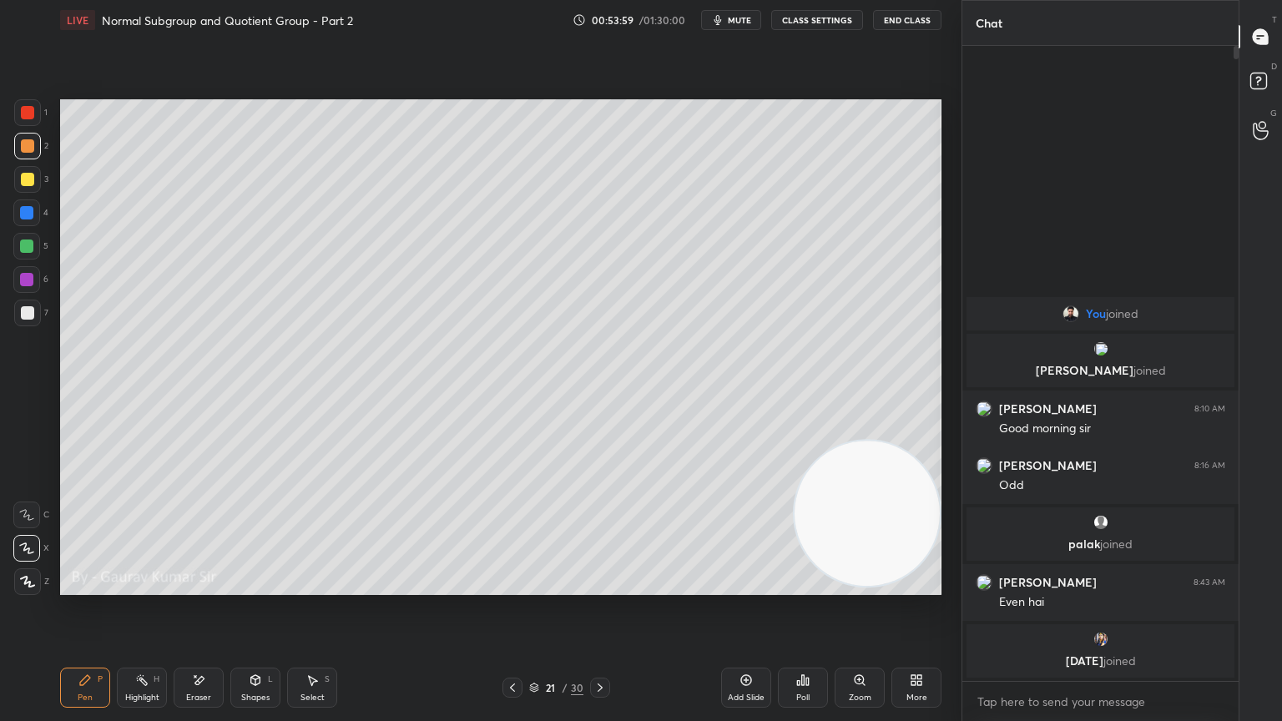
click at [903, 538] on video at bounding box center [867, 513] width 145 height 145
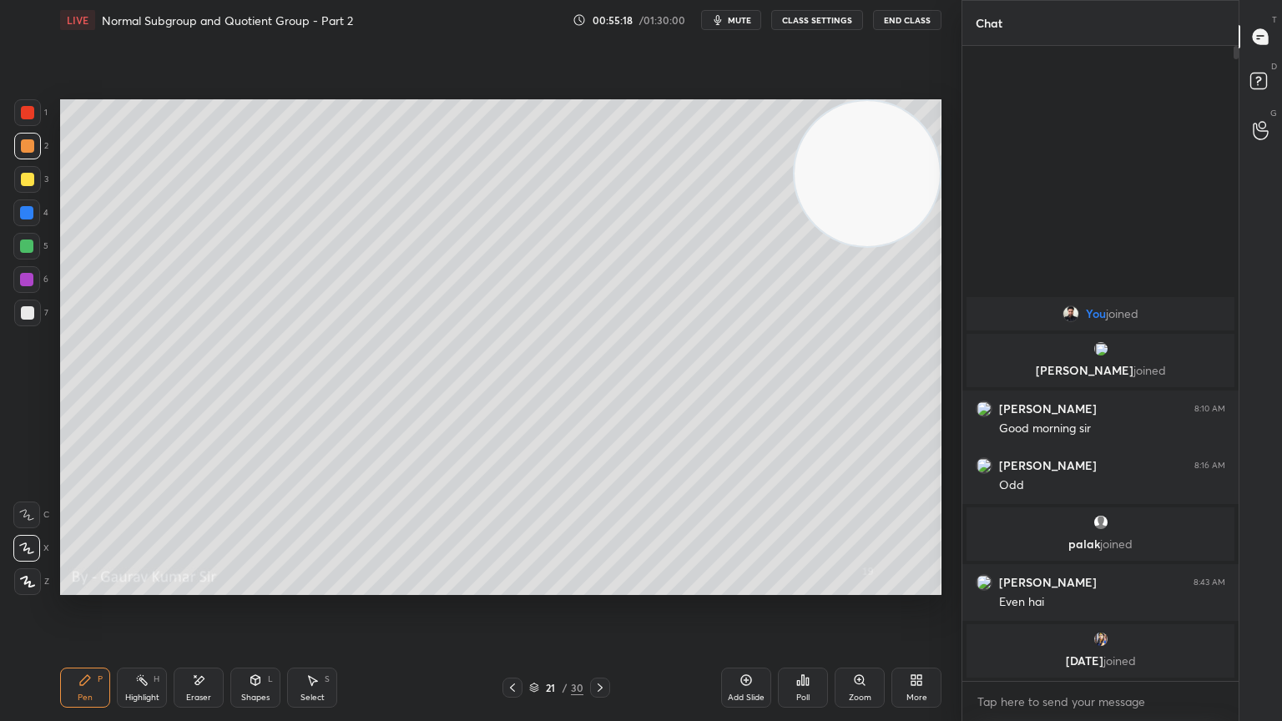
click at [320, 586] on div "Select S" at bounding box center [312, 688] width 50 height 40
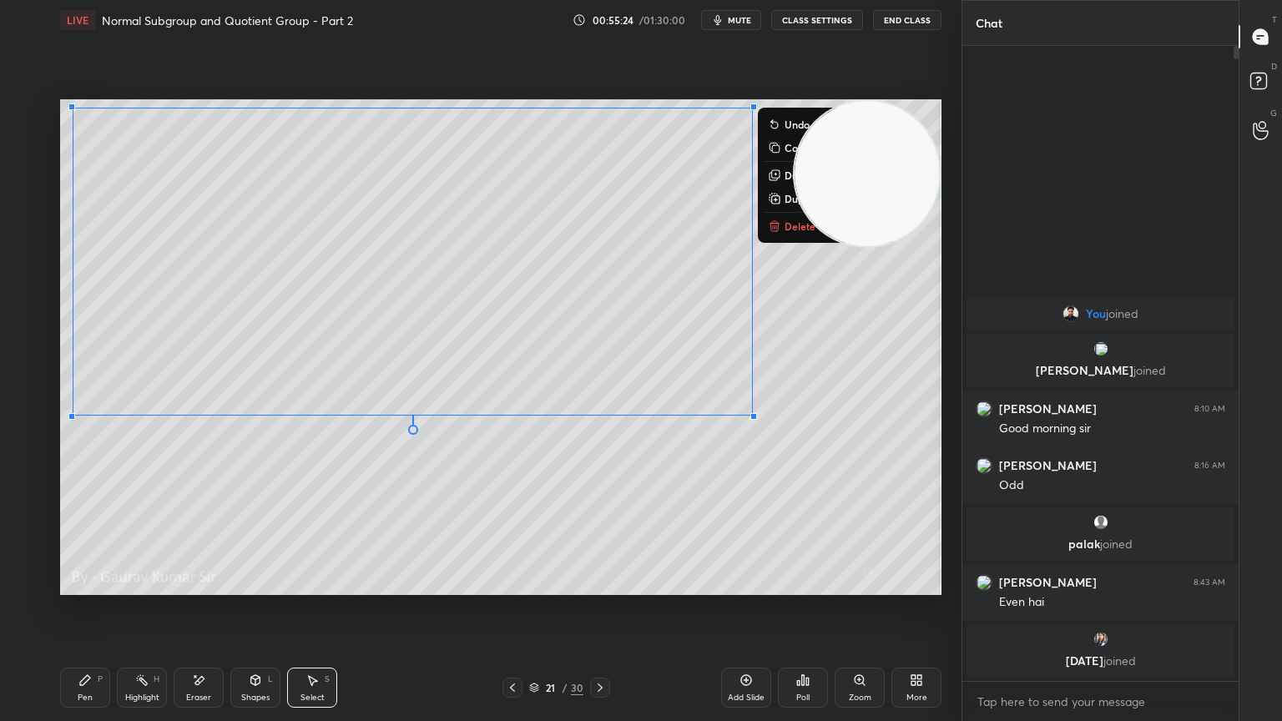
click at [208, 532] on div "0 ° Undo Copy Duplicate Duplicate to new slide Delete" at bounding box center [500, 347] width 881 height 496
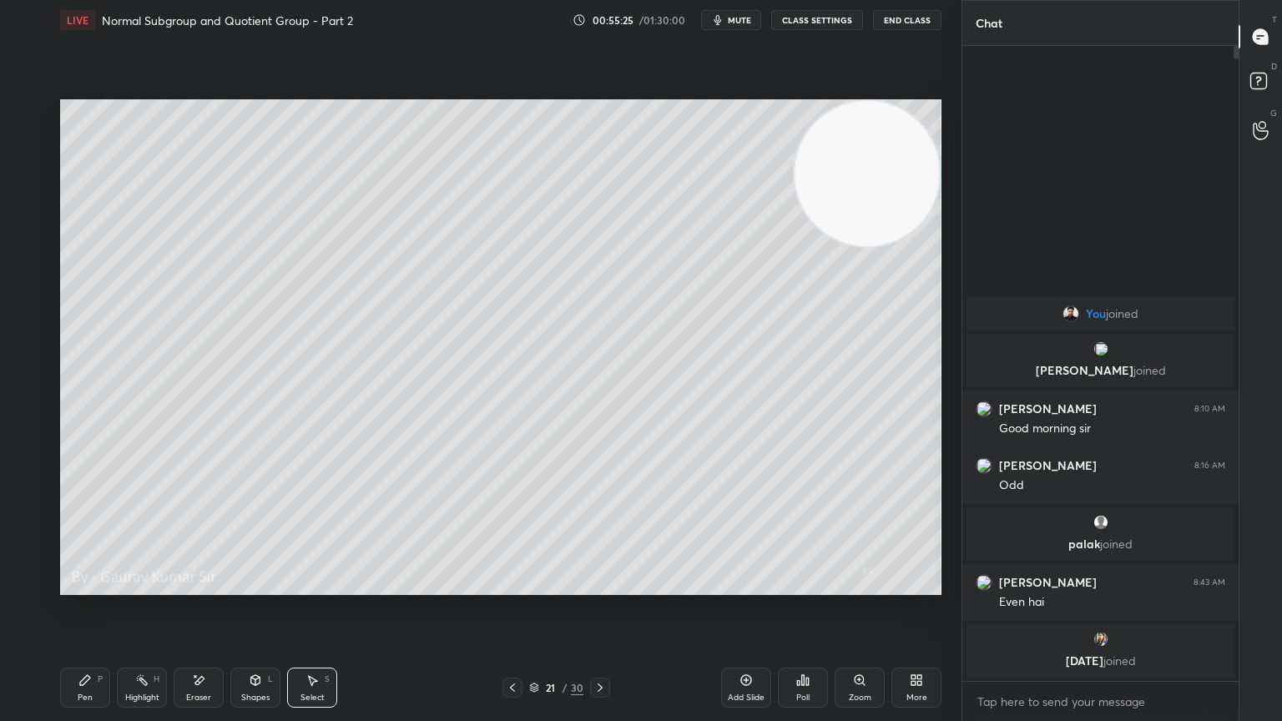
click at [83, 586] on div "Pen" at bounding box center [85, 698] width 15 height 8
click at [651, 586] on div "Setting up your live class Poll for secs No correct answer Start poll" at bounding box center [500, 347] width 895 height 614
click at [802, 586] on div "Poll" at bounding box center [803, 688] width 50 height 40
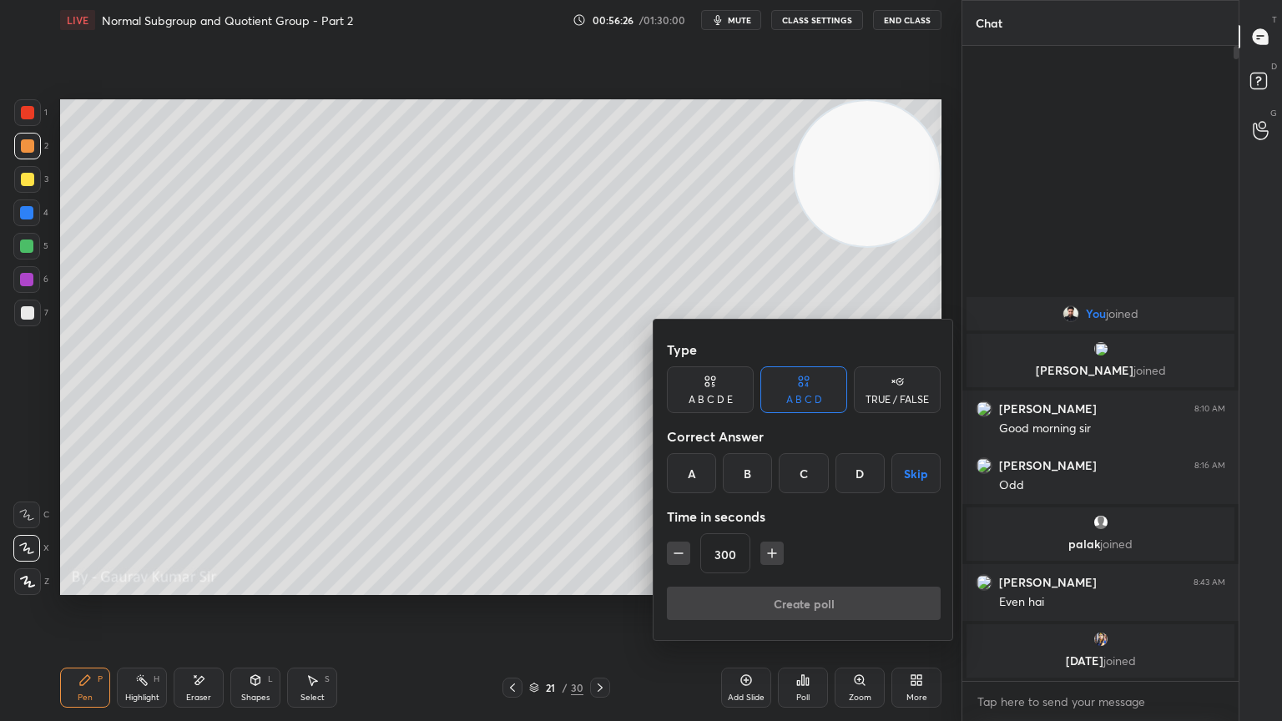
click at [905, 474] on button "Skip" at bounding box center [915, 473] width 49 height 40
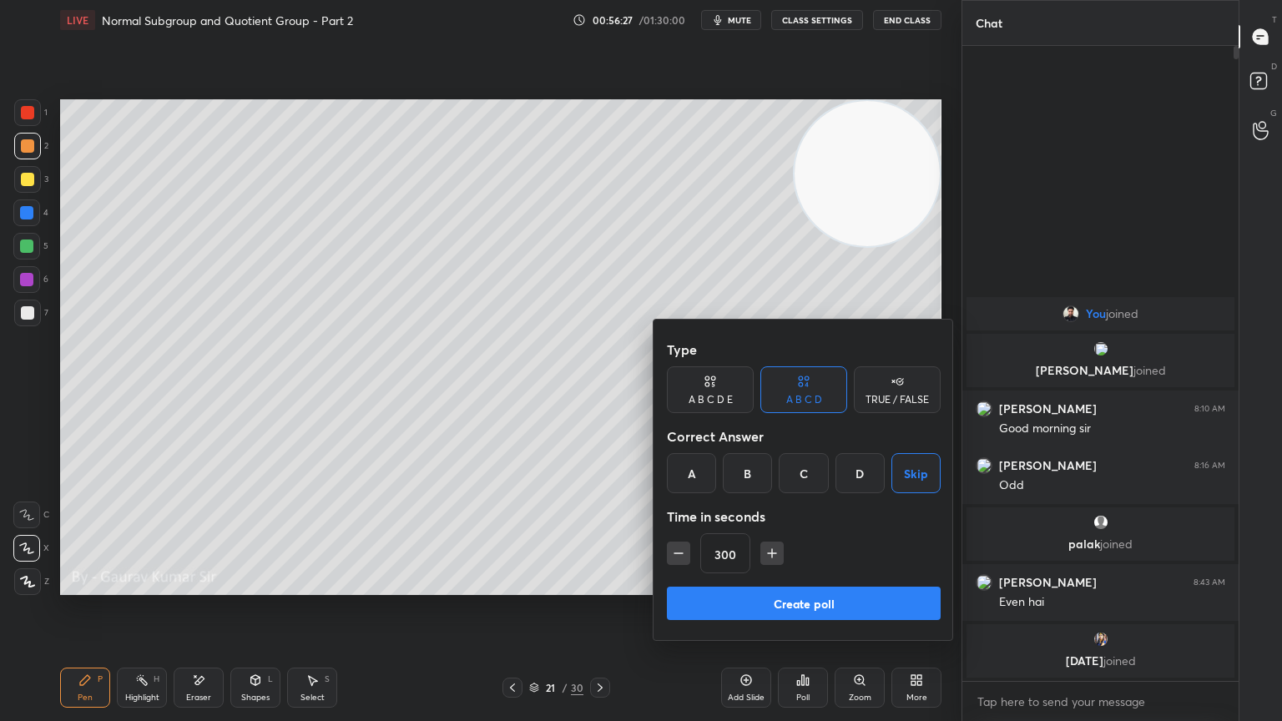
click at [854, 586] on button "Create poll" at bounding box center [804, 603] width 274 height 33
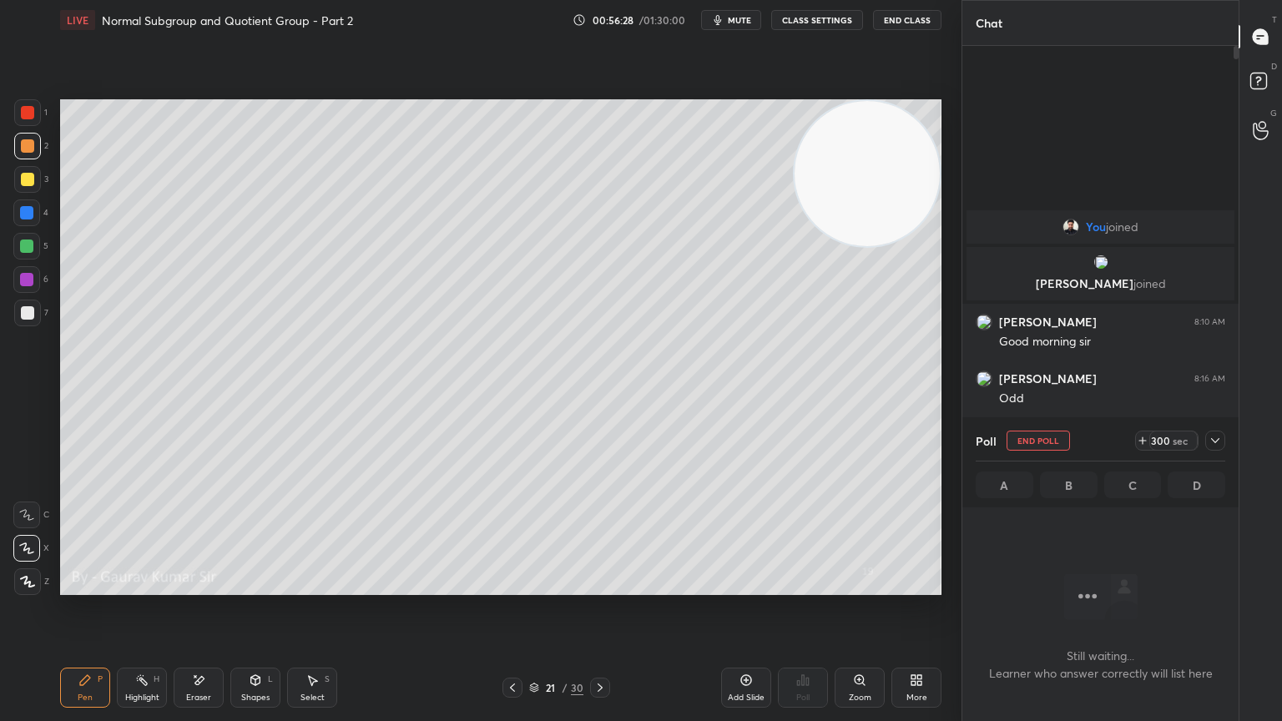
scroll to position [5, 5]
click at [674, 586] on div "Setting up your live class Poll for secs No correct answer Start poll" at bounding box center [500, 347] width 895 height 614
click at [1215, 444] on icon at bounding box center [1214, 440] width 13 height 13
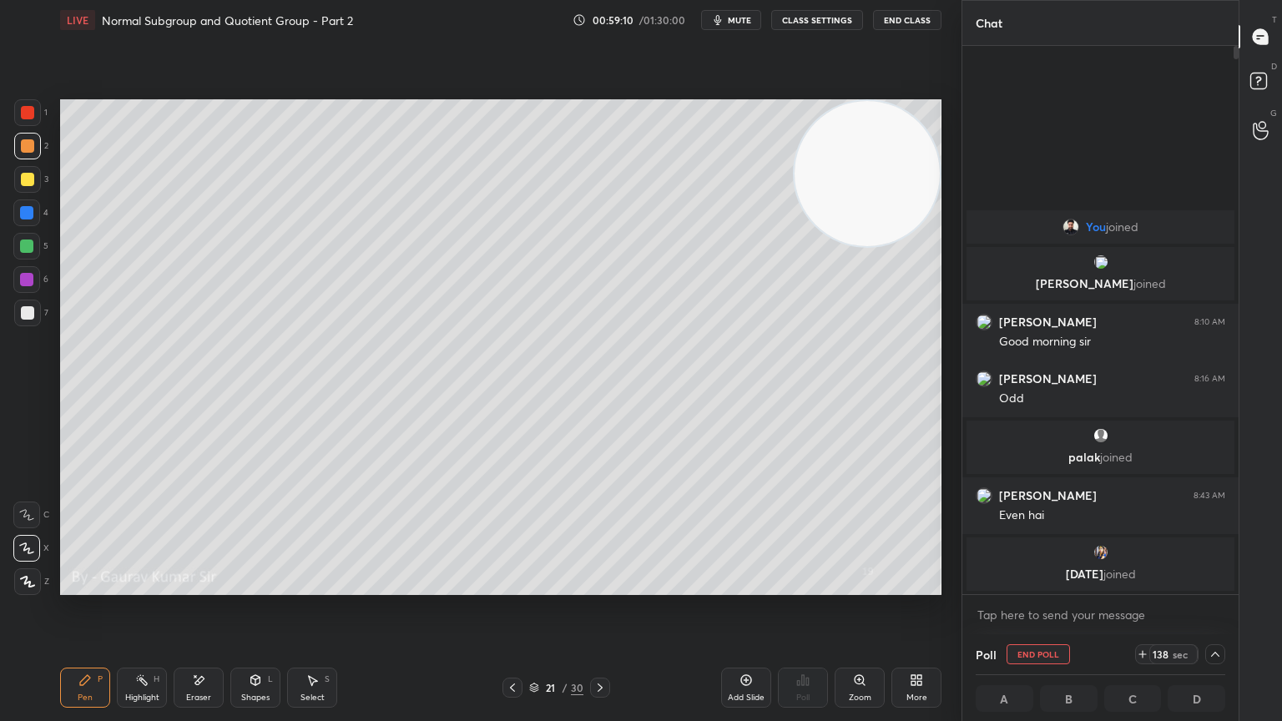
click at [598, 586] on icon at bounding box center [599, 687] width 13 height 13
click at [28, 179] on div at bounding box center [27, 179] width 13 height 13
click at [509, 586] on icon at bounding box center [512, 687] width 13 height 13
click at [603, 586] on icon at bounding box center [599, 687] width 13 height 13
click at [514, 586] on icon at bounding box center [512, 687] width 13 height 13
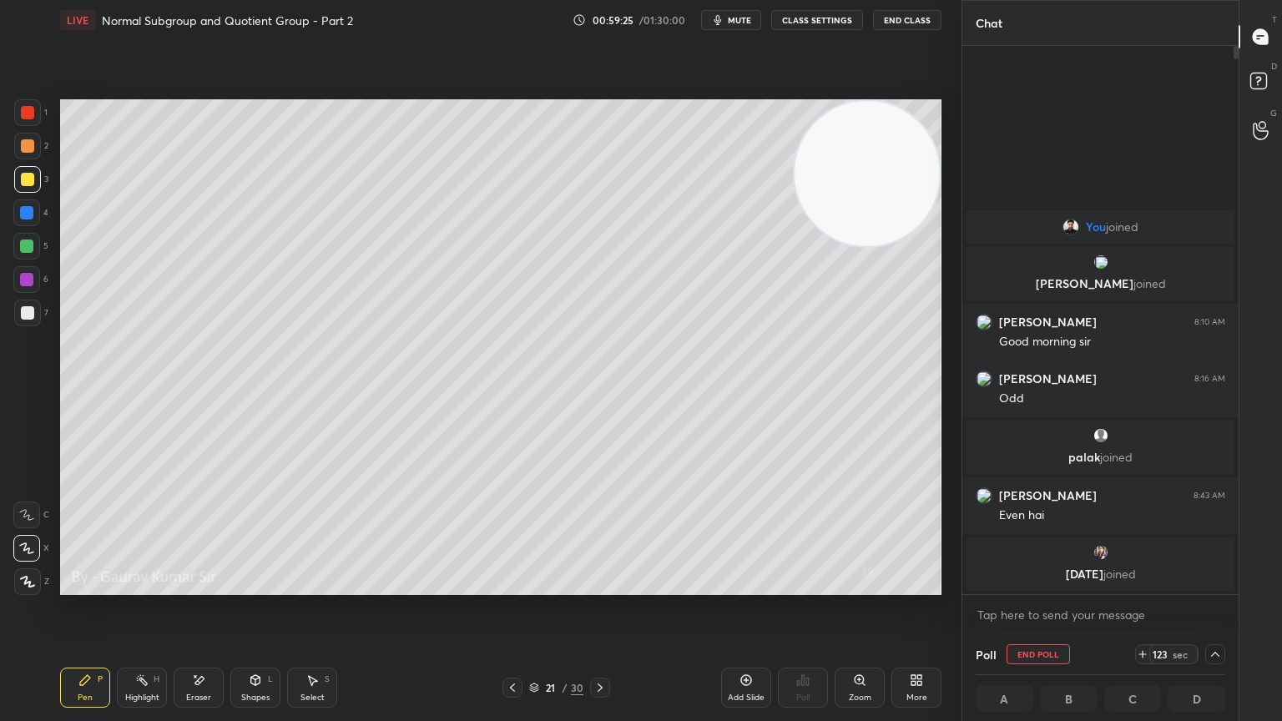
click at [598, 586] on icon at bounding box center [599, 687] width 13 height 13
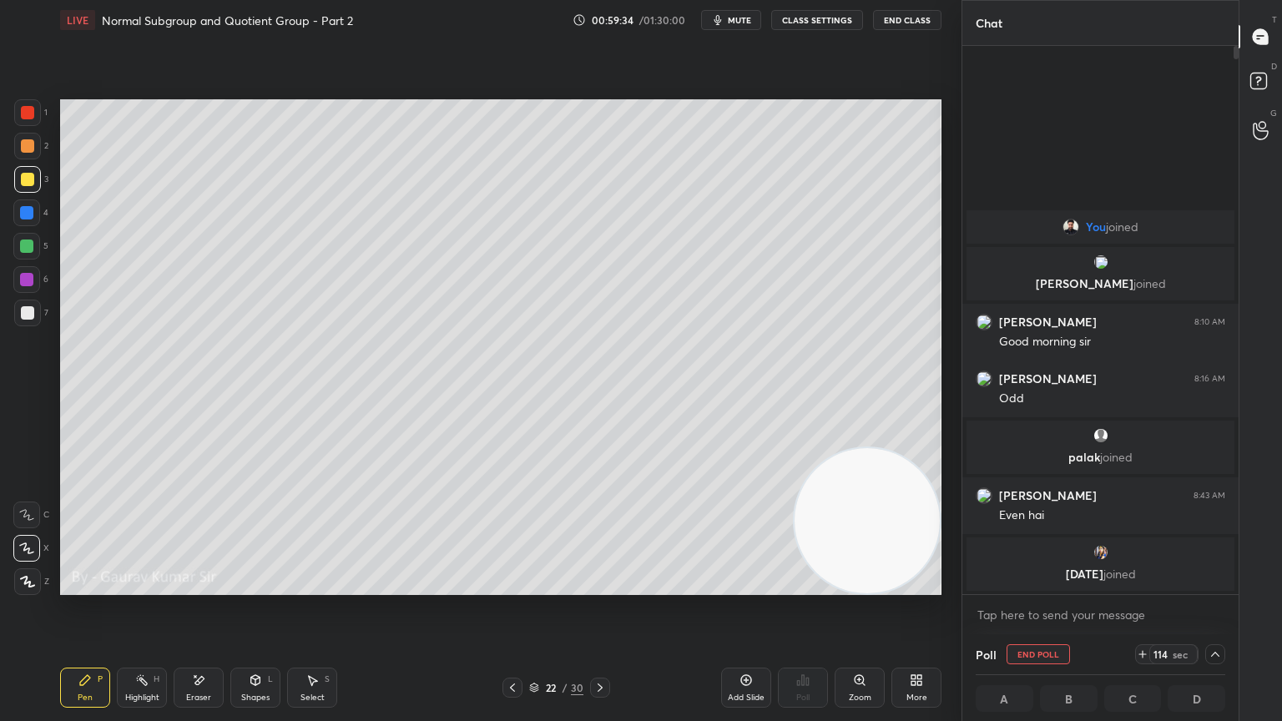
click at [198, 586] on div "Eraser" at bounding box center [198, 698] width 25 height 8
click at [91, 586] on div "Pen" at bounding box center [85, 698] width 15 height 8
click at [507, 586] on icon at bounding box center [512, 687] width 13 height 13
click at [598, 586] on icon at bounding box center [599, 687] width 13 height 13
click at [511, 586] on icon at bounding box center [512, 687] width 13 height 13
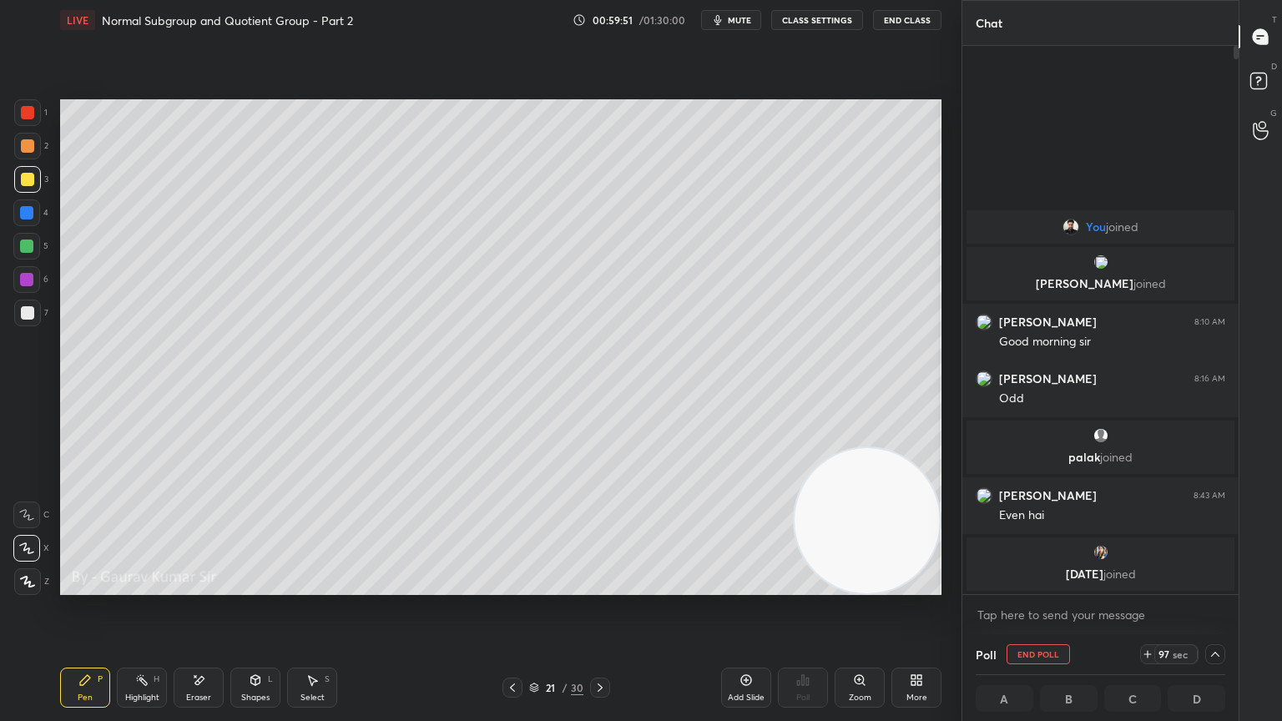
click at [598, 586] on icon at bounding box center [599, 687] width 13 height 13
click at [27, 313] on div at bounding box center [27, 312] width 13 height 13
click at [518, 586] on div at bounding box center [512, 688] width 20 height 20
click at [599, 586] on icon at bounding box center [599, 687] width 13 height 13
click at [512, 586] on icon at bounding box center [512, 687] width 13 height 13
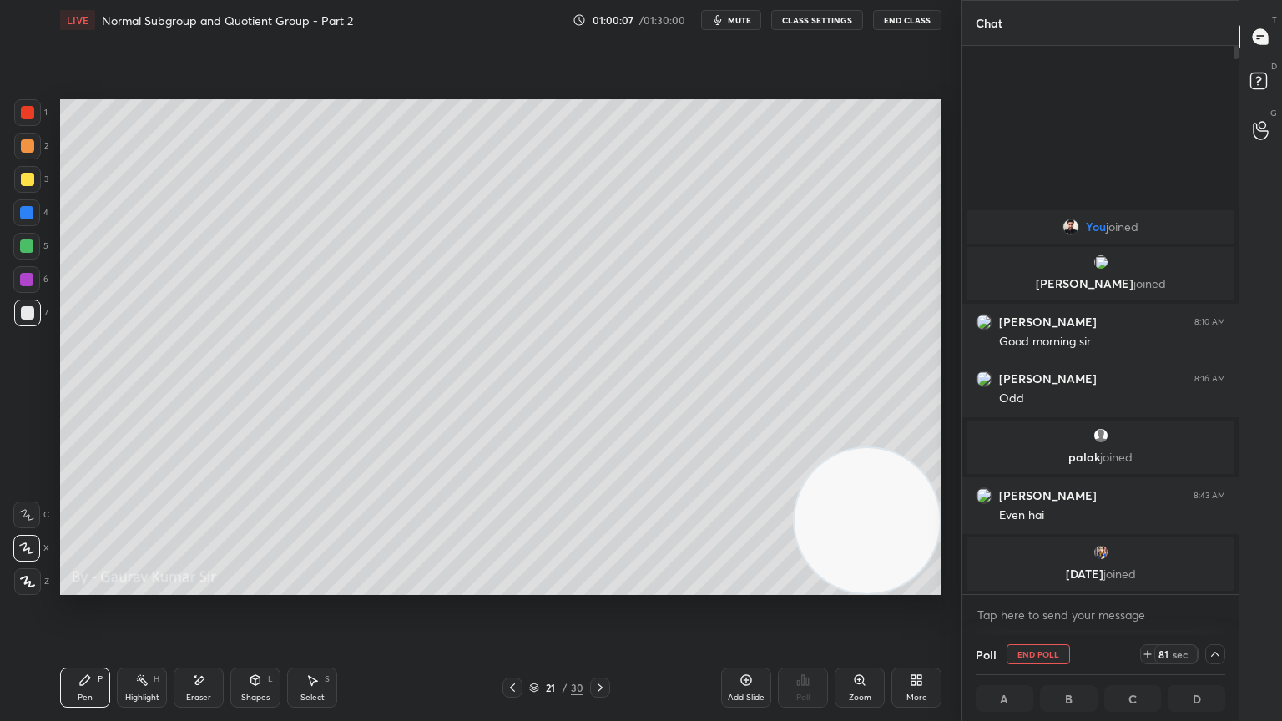
click at [604, 586] on icon at bounding box center [599, 687] width 13 height 13
click at [855, 517] on video at bounding box center [867, 520] width 145 height 145
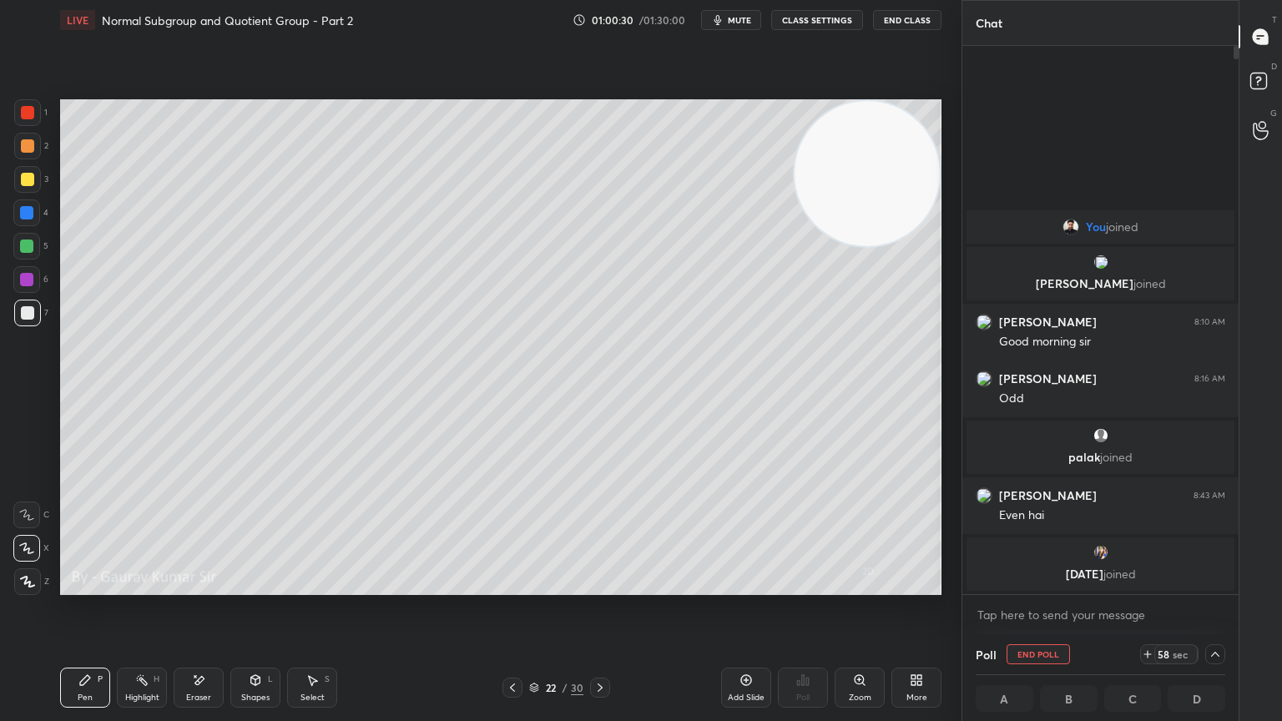
click at [196, 586] on icon at bounding box center [198, 681] width 13 height 14
click at [78, 586] on div "Pen" at bounding box center [85, 698] width 15 height 8
click at [507, 586] on icon at bounding box center [512, 687] width 13 height 13
click at [204, 586] on div "Eraser" at bounding box center [198, 698] width 25 height 8
click at [68, 586] on div "Pen P" at bounding box center [85, 688] width 50 height 40
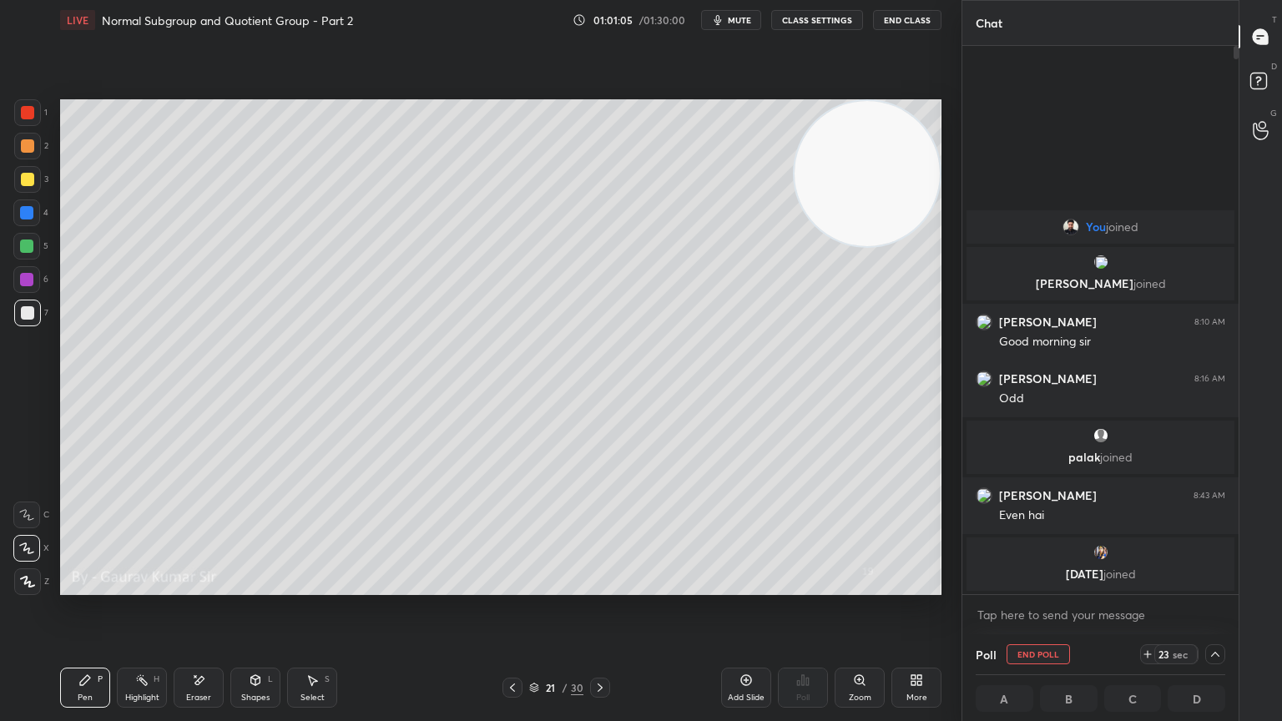
click at [28, 147] on div at bounding box center [27, 145] width 13 height 13
click at [603, 586] on icon at bounding box center [599, 687] width 13 height 13
click at [29, 308] on div at bounding box center [27, 312] width 13 height 13
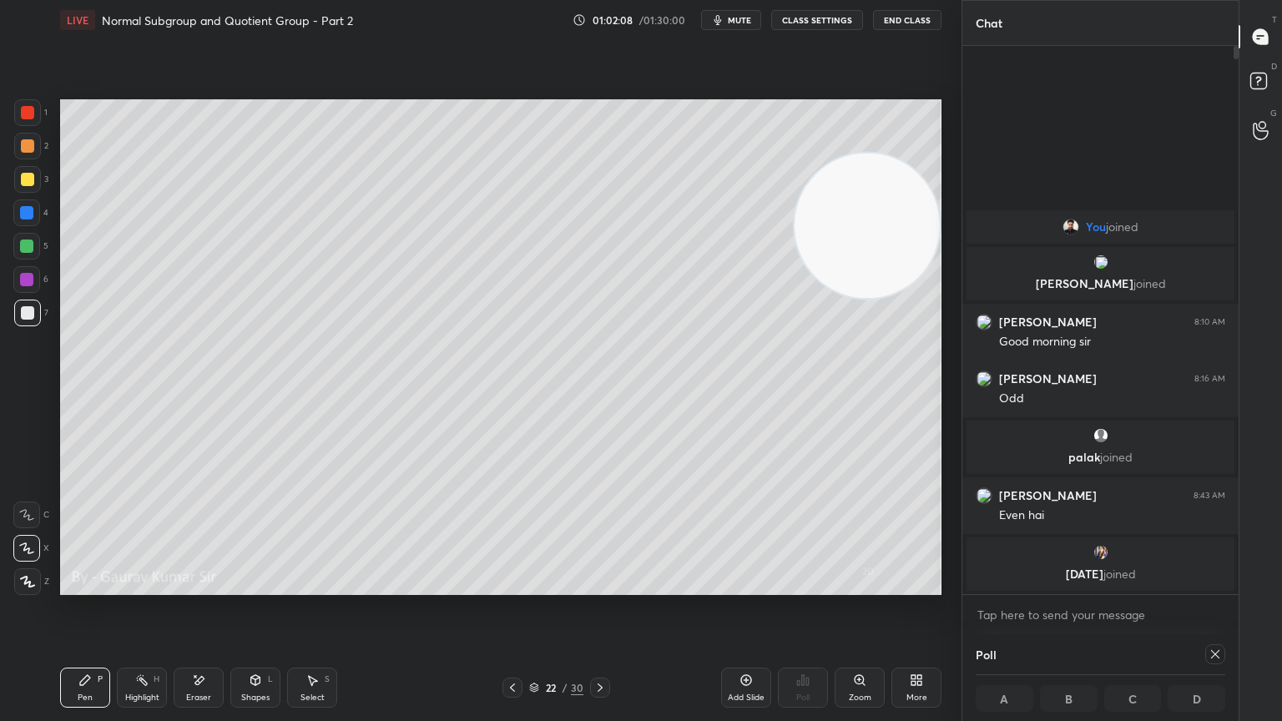
click at [512, 586] on icon at bounding box center [512, 687] width 13 height 13
click at [597, 586] on icon at bounding box center [599, 687] width 13 height 13
click at [600, 586] on icon at bounding box center [599, 687] width 13 height 13
click at [26, 176] on div at bounding box center [27, 179] width 13 height 13
click at [31, 315] on div at bounding box center [27, 312] width 13 height 13
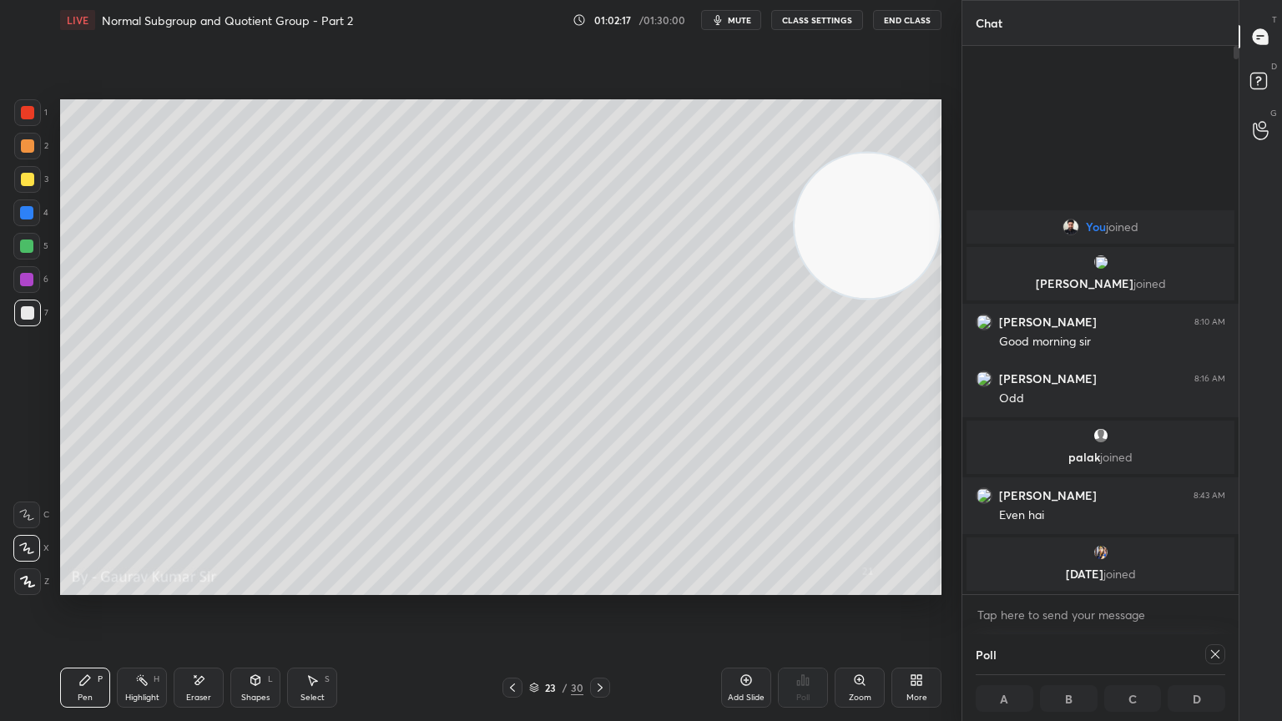
click at [504, 586] on div at bounding box center [512, 688] width 20 height 20
click at [512, 586] on icon at bounding box center [512, 687] width 13 height 13
click at [598, 586] on icon at bounding box center [599, 687] width 13 height 13
click at [603, 586] on icon at bounding box center [599, 687] width 13 height 13
click at [507, 586] on icon at bounding box center [512, 687] width 13 height 13
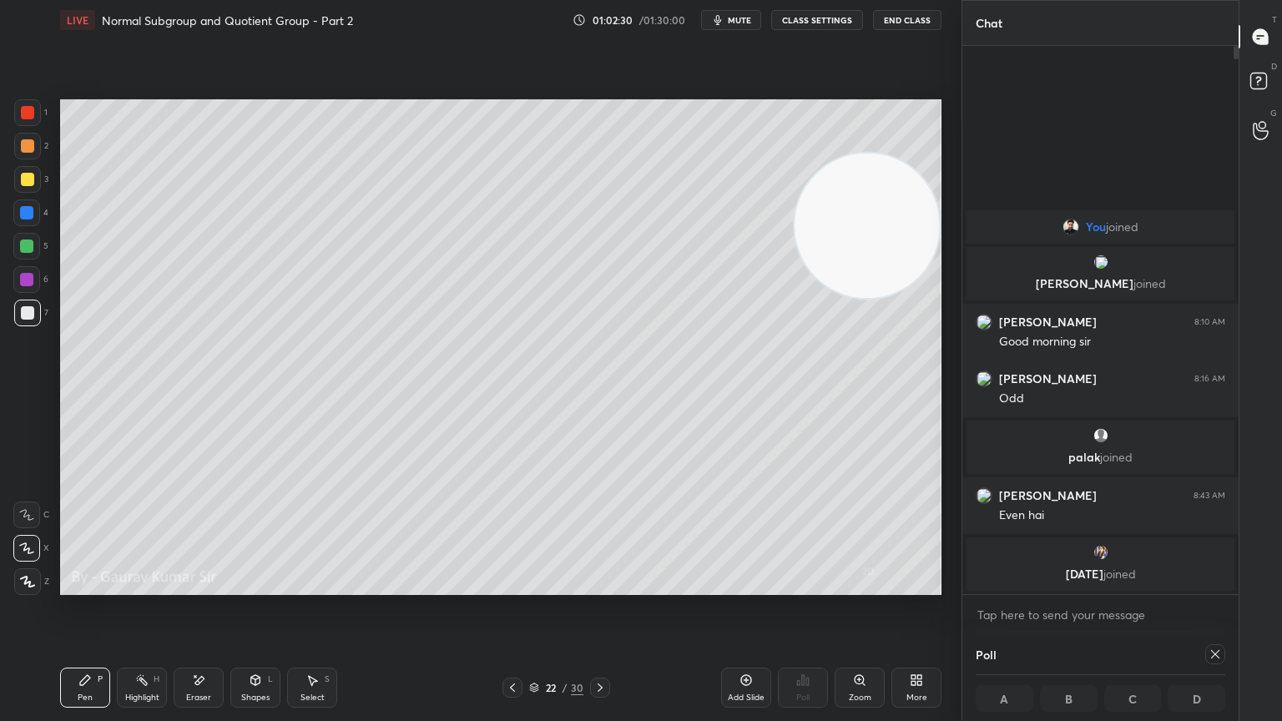
click at [511, 586] on icon at bounding box center [512, 687] width 13 height 13
click at [598, 586] on icon at bounding box center [599, 687] width 13 height 13
click at [222, 586] on div "Eraser" at bounding box center [199, 688] width 50 height 40
click at [107, 586] on div "Pen P" at bounding box center [85, 688] width 50 height 40
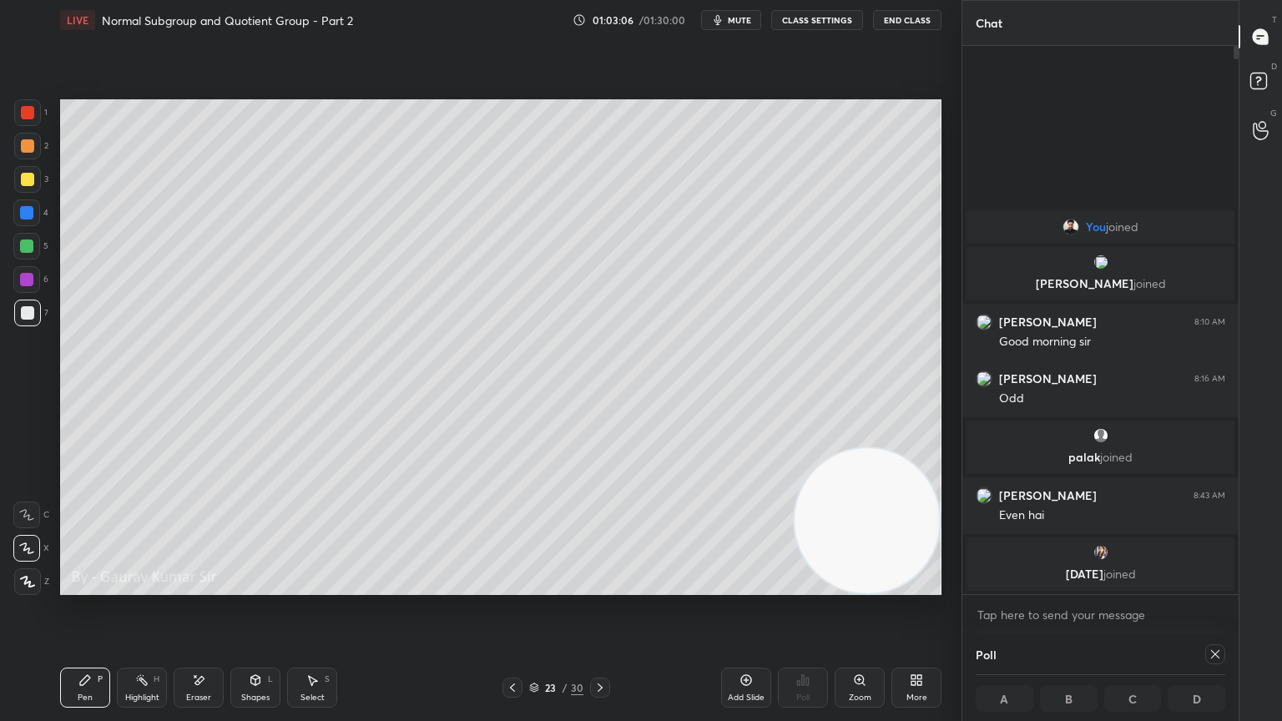
click at [800, 454] on video at bounding box center [867, 520] width 145 height 145
click at [511, 586] on icon at bounding box center [512, 688] width 5 height 8
click at [508, 586] on icon at bounding box center [512, 687] width 13 height 13
click at [604, 586] on icon at bounding box center [599, 687] width 13 height 13
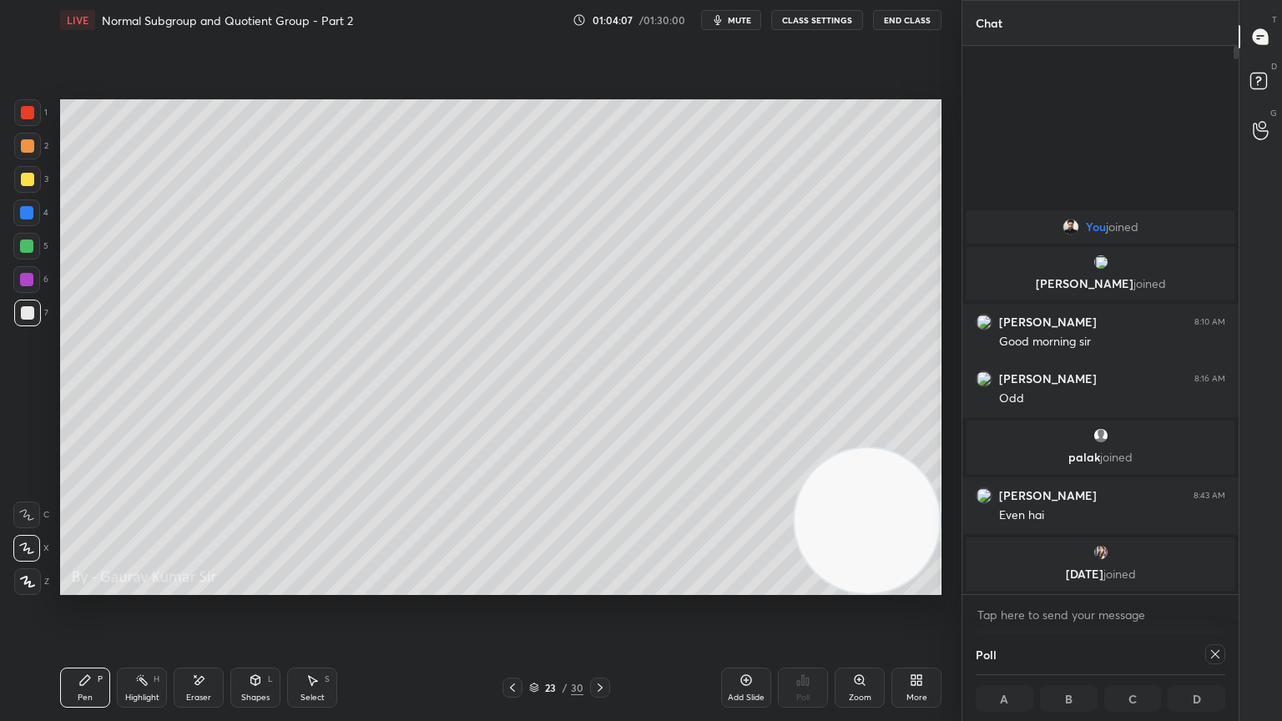
click at [25, 280] on div at bounding box center [26, 279] width 13 height 13
click at [262, 586] on div "Setting up your live class Poll for secs No correct answer Start poll" at bounding box center [500, 347] width 895 height 614
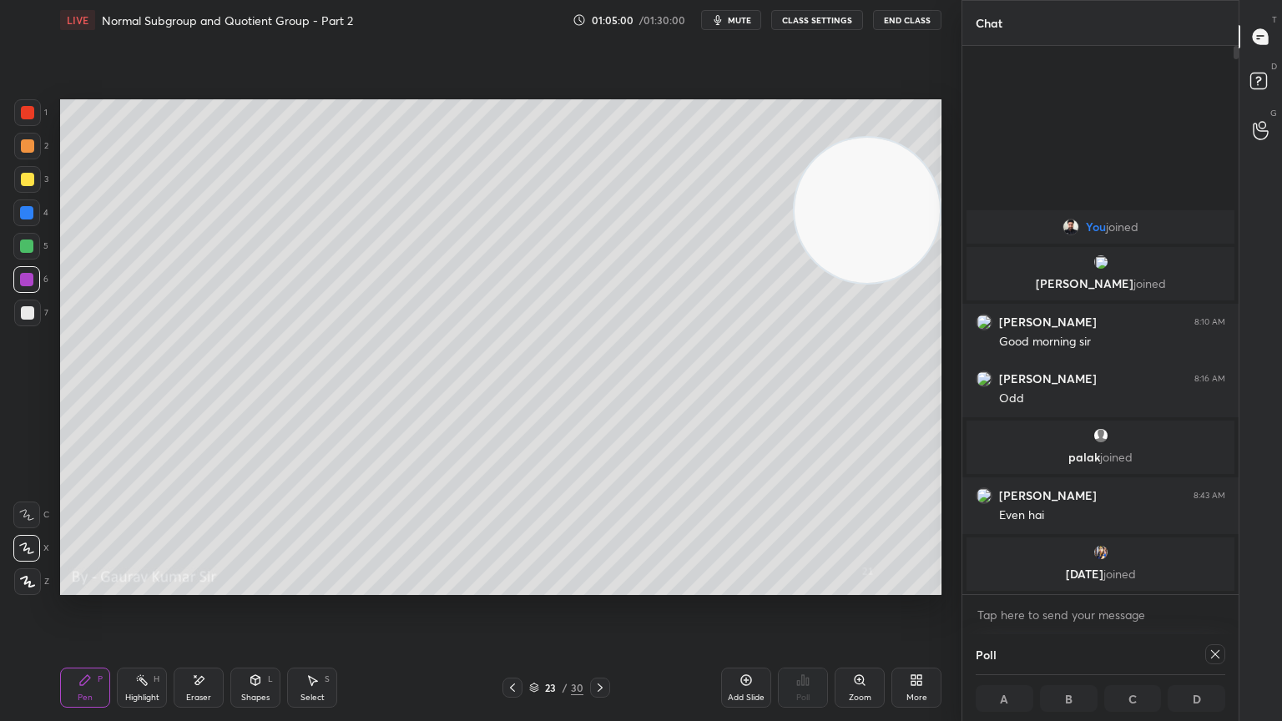
click at [581, 586] on div "30" at bounding box center [577, 687] width 13 height 15
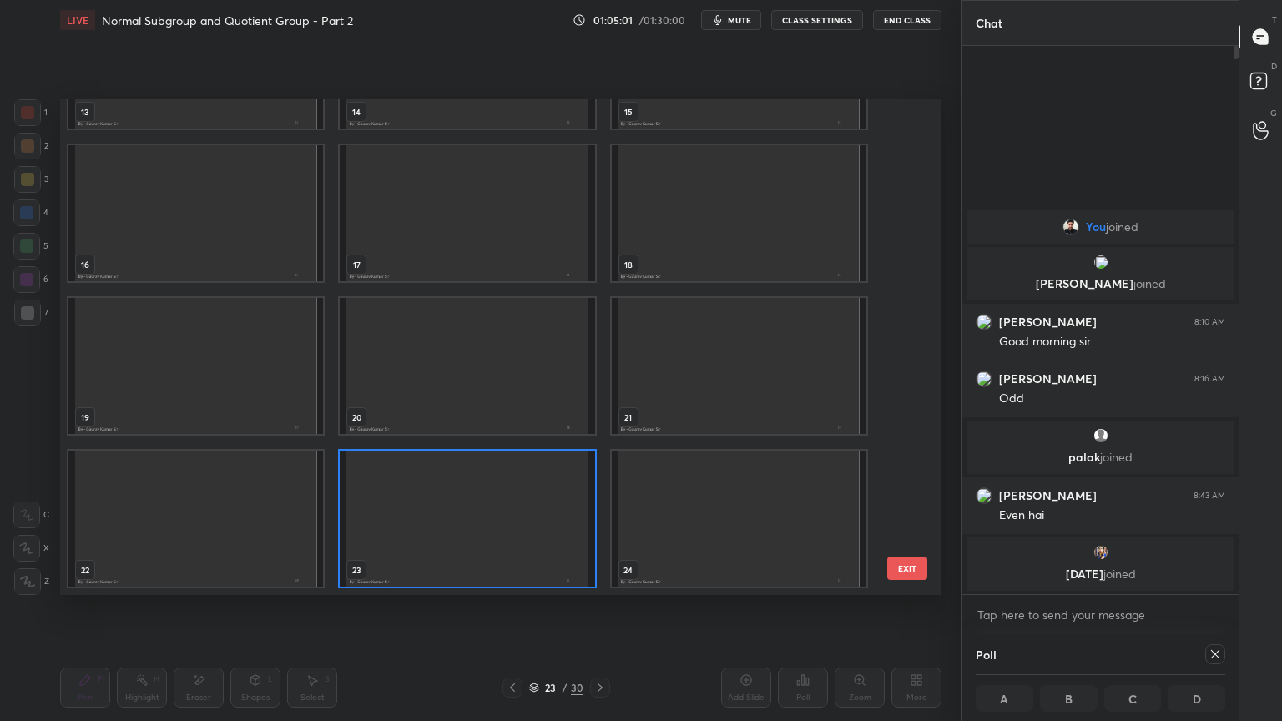
scroll to position [491, 873]
click at [509, 586] on div at bounding box center [512, 688] width 20 height 20
click at [897, 568] on button "EXIT" at bounding box center [907, 568] width 40 height 23
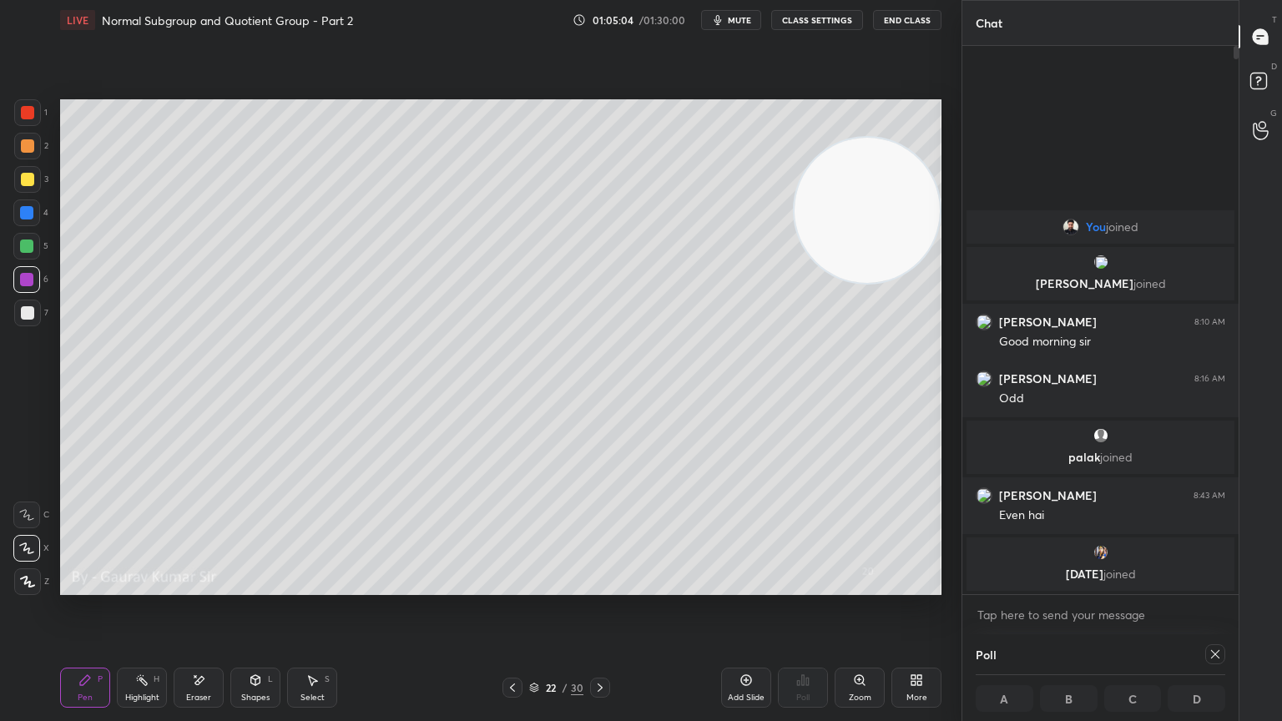
click at [507, 586] on icon at bounding box center [512, 687] width 13 height 13
click at [601, 586] on icon at bounding box center [599, 687] width 13 height 13
click at [598, 586] on icon at bounding box center [599, 687] width 13 height 13
click at [507, 586] on icon at bounding box center [512, 687] width 13 height 13
click at [511, 586] on icon at bounding box center [512, 687] width 13 height 13
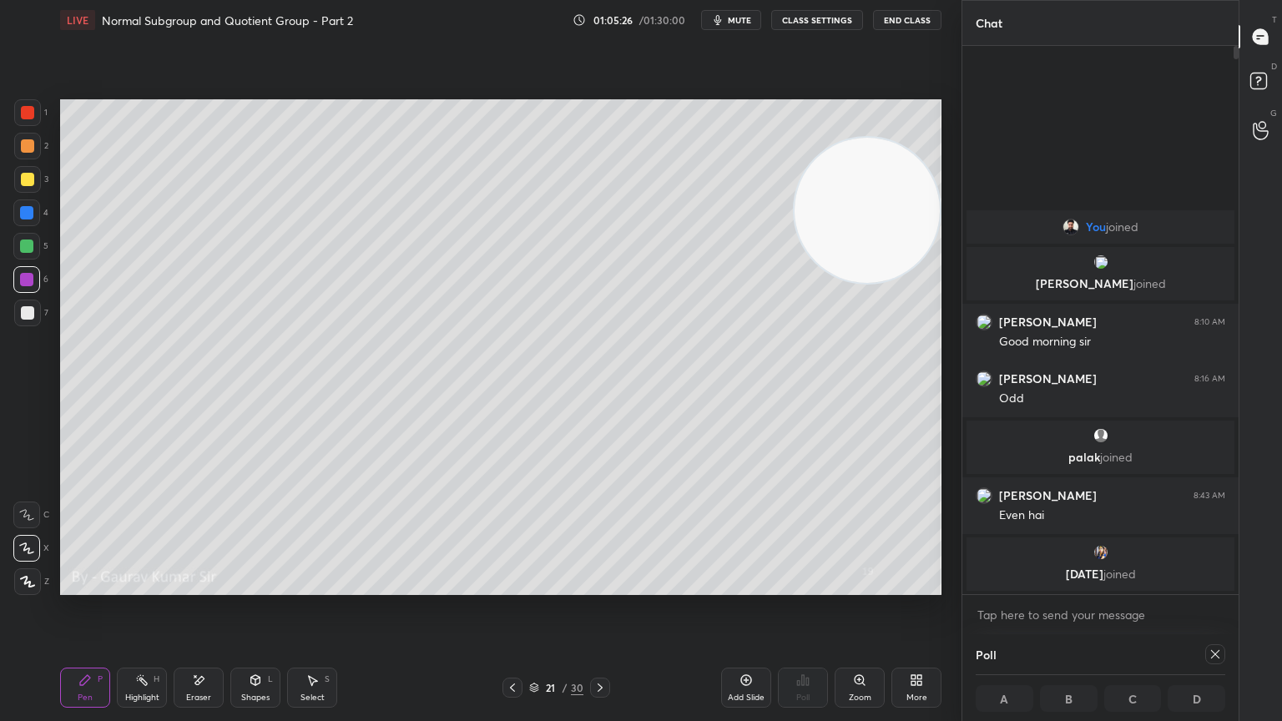
click at [598, 586] on icon at bounding box center [599, 687] width 13 height 13
click at [601, 586] on icon at bounding box center [599, 687] width 13 height 13
click at [605, 586] on icon at bounding box center [599, 687] width 13 height 13
click at [30, 179] on div at bounding box center [27, 179] width 13 height 13
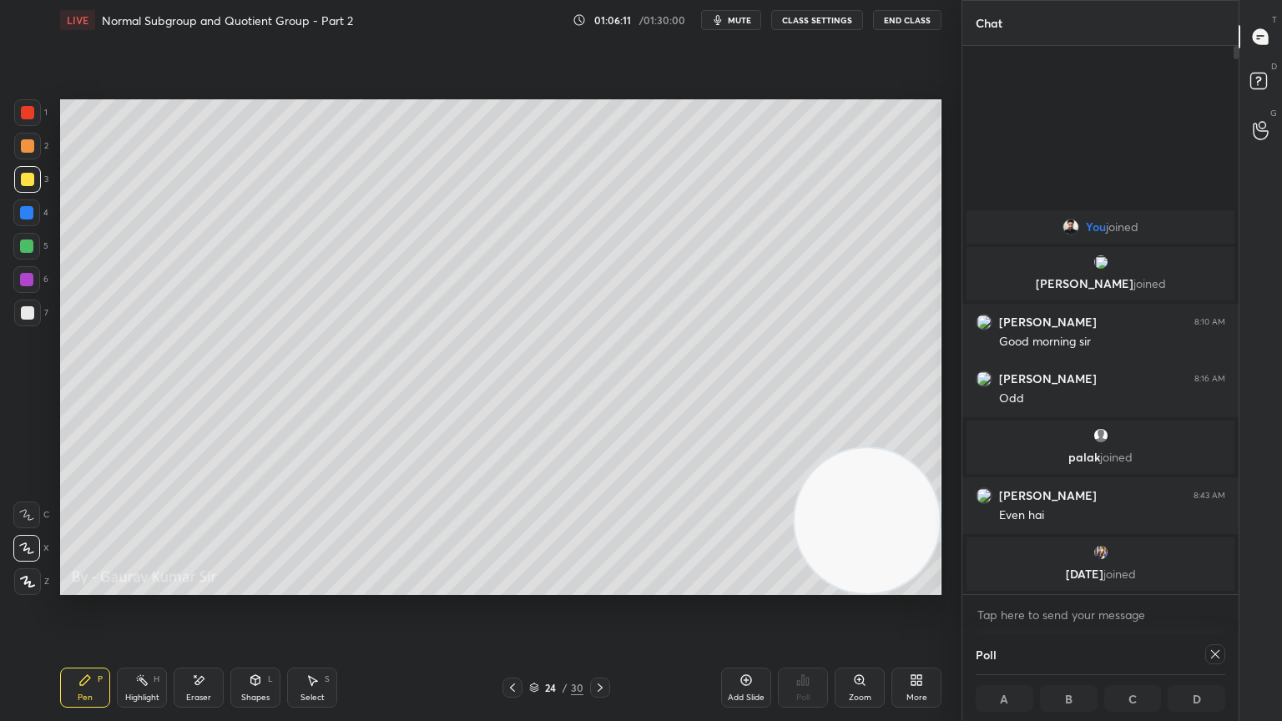
click at [27, 280] on div at bounding box center [26, 279] width 13 height 13
click at [1211, 586] on icon at bounding box center [1214, 654] width 13 height 13
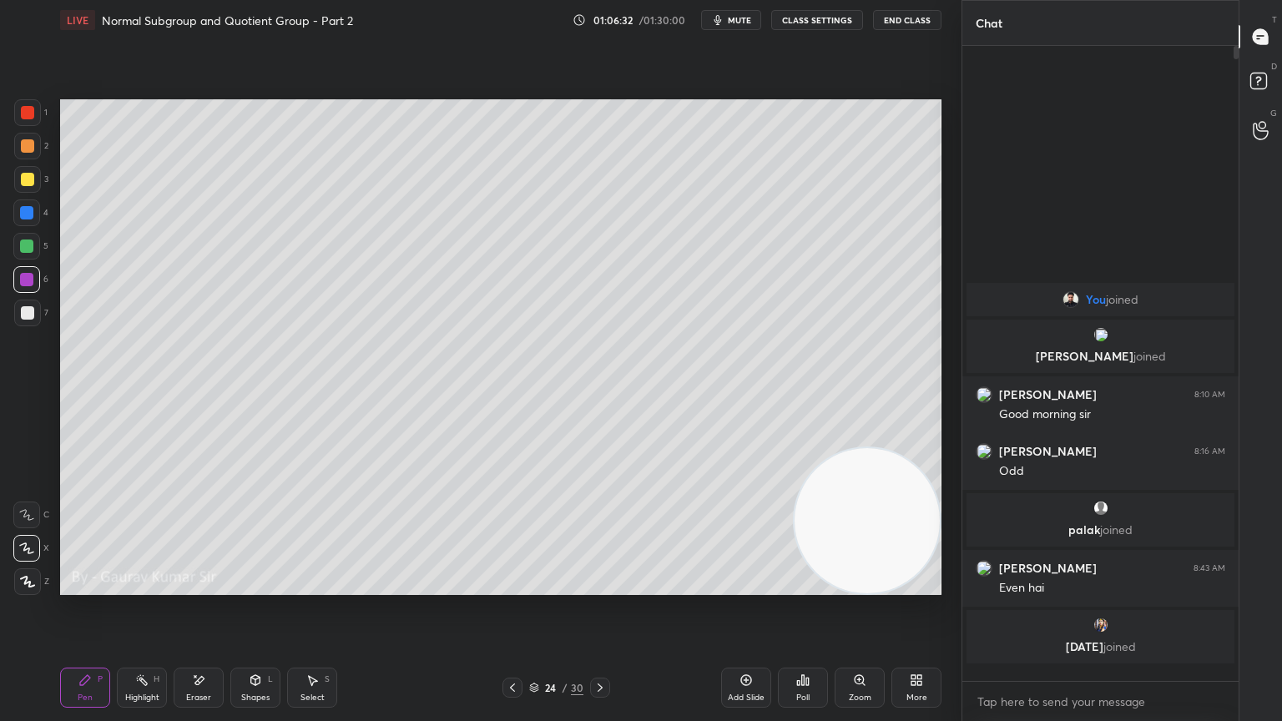
scroll to position [0, 0]
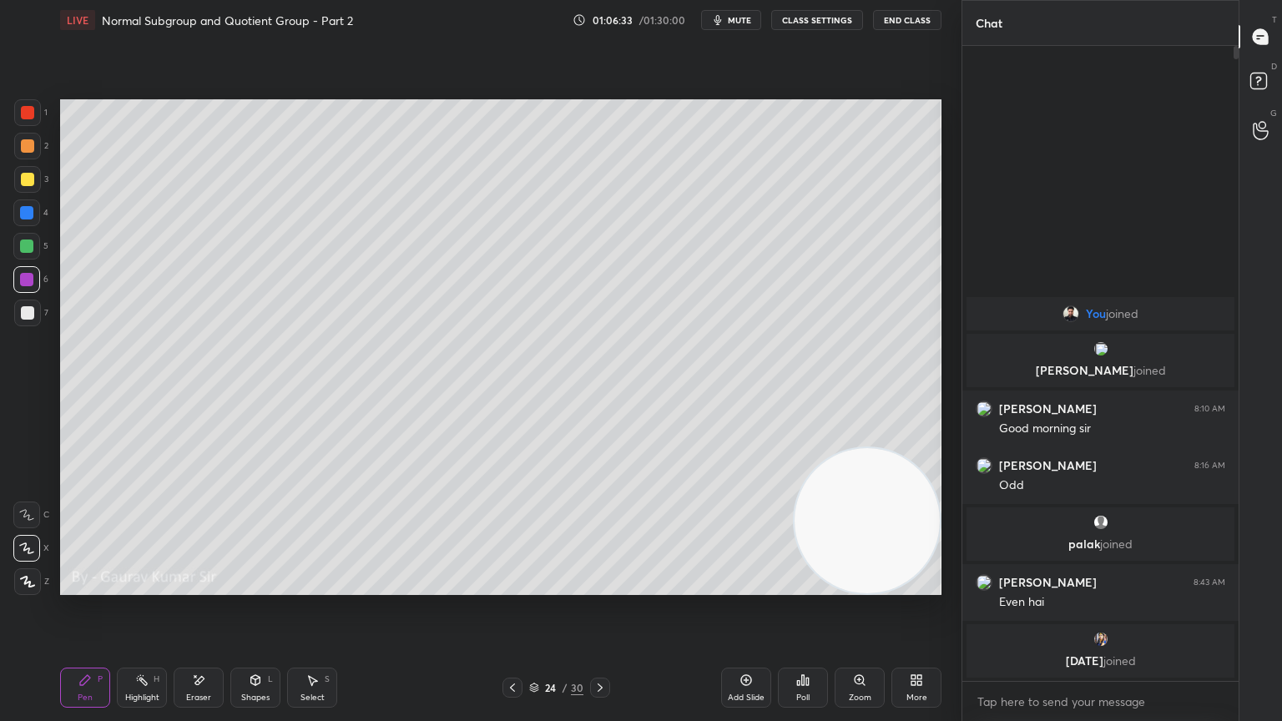
click at [810, 586] on div "Poll" at bounding box center [803, 688] width 50 height 40
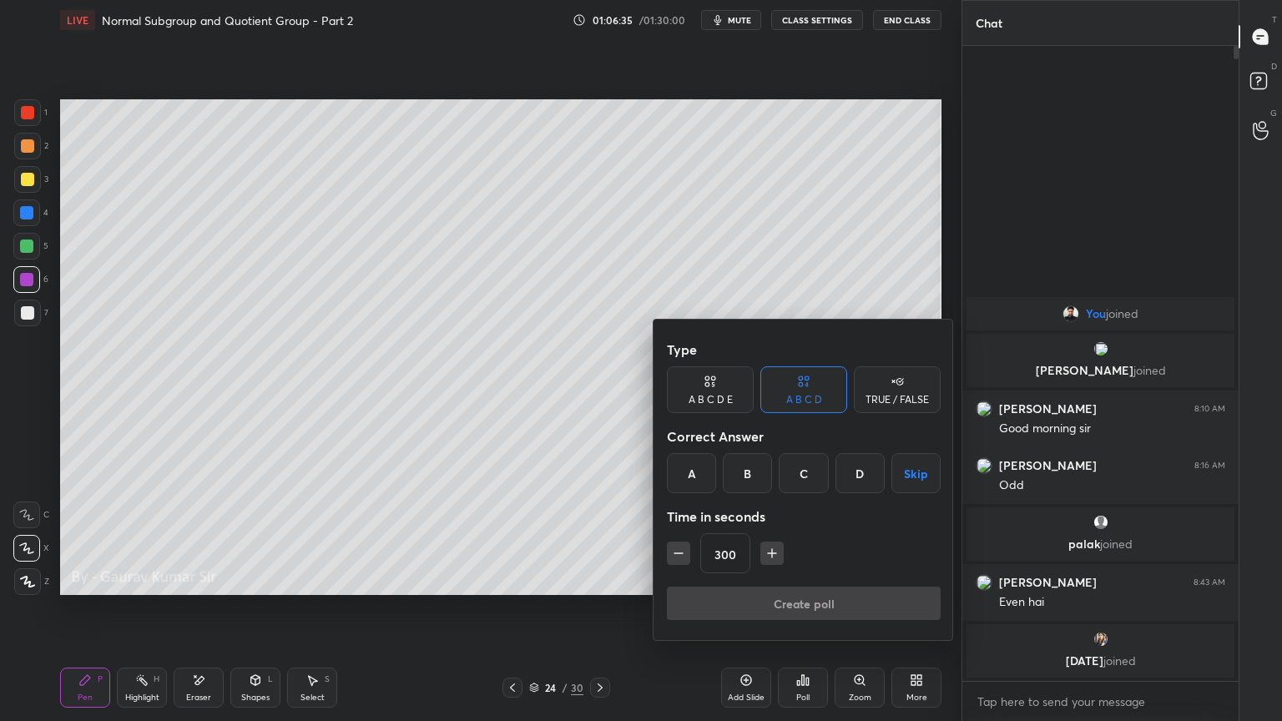
click at [908, 484] on button "Skip" at bounding box center [915, 473] width 49 height 40
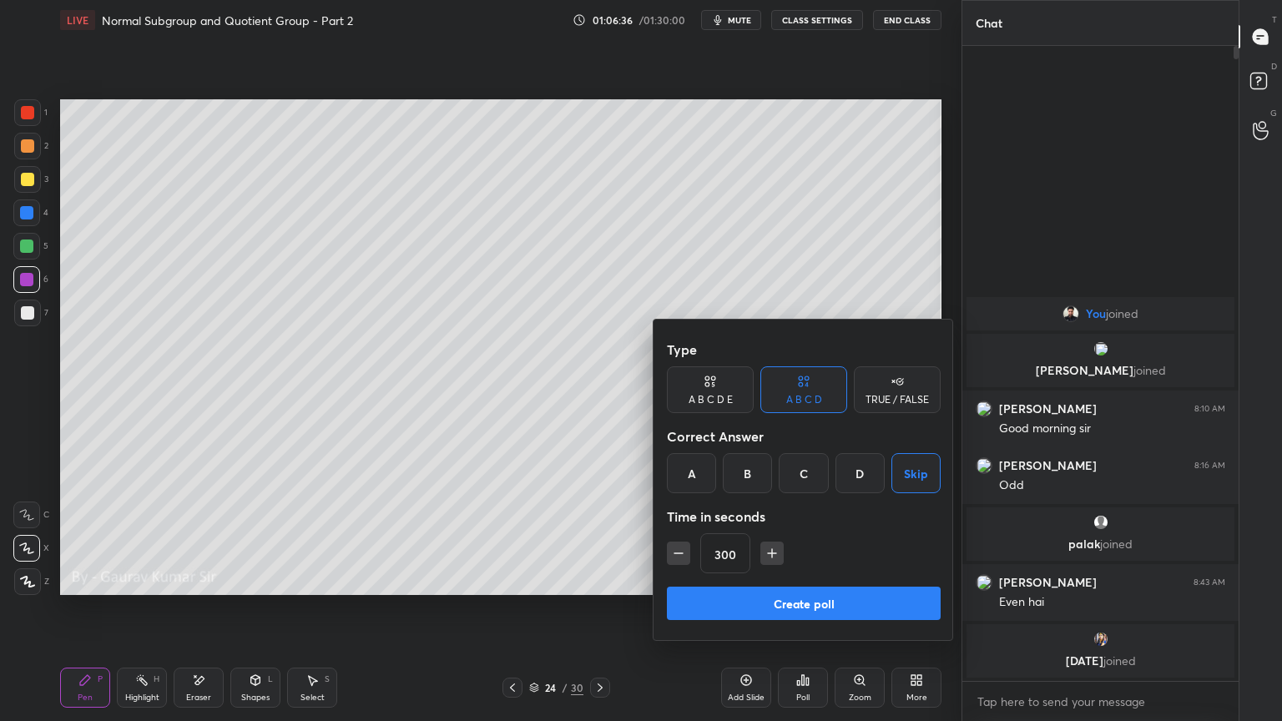
click at [855, 586] on button "Create poll" at bounding box center [804, 603] width 274 height 33
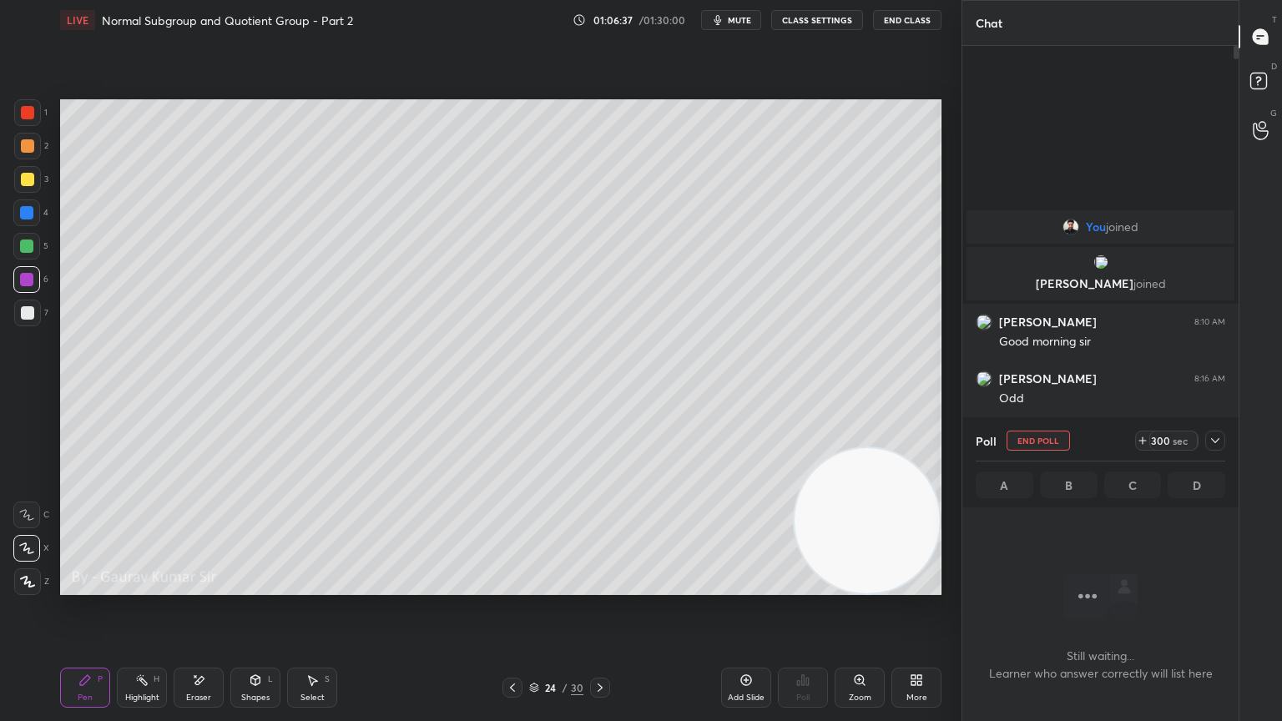
scroll to position [5, 5]
click at [647, 586] on div "Setting up your live class Poll for secs No correct answer Start poll" at bounding box center [500, 347] width 895 height 614
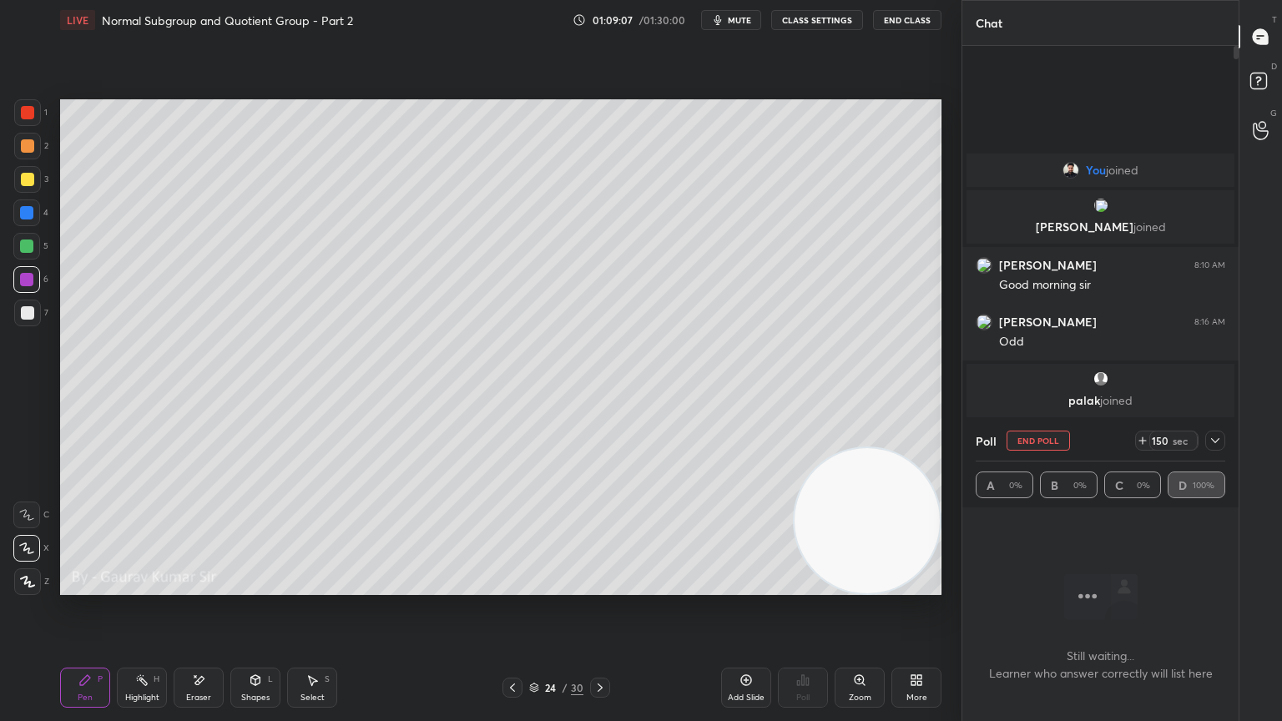
click at [1217, 437] on icon at bounding box center [1214, 440] width 13 height 13
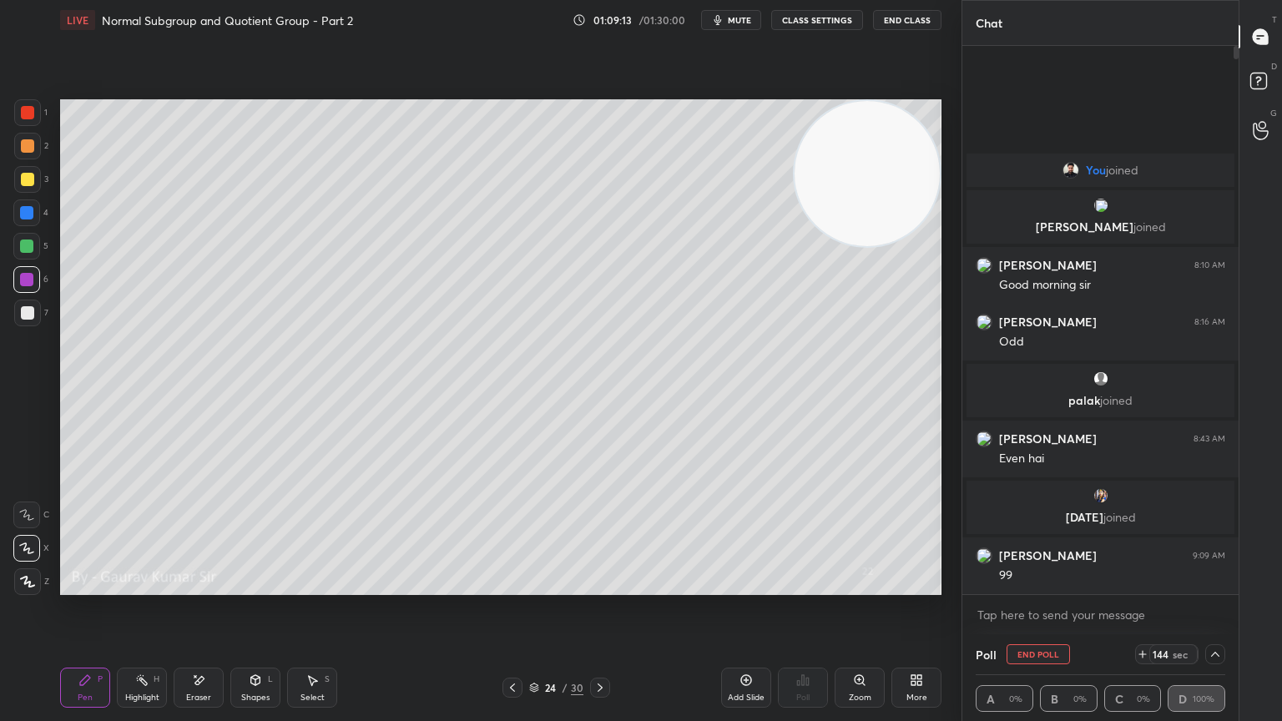
click at [30, 244] on div at bounding box center [26, 246] width 13 height 13
click at [177, 586] on div "Eraser" at bounding box center [199, 688] width 50 height 40
click at [87, 586] on div "Pen P" at bounding box center [85, 688] width 50 height 40
click at [351, 586] on div "Pen P Highlight H Eraser Shapes L Select S" at bounding box center [225, 688] width 330 height 40
click at [598, 586] on icon at bounding box center [599, 687] width 13 height 13
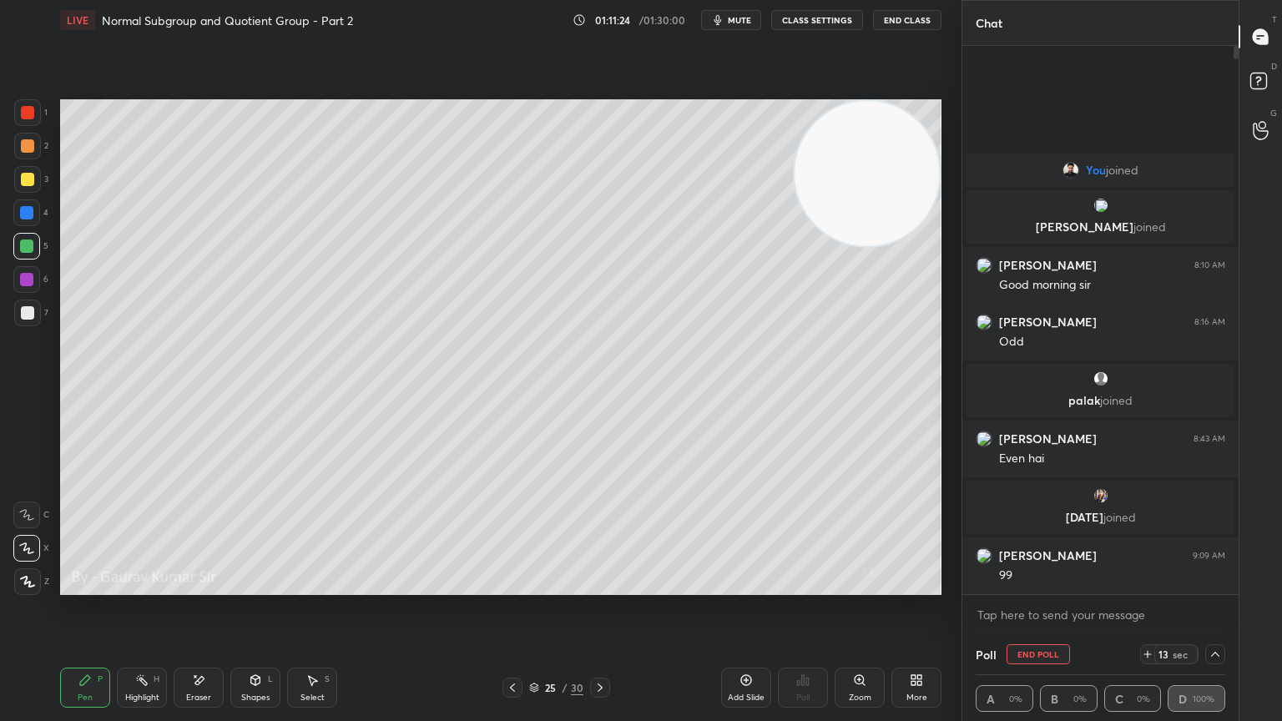
click at [23, 145] on div at bounding box center [27, 145] width 13 height 13
click at [174, 586] on div "Eraser" at bounding box center [199, 688] width 50 height 40
click at [83, 586] on div "Pen" at bounding box center [85, 698] width 15 height 8
click at [187, 586] on div "Eraser" at bounding box center [198, 698] width 25 height 8
click at [27, 586] on span "Erase all" at bounding box center [26, 582] width 25 height 12
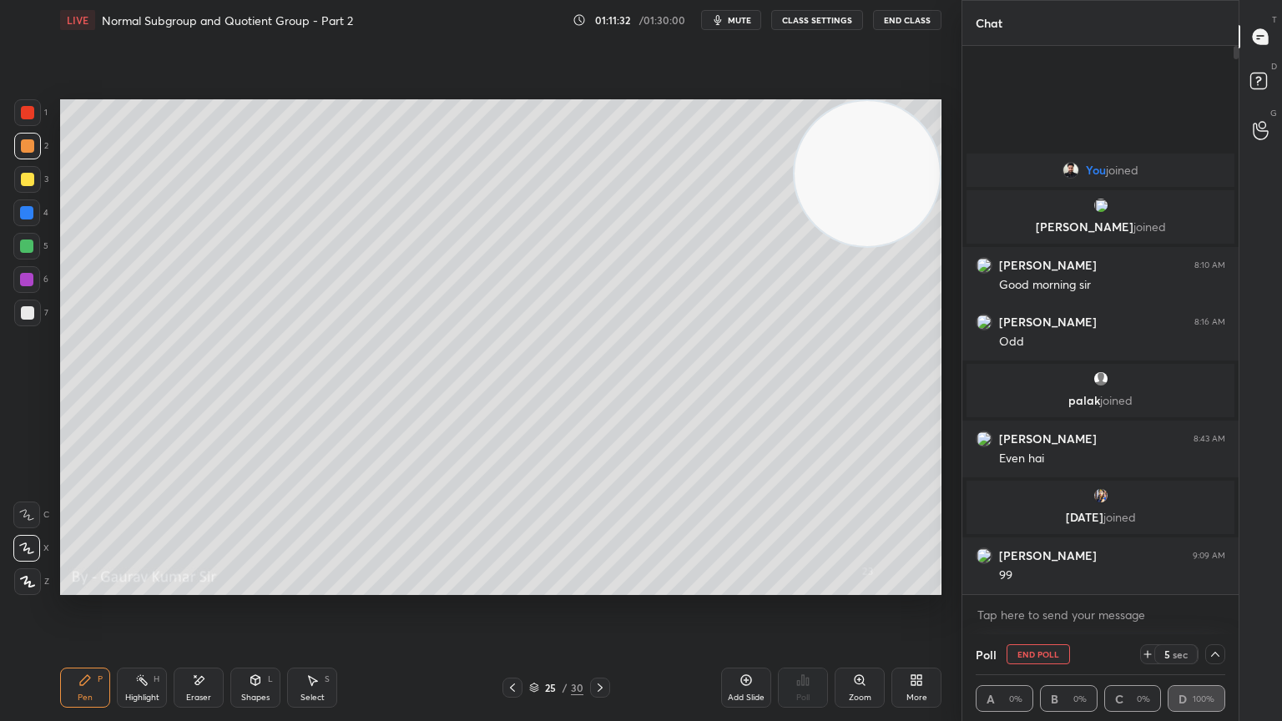
click at [507, 586] on icon at bounding box center [512, 687] width 13 height 13
click at [598, 586] on icon at bounding box center [599, 687] width 13 height 13
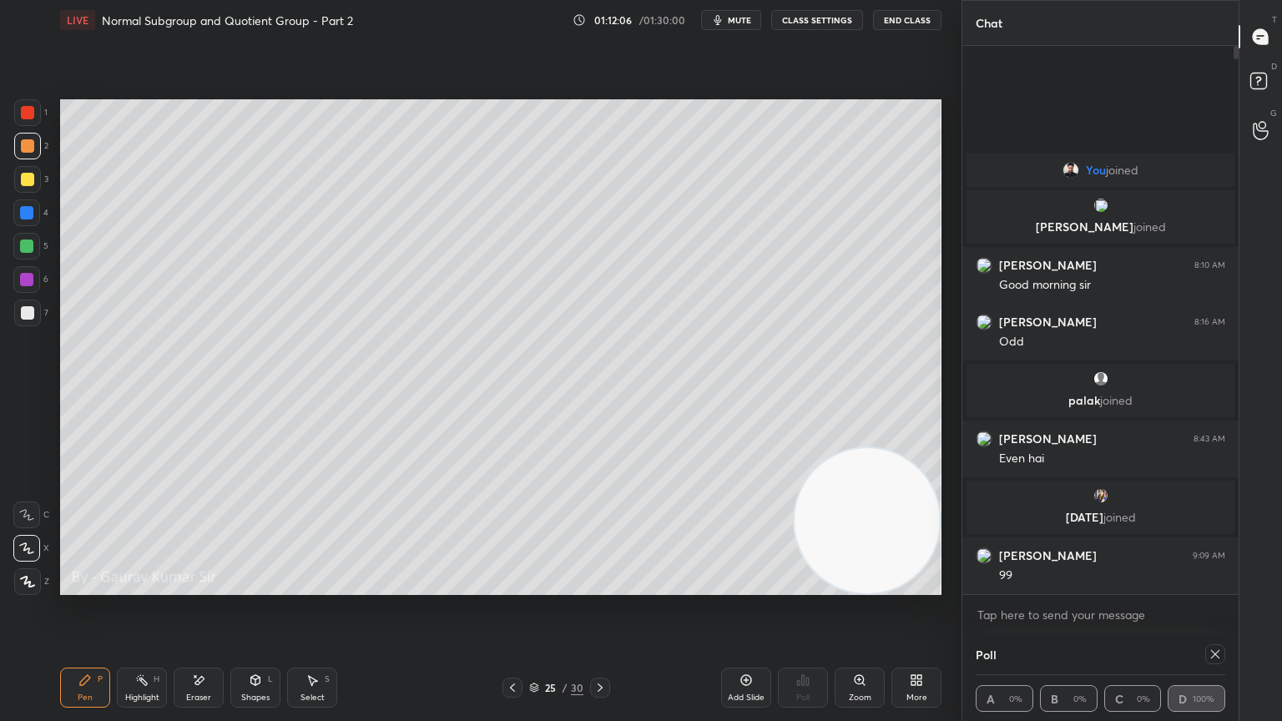
click at [28, 244] on div at bounding box center [26, 246] width 13 height 13
click at [26, 179] on div at bounding box center [27, 179] width 13 height 13
click at [1215, 586] on icon at bounding box center [1214, 654] width 13 height 13
type textarea "x"
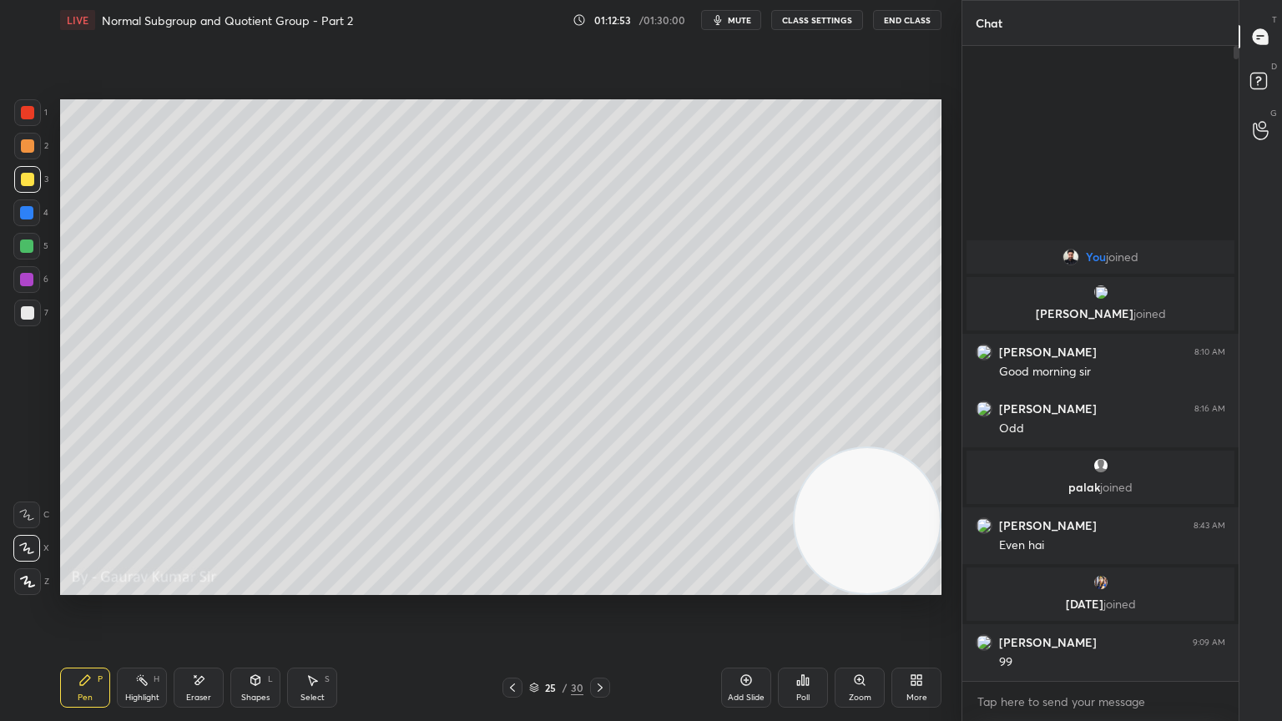
scroll to position [492, 271]
click at [804, 586] on icon at bounding box center [803, 680] width 3 height 10
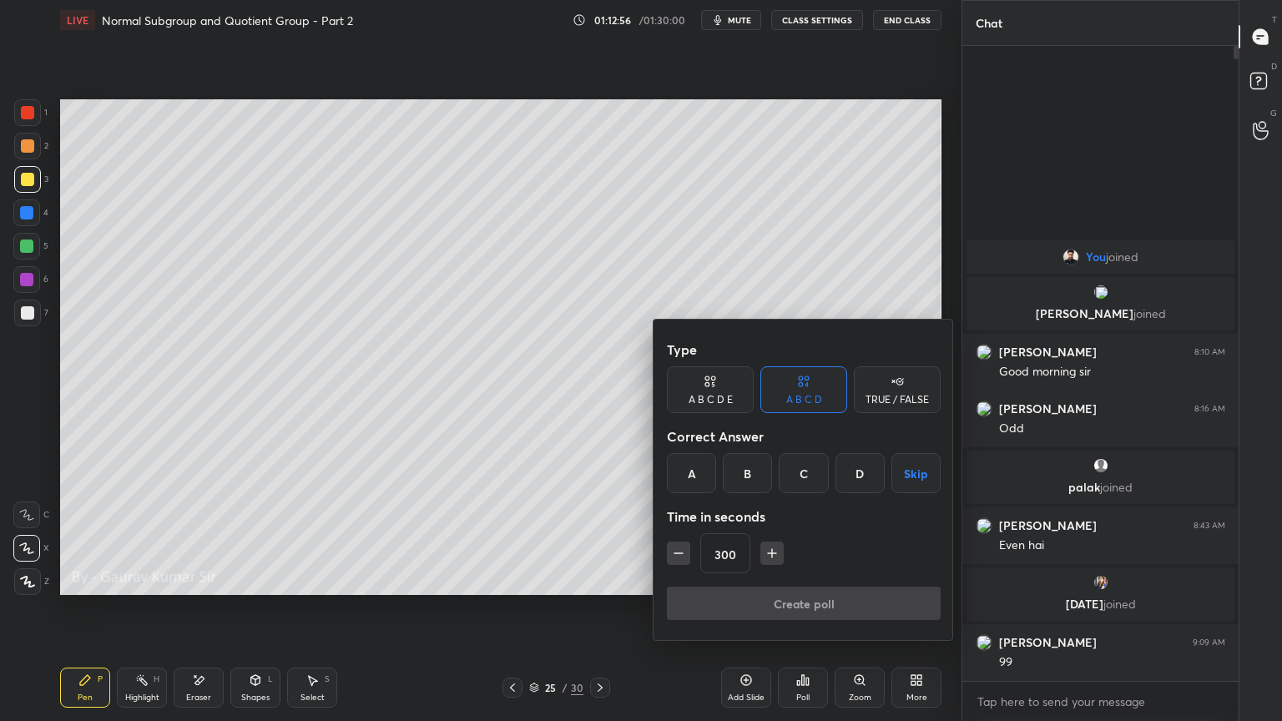
click at [675, 545] on icon "button" at bounding box center [678, 553] width 17 height 17
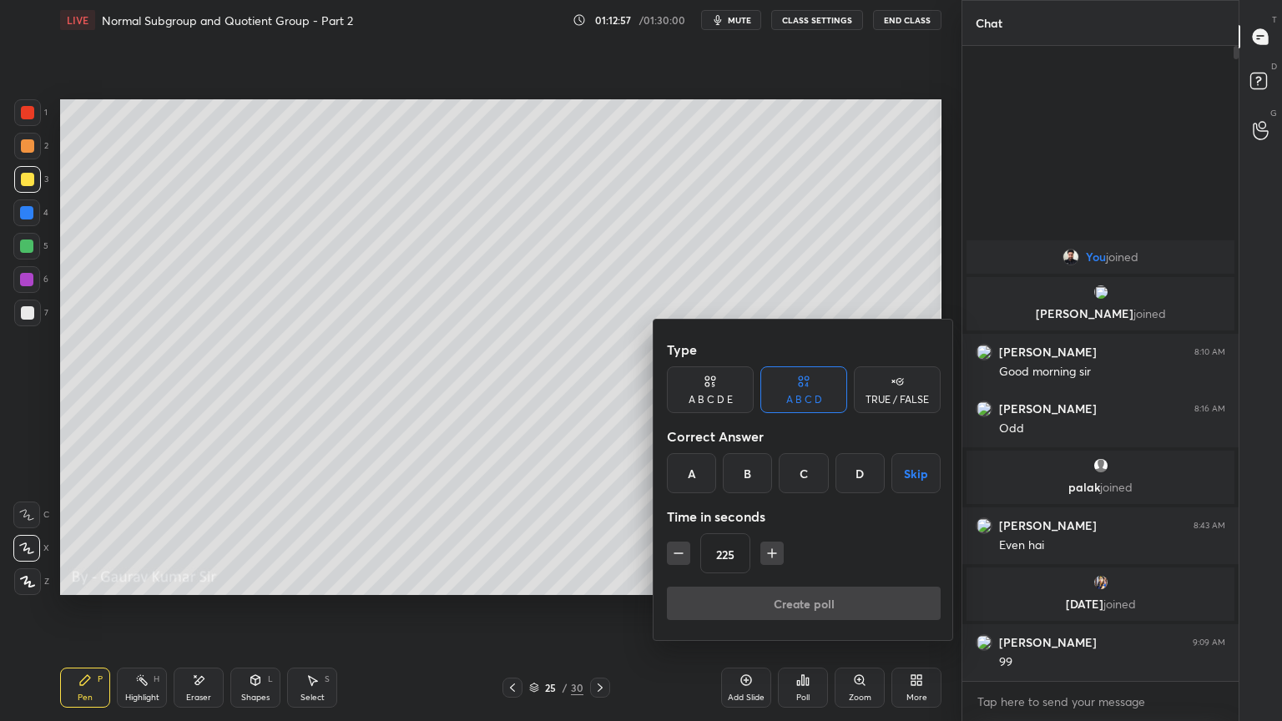
click at [675, 545] on icon "button" at bounding box center [678, 553] width 17 height 17
click at [772, 554] on icon "button" at bounding box center [772, 553] width 0 height 8
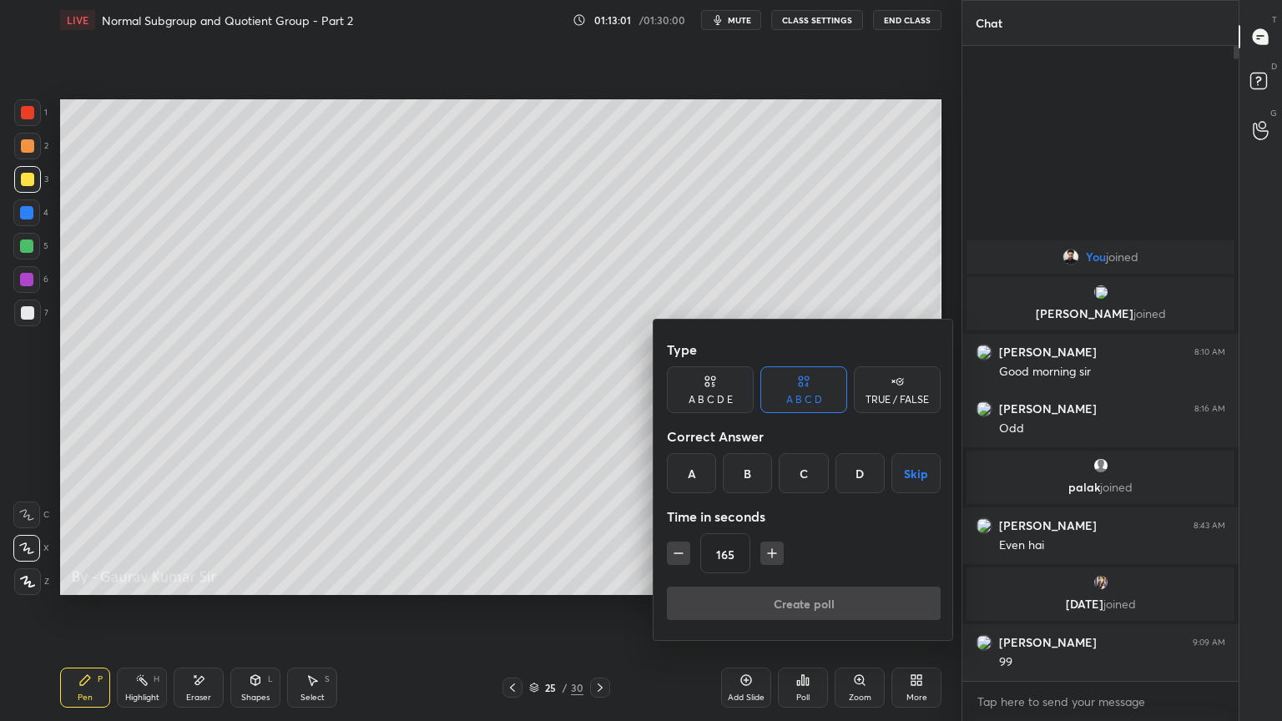
type input "180"
click at [910, 481] on button "Skip" at bounding box center [915, 473] width 49 height 40
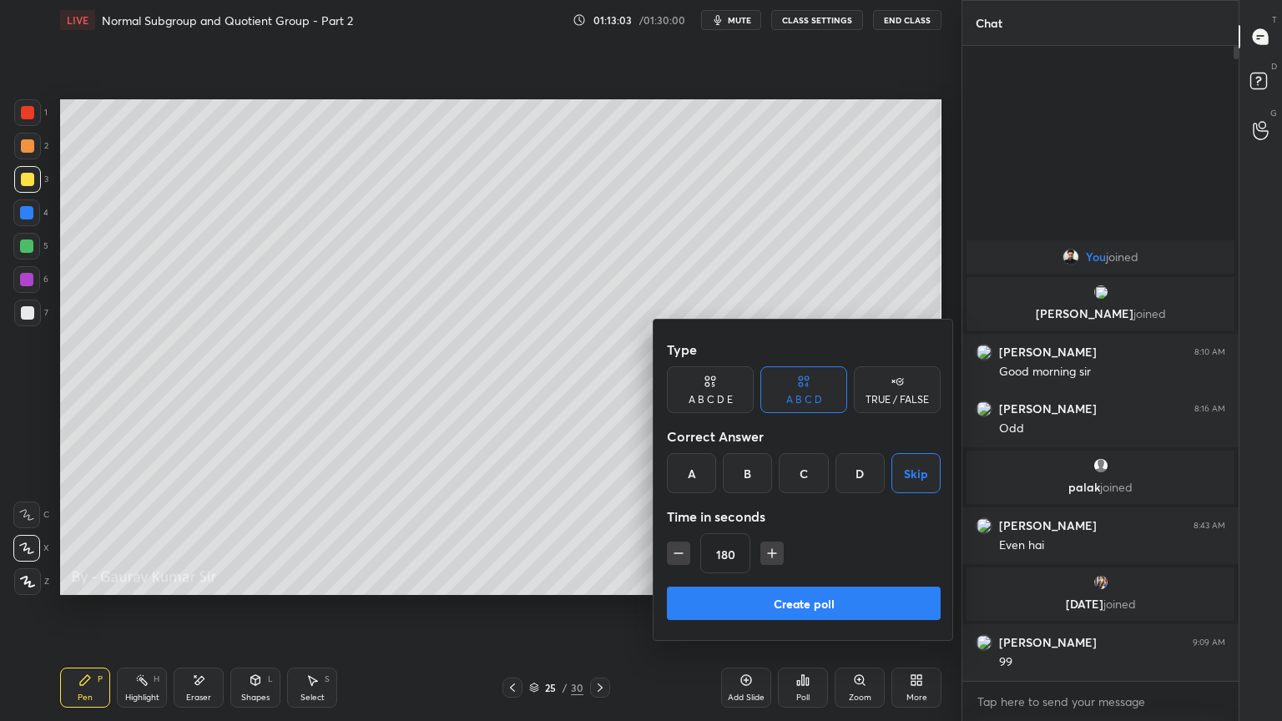
click at [837, 586] on button "Create poll" at bounding box center [804, 603] width 274 height 33
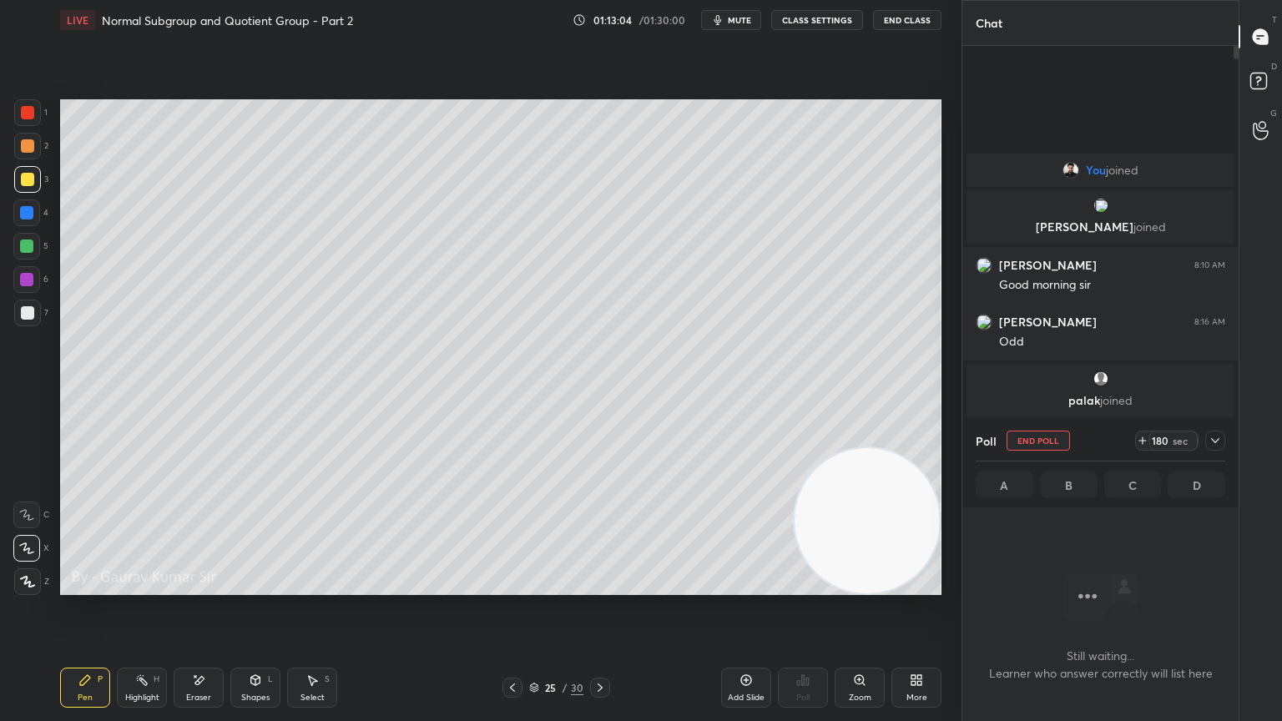
scroll to position [5, 5]
click at [31, 240] on div at bounding box center [26, 246] width 13 height 13
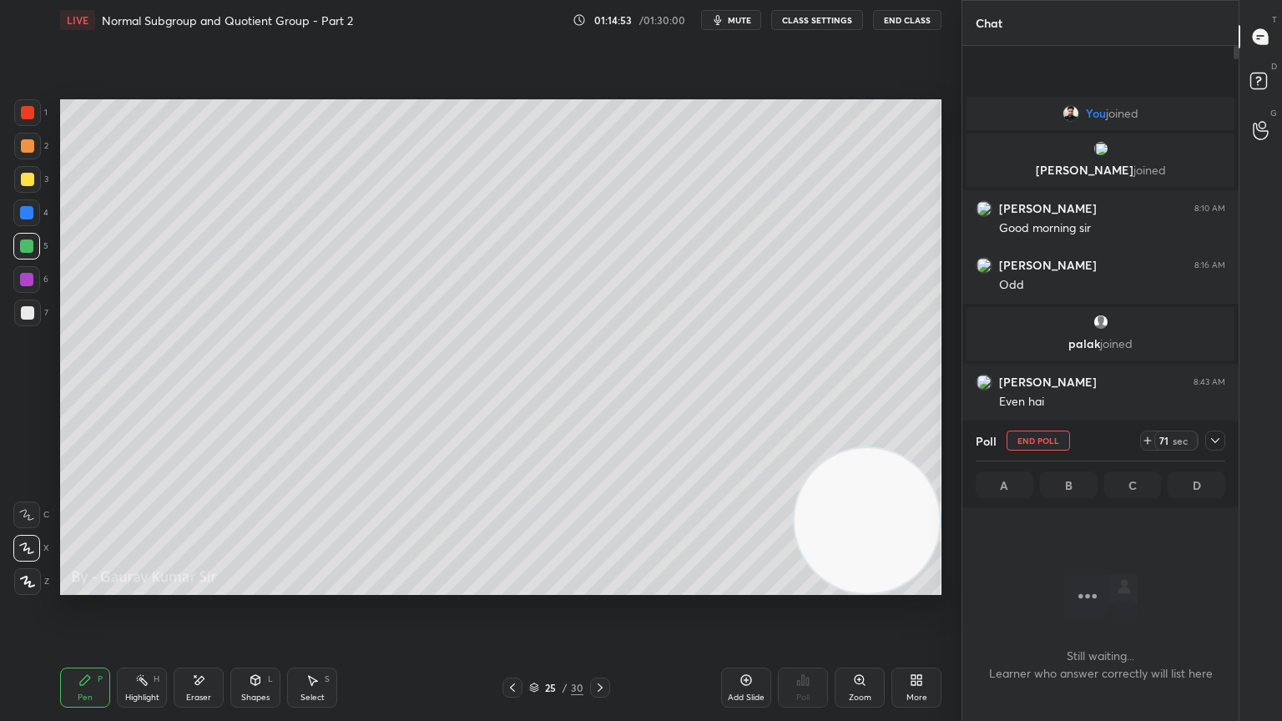
click at [1218, 439] on icon at bounding box center [1215, 440] width 8 height 5
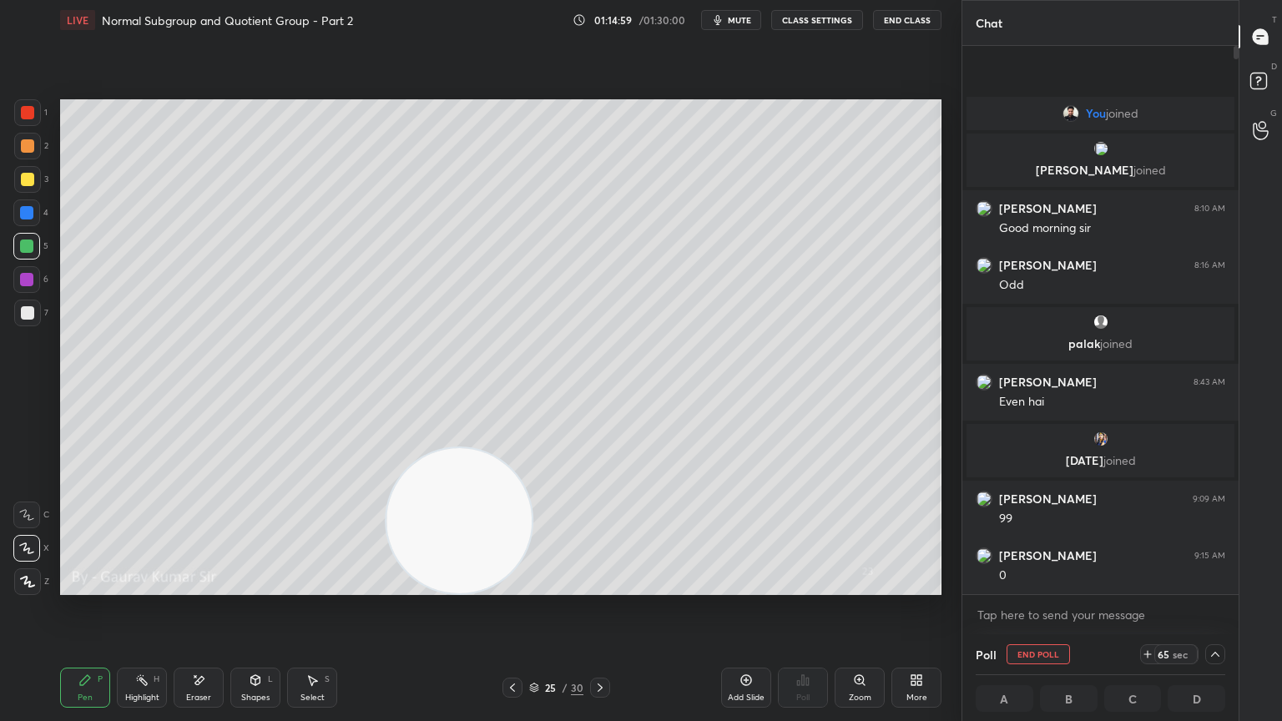
click at [23, 277] on div at bounding box center [26, 279] width 13 height 13
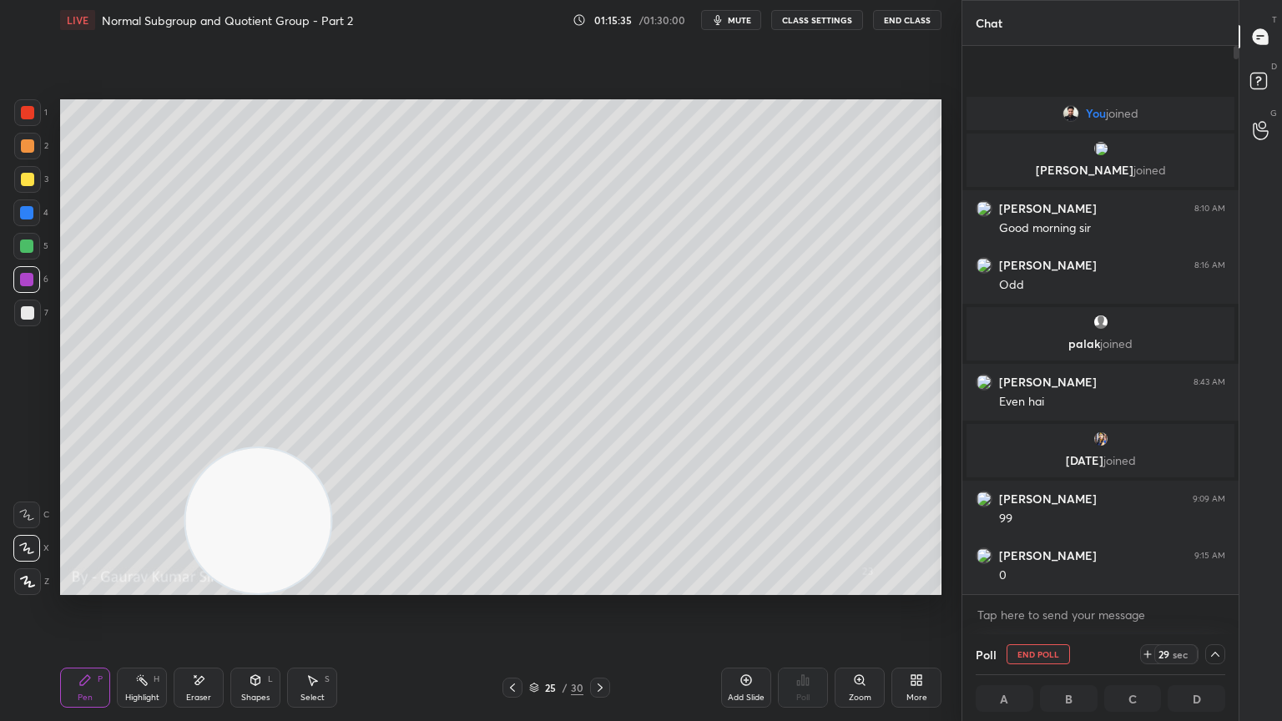
click at [210, 586] on div "Eraser" at bounding box center [199, 688] width 50 height 40
click at [100, 586] on div "Pen P" at bounding box center [85, 688] width 50 height 40
click at [27, 250] on div at bounding box center [26, 246] width 13 height 13
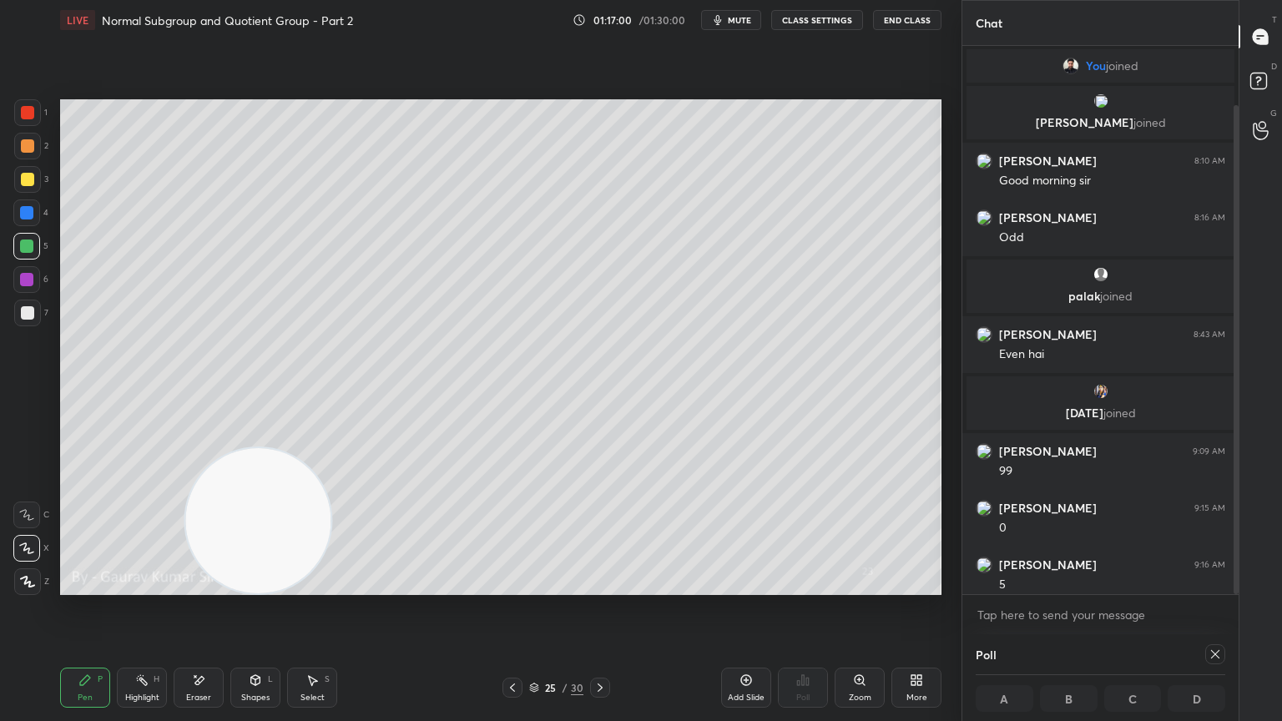
scroll to position [66, 0]
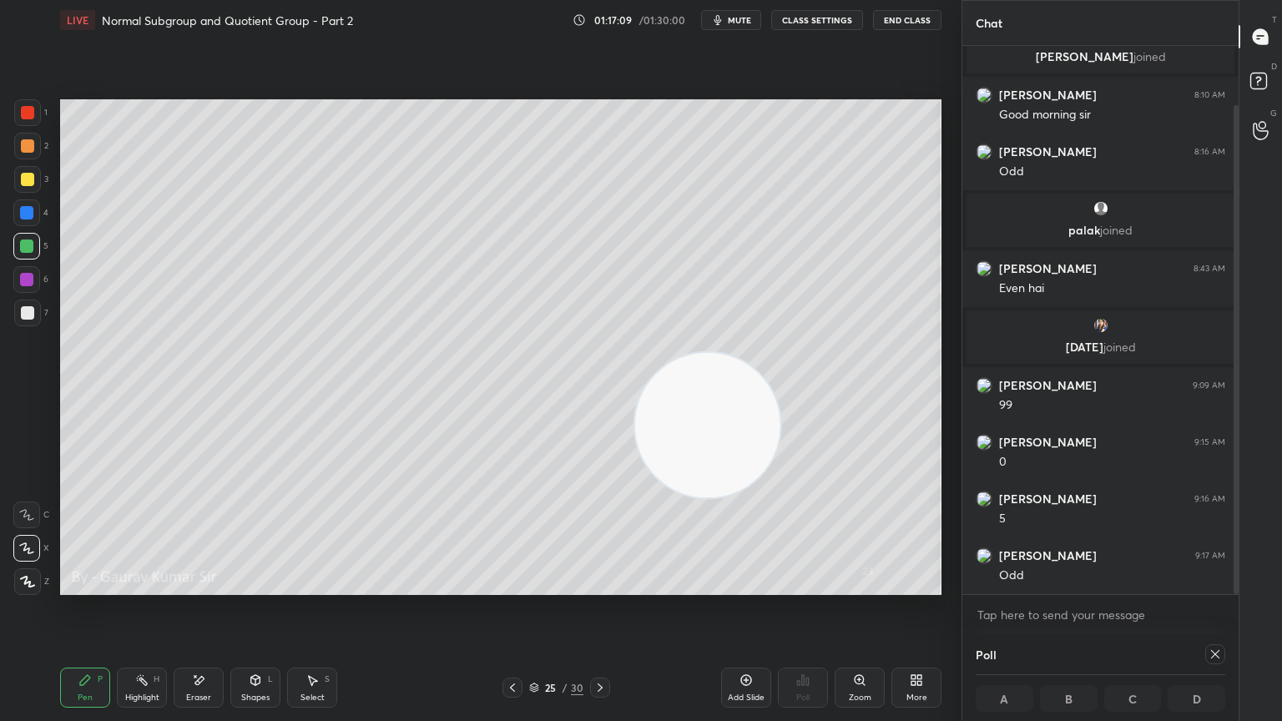
click at [598, 586] on icon at bounding box center [599, 687] width 13 height 13
click at [24, 150] on div at bounding box center [27, 145] width 13 height 13
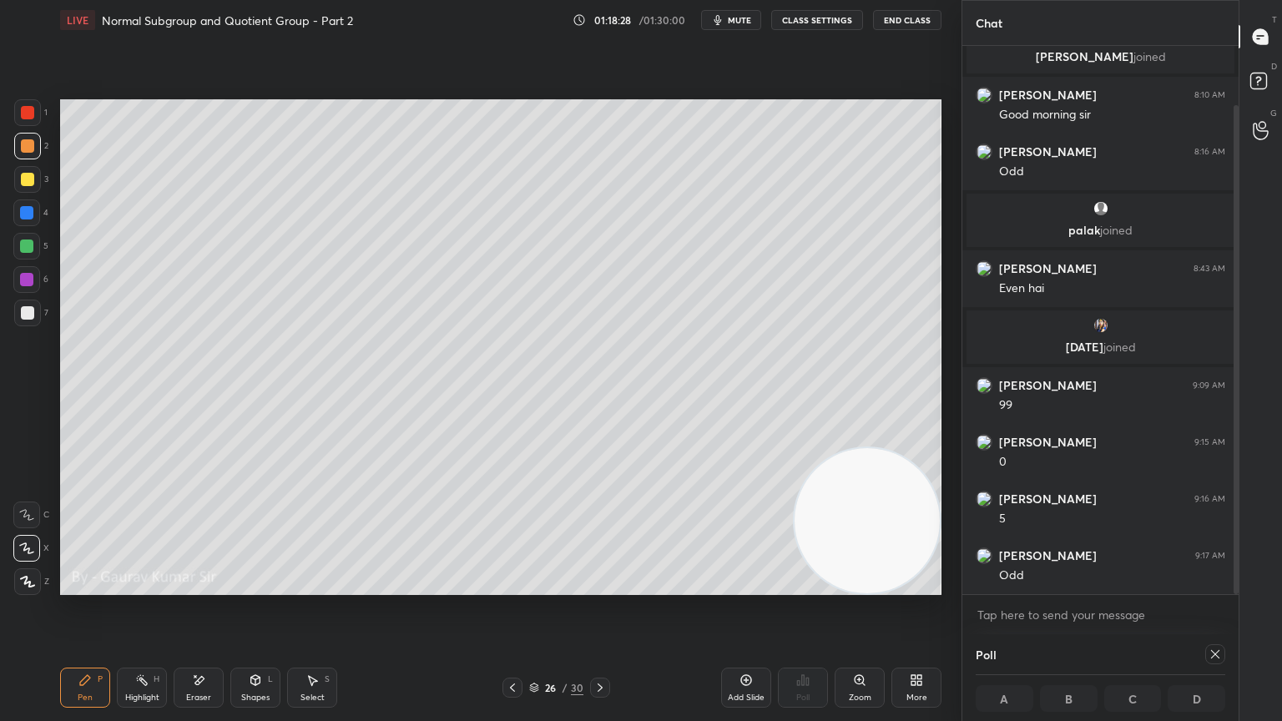
click at [220, 586] on div "Eraser" at bounding box center [199, 688] width 50 height 40
click at [72, 586] on div "Pen P" at bounding box center [85, 688] width 50 height 40
click at [22, 178] on div at bounding box center [27, 179] width 13 height 13
click at [1217, 586] on icon at bounding box center [1214, 654] width 13 height 13
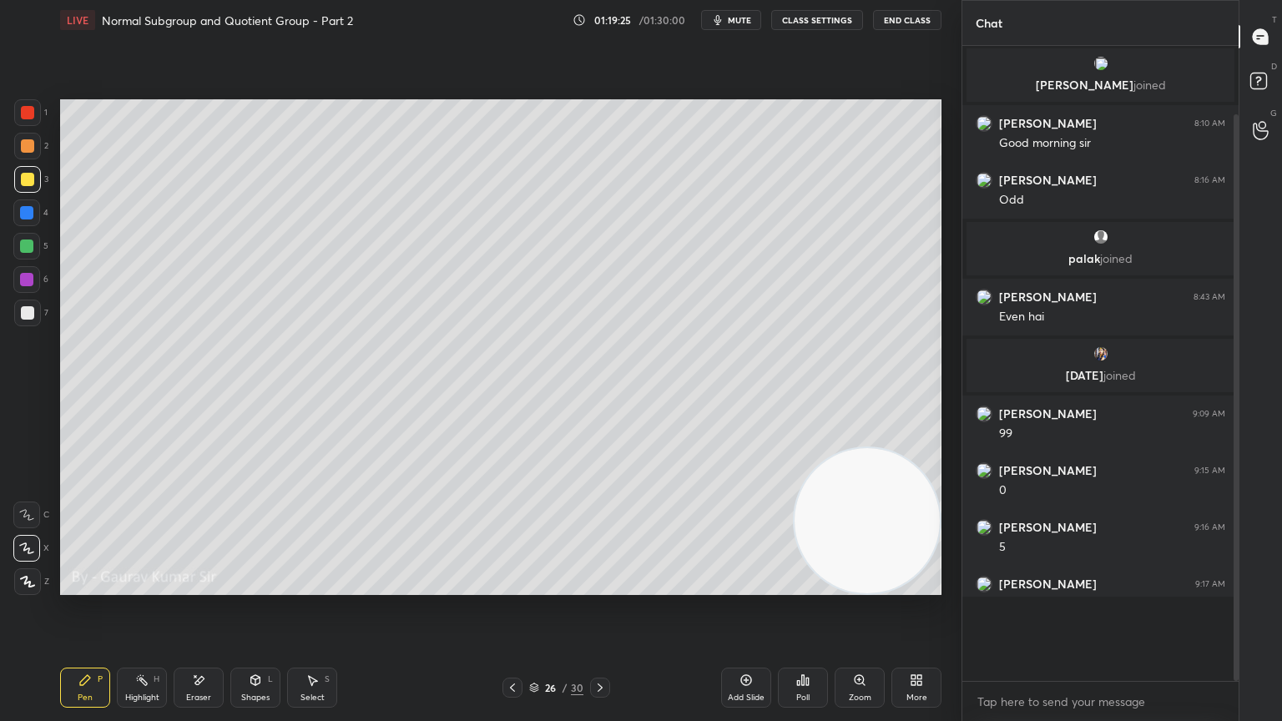
scroll to position [6, 5]
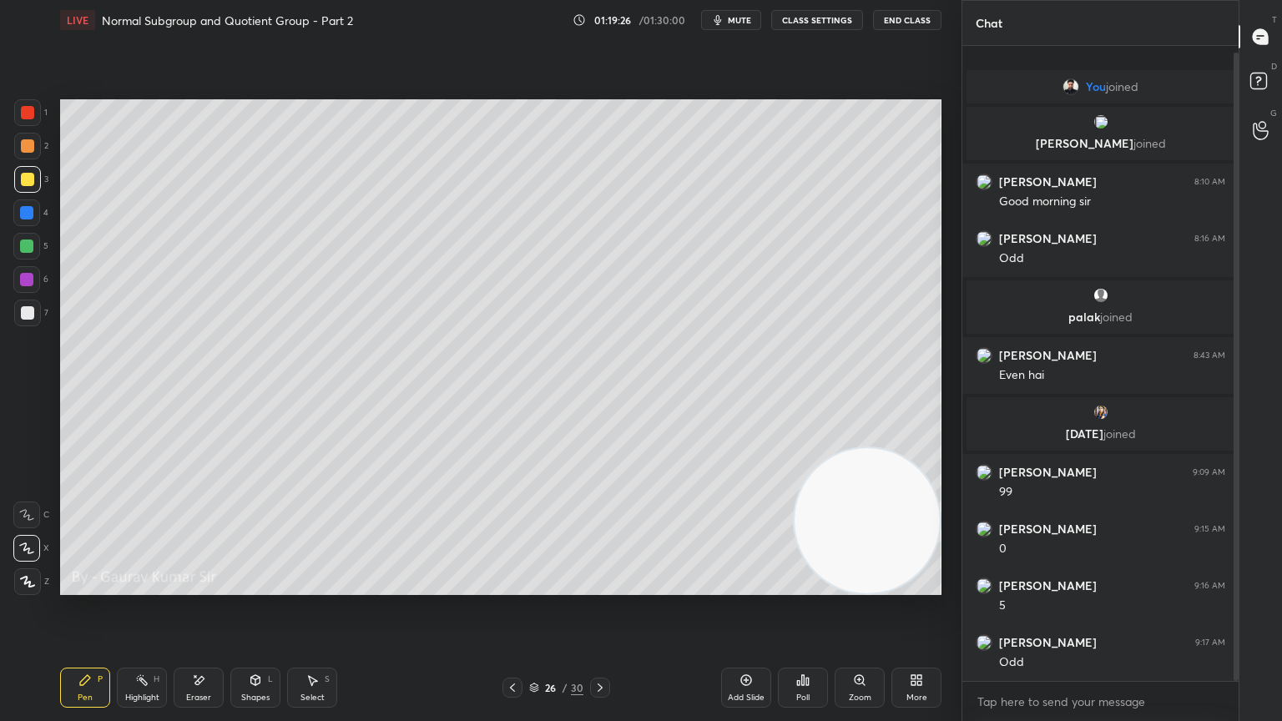
click at [810, 586] on div "Poll" at bounding box center [803, 688] width 50 height 40
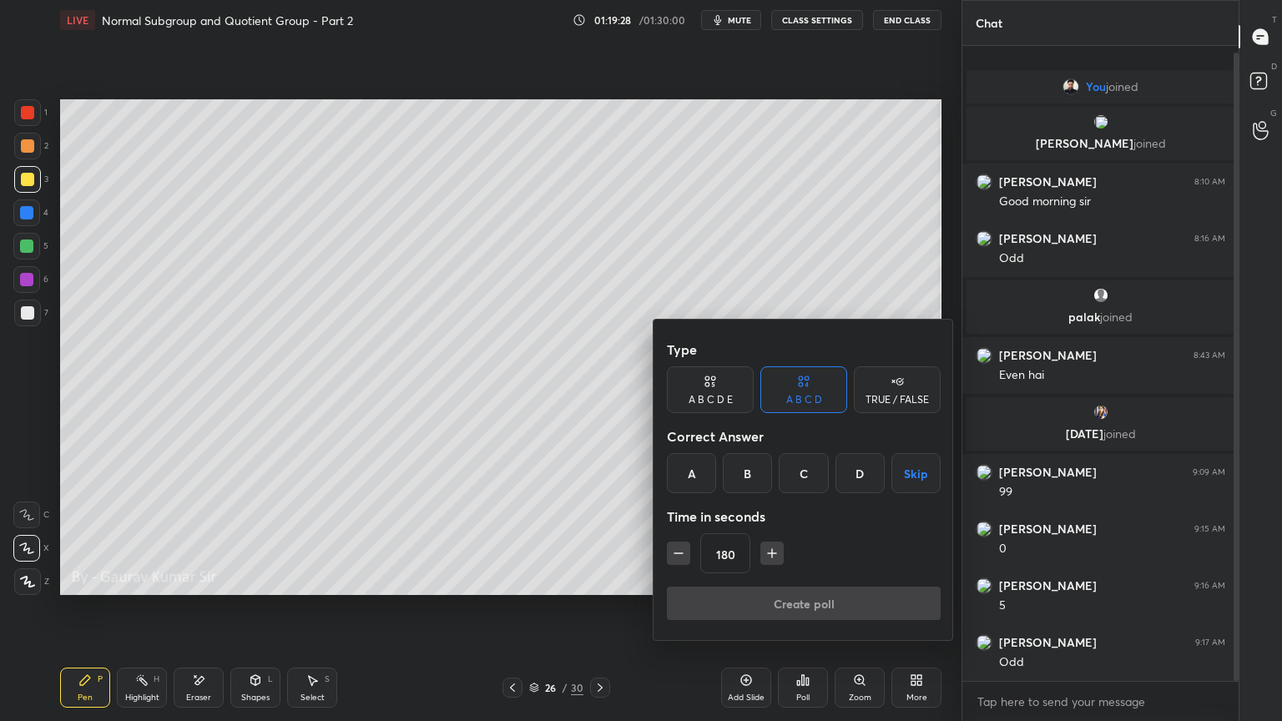
click at [915, 464] on button "Skip" at bounding box center [915, 473] width 49 height 40
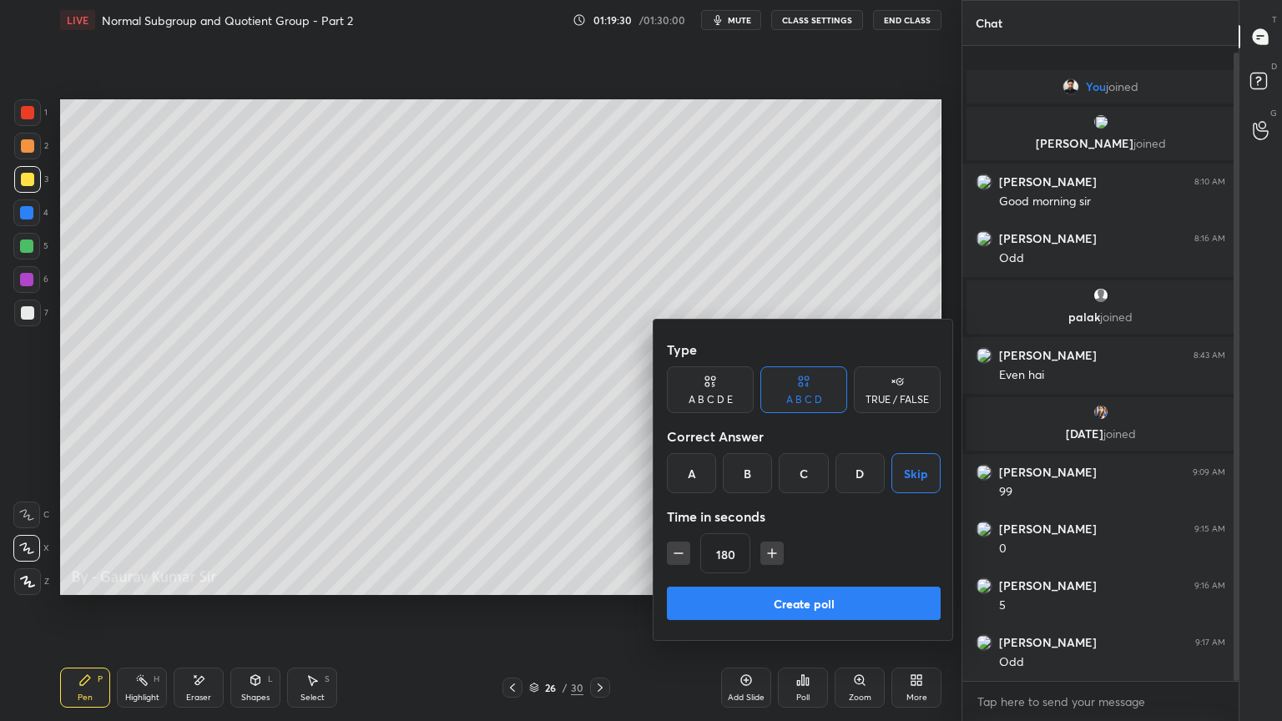
click at [852, 586] on button "Create poll" at bounding box center [804, 603] width 274 height 33
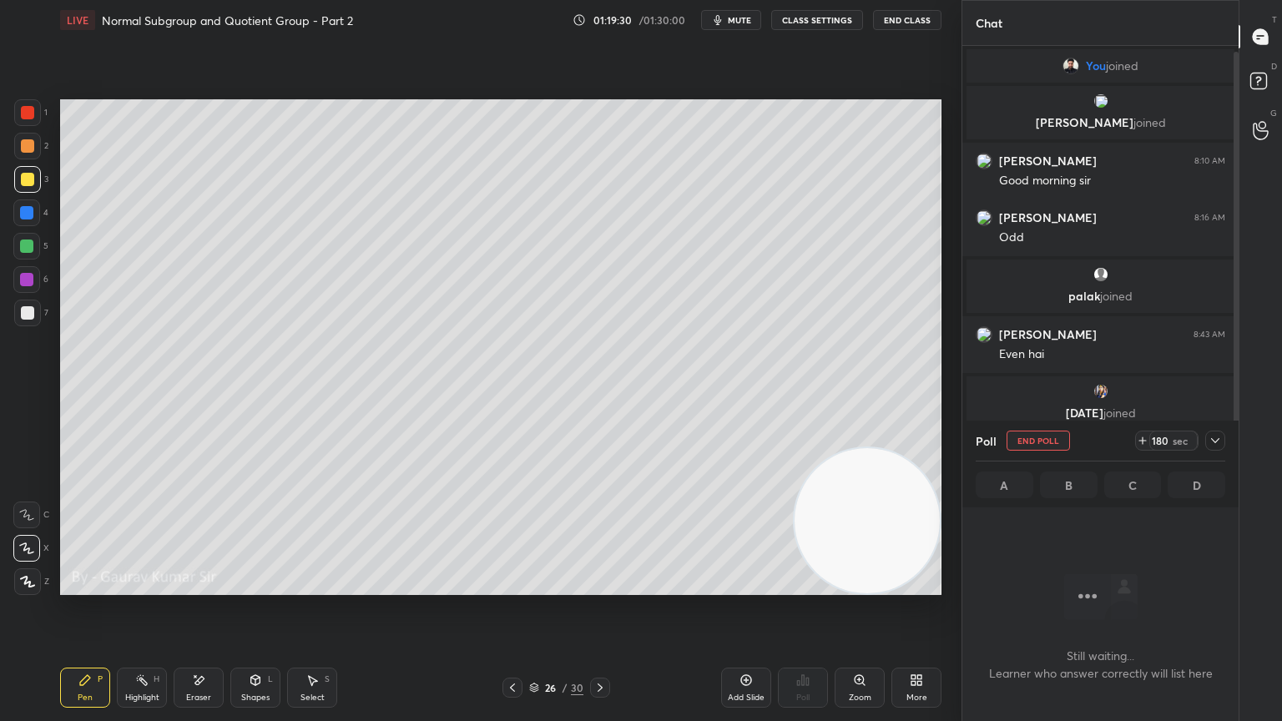
scroll to position [405, 271]
click at [544, 586] on div "Setting up your live class Poll for secs No correct answer Start poll" at bounding box center [500, 347] width 895 height 614
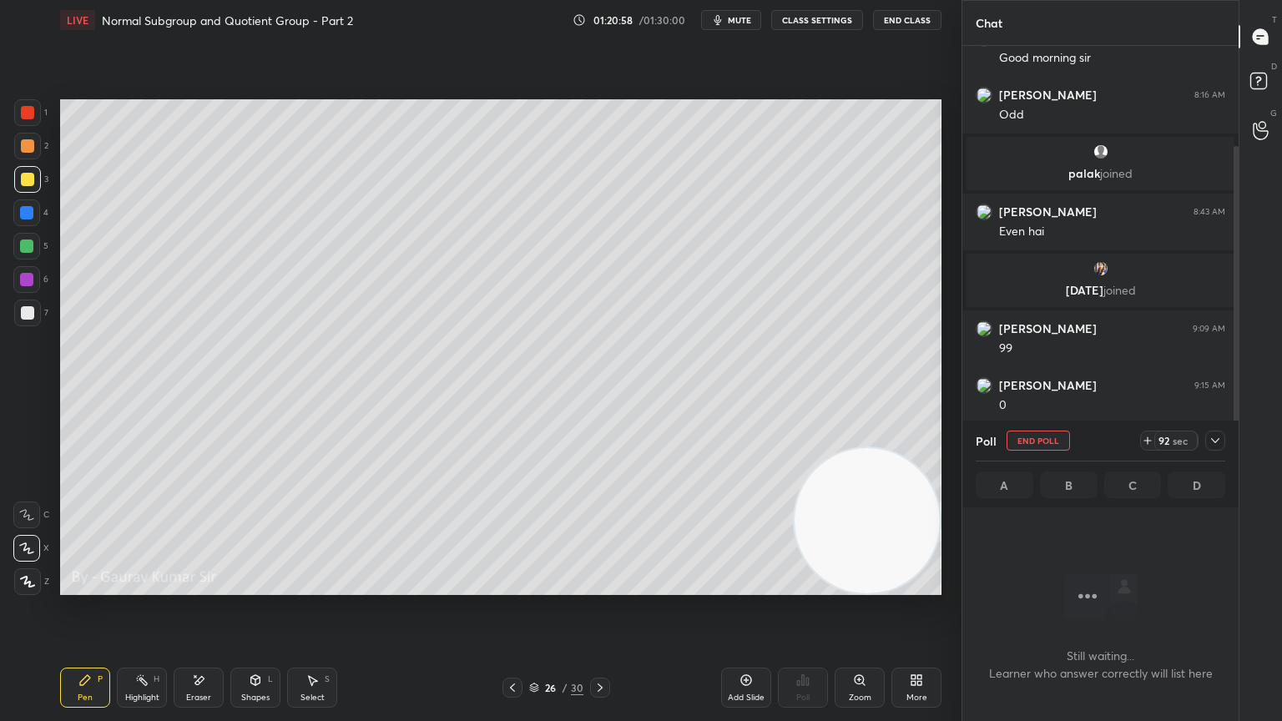
click at [1218, 434] on icon at bounding box center [1214, 440] width 13 height 13
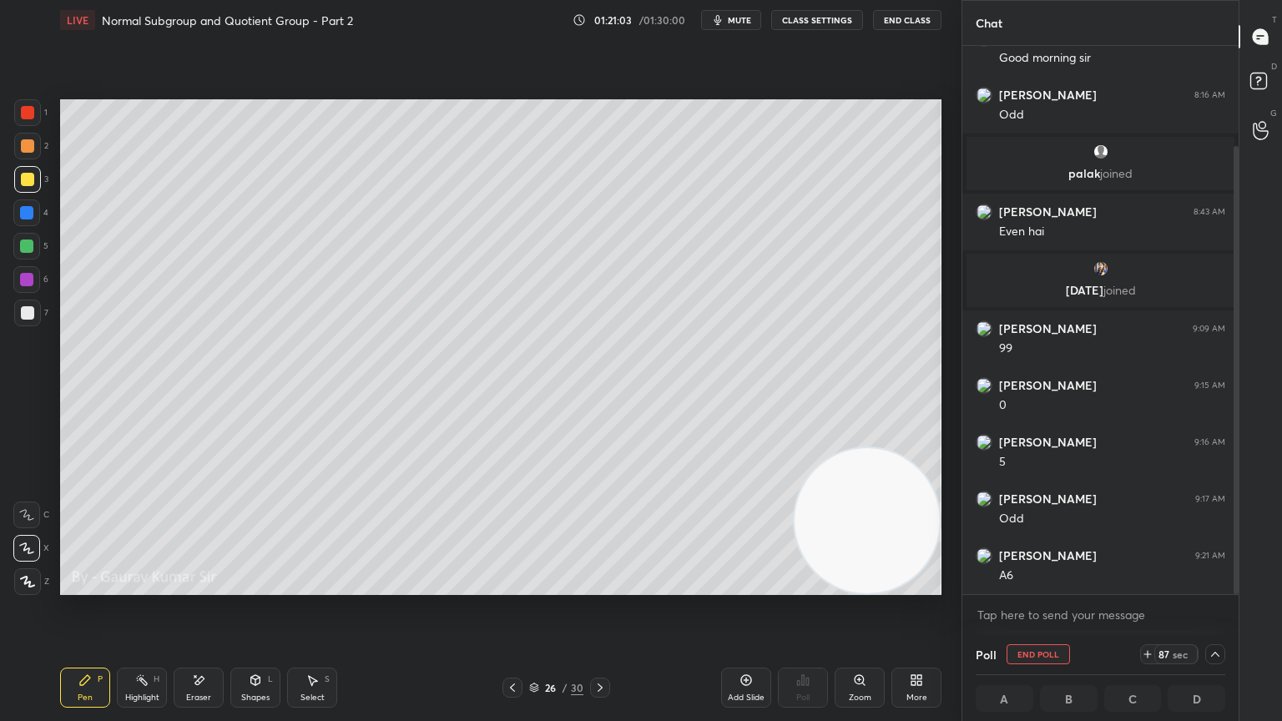
click at [29, 246] on div at bounding box center [26, 246] width 13 height 13
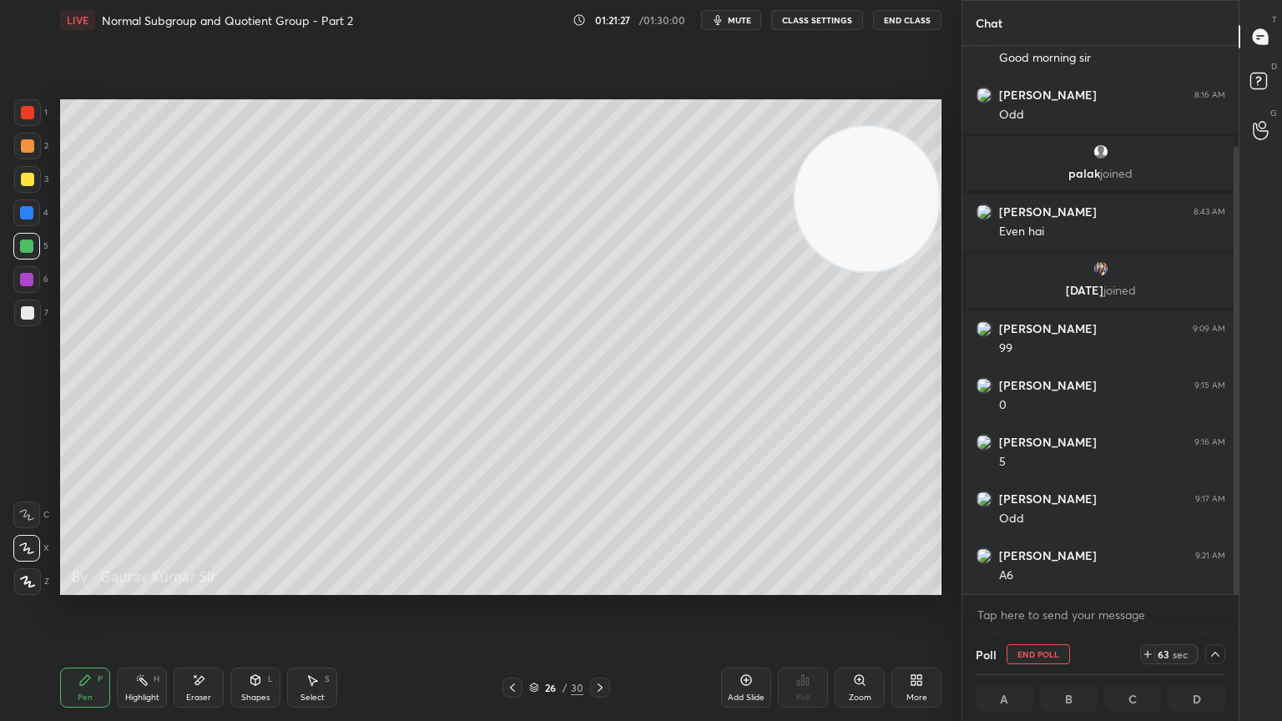
click at [198, 586] on div "Eraser" at bounding box center [199, 688] width 50 height 40
click at [80, 586] on div "Pen" at bounding box center [85, 698] width 15 height 8
click at [411, 586] on div "Pen P Highlight H Eraser Shapes L Select S 26 / 30 Add Slide Poll Zoom More" at bounding box center [500, 687] width 881 height 67
click at [603, 586] on icon at bounding box center [599, 687] width 13 height 13
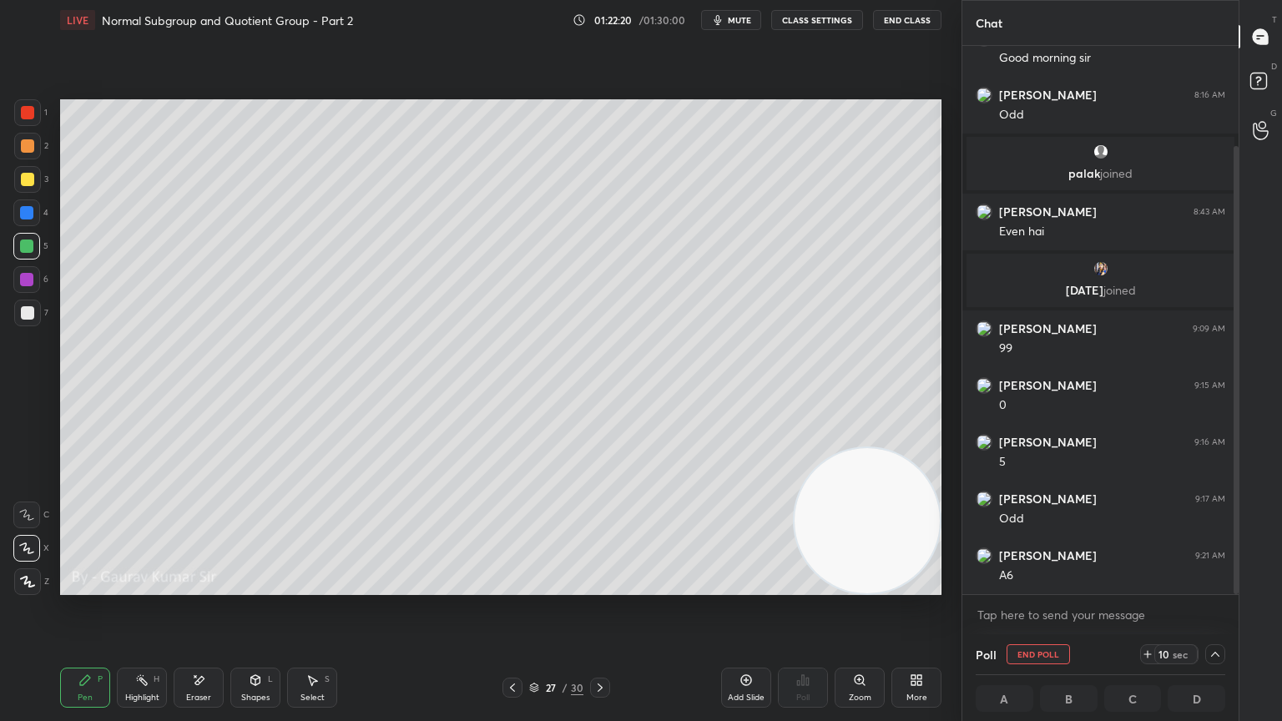
click at [187, 586] on div "Eraser" at bounding box center [198, 698] width 25 height 8
click at [85, 586] on div "Pen P" at bounding box center [85, 688] width 50 height 40
click at [194, 586] on div "Eraser" at bounding box center [198, 698] width 25 height 8
click at [100, 586] on div "Pen P" at bounding box center [85, 688] width 50 height 40
click at [63, 586] on div "Pen P" at bounding box center [85, 688] width 50 height 40
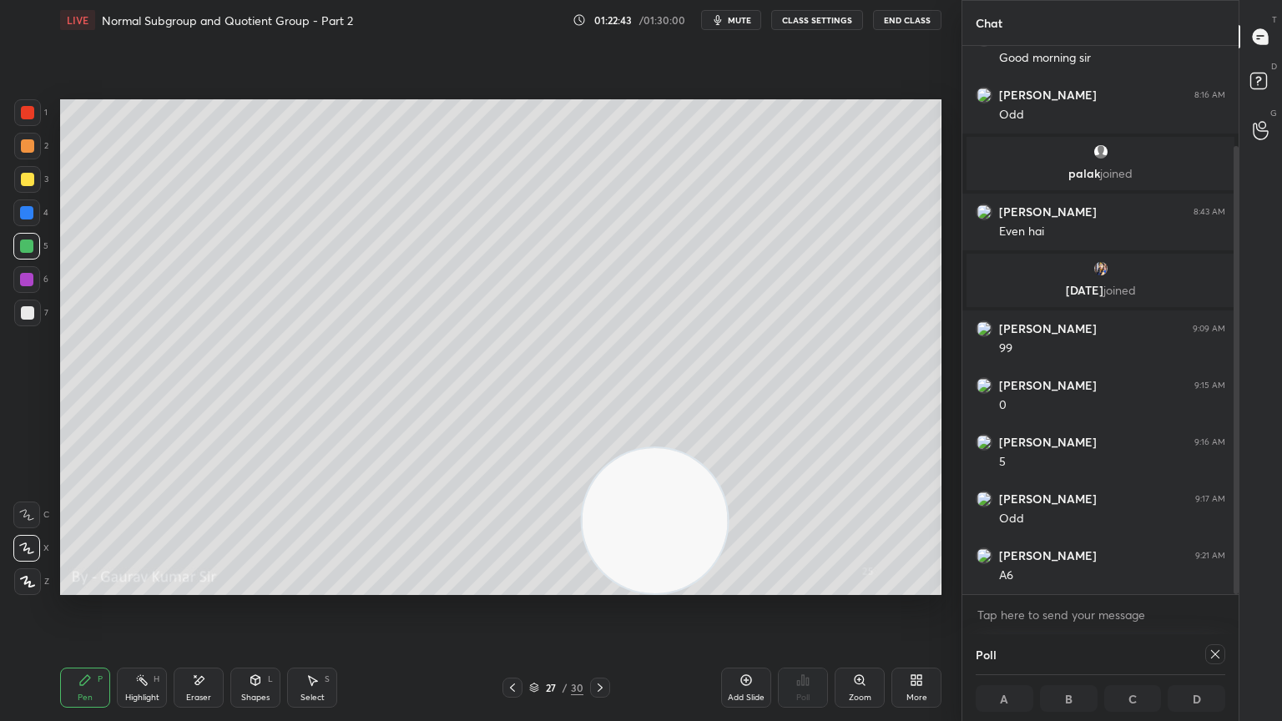
click at [25, 279] on div at bounding box center [26, 279] width 13 height 13
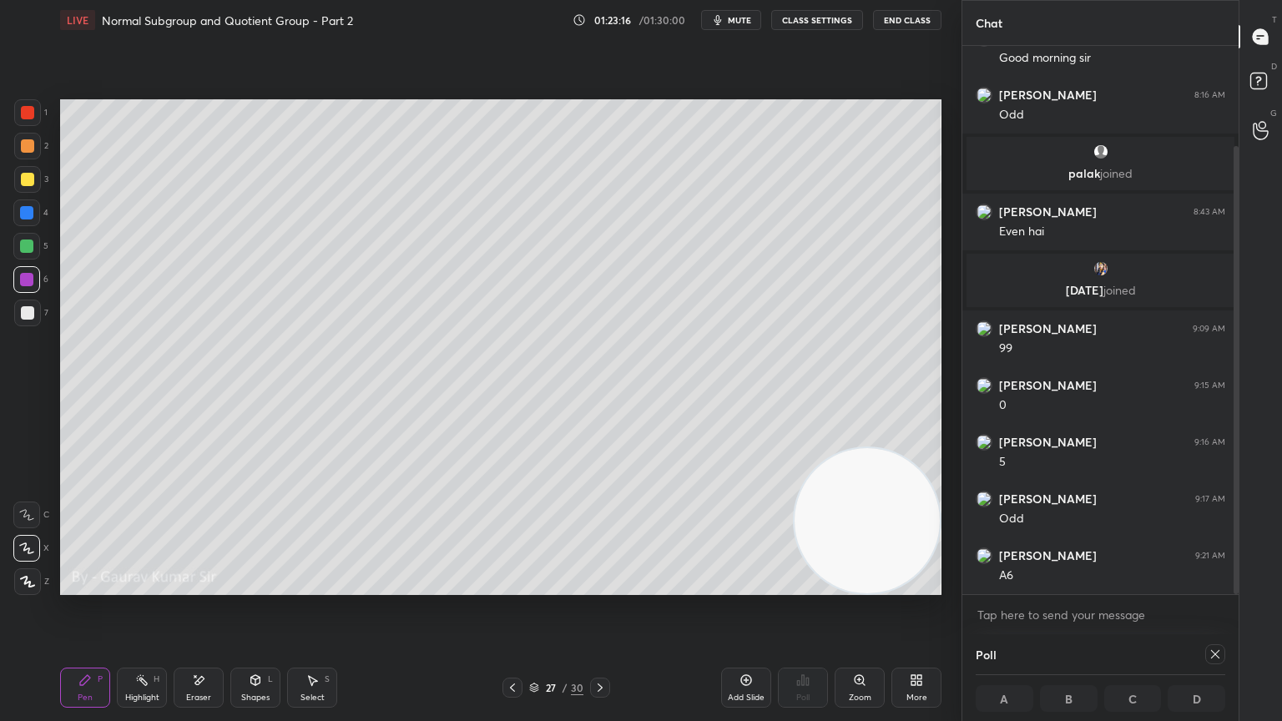
click at [28, 245] on div at bounding box center [26, 246] width 13 height 13
click at [188, 586] on div "Eraser" at bounding box center [199, 688] width 50 height 40
click at [67, 586] on div "Pen P" at bounding box center [85, 688] width 50 height 40
click at [214, 586] on div "Eraser" at bounding box center [199, 688] width 50 height 40
click at [512, 586] on icon at bounding box center [512, 687] width 13 height 13
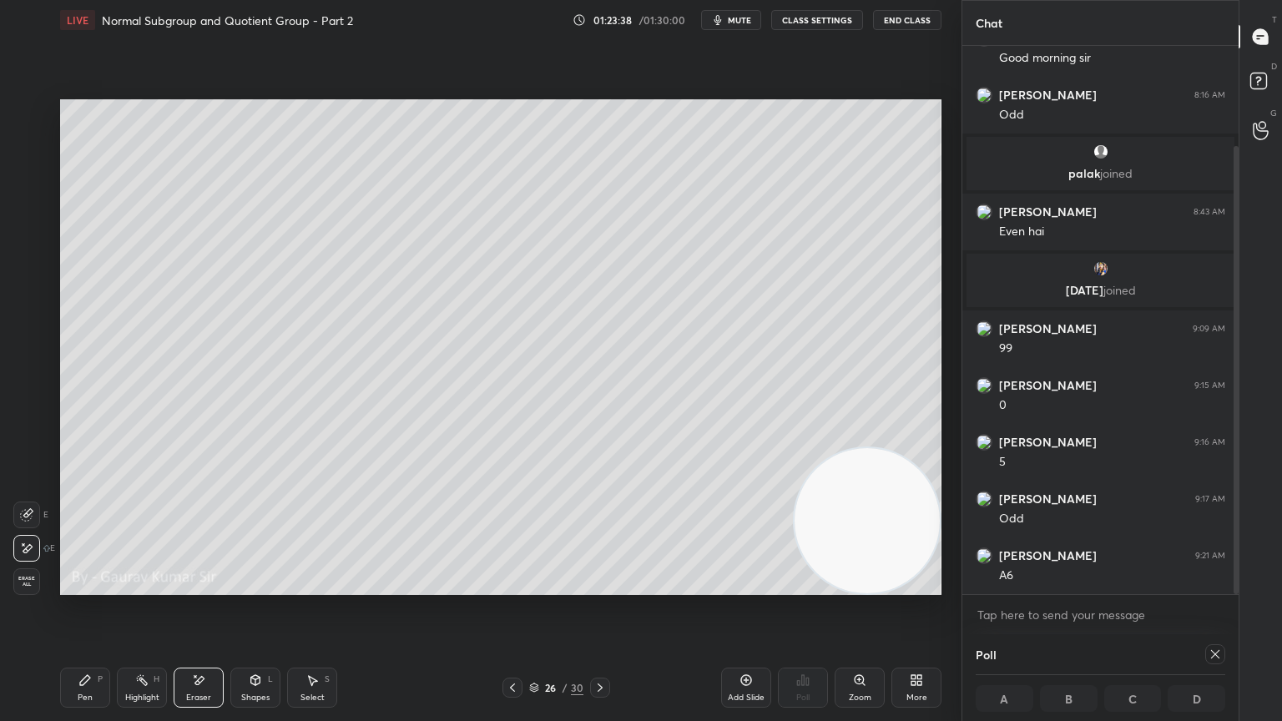
click at [92, 586] on div "Pen P" at bounding box center [85, 688] width 50 height 40
click at [598, 586] on icon at bounding box center [599, 687] width 13 height 13
click at [507, 586] on icon at bounding box center [512, 687] width 13 height 13
click at [600, 586] on icon at bounding box center [600, 688] width 5 height 8
click at [598, 586] on icon at bounding box center [599, 687] width 13 height 13
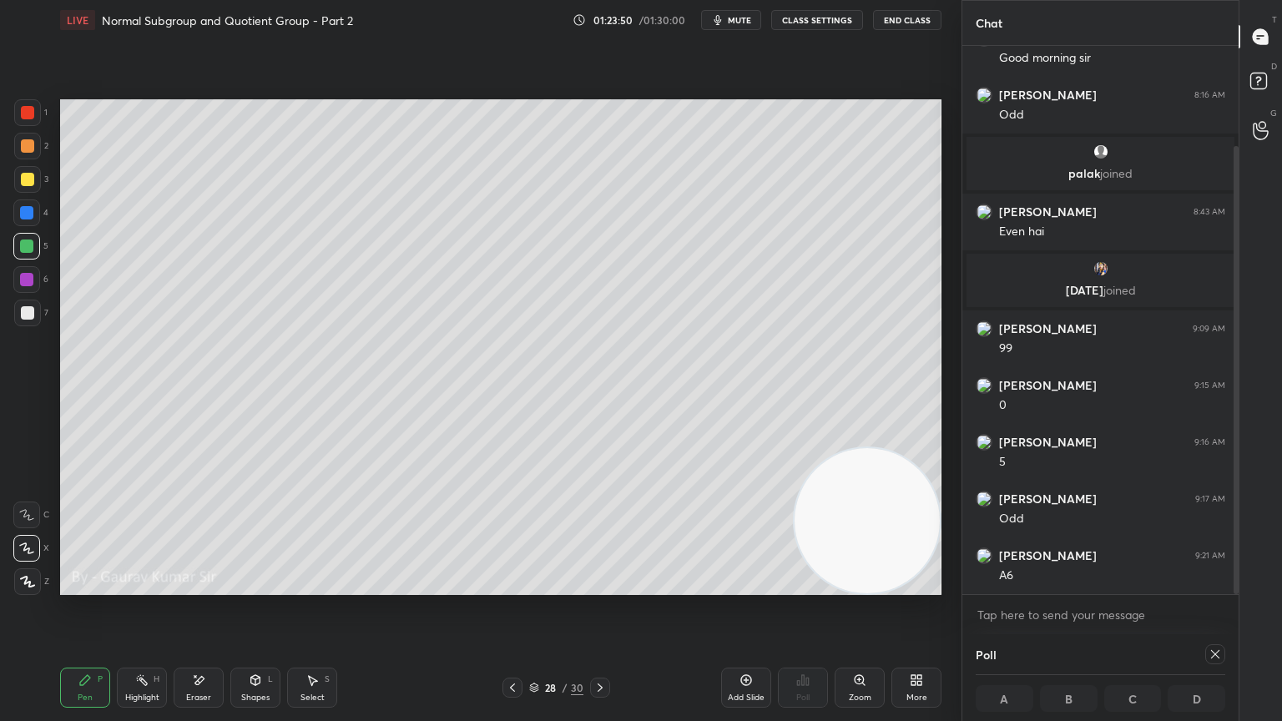
click at [31, 184] on div at bounding box center [27, 179] width 13 height 13
click at [28, 312] on div at bounding box center [27, 312] width 13 height 13
click at [868, 579] on video at bounding box center [867, 520] width 145 height 145
click at [512, 586] on icon at bounding box center [512, 688] width 5 height 8
click at [509, 586] on icon at bounding box center [512, 687] width 13 height 13
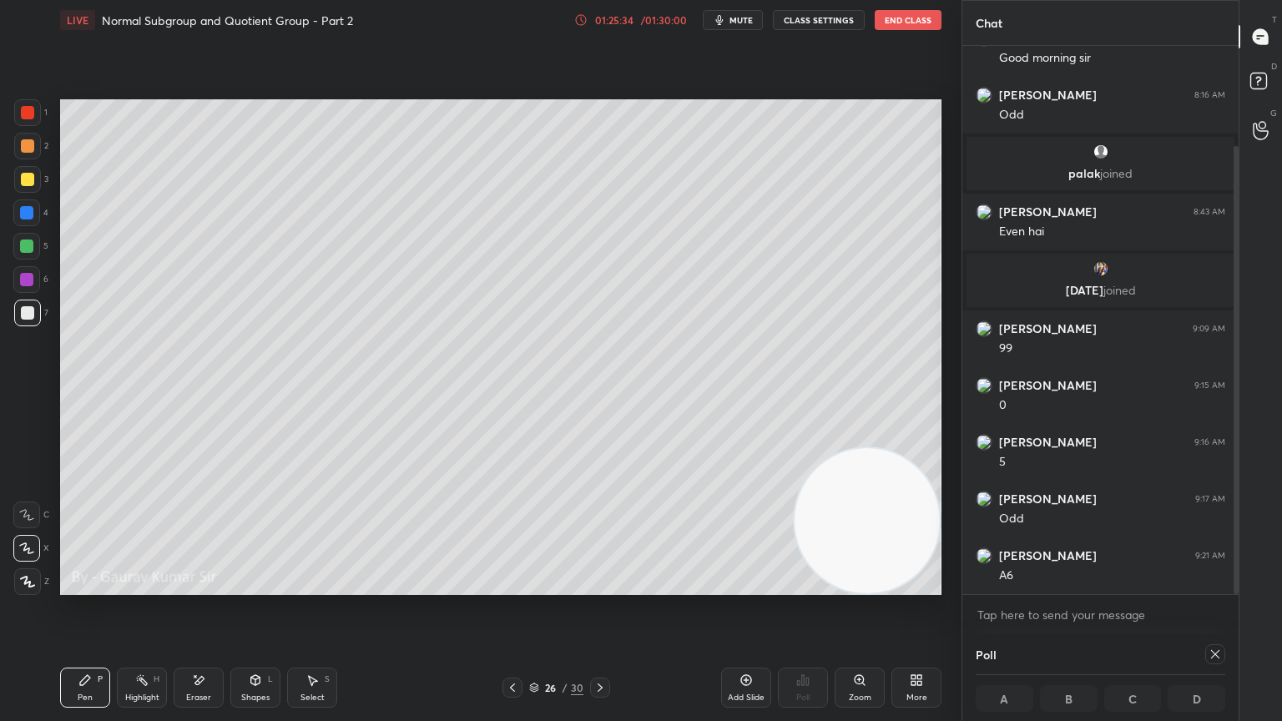
click at [594, 586] on icon at bounding box center [599, 687] width 13 height 13
click at [598, 586] on icon at bounding box center [599, 687] width 13 height 13
click at [603, 586] on icon at bounding box center [599, 687] width 13 height 13
click at [27, 144] on div at bounding box center [27, 145] width 13 height 13
click at [26, 251] on div at bounding box center [26, 246] width 13 height 13
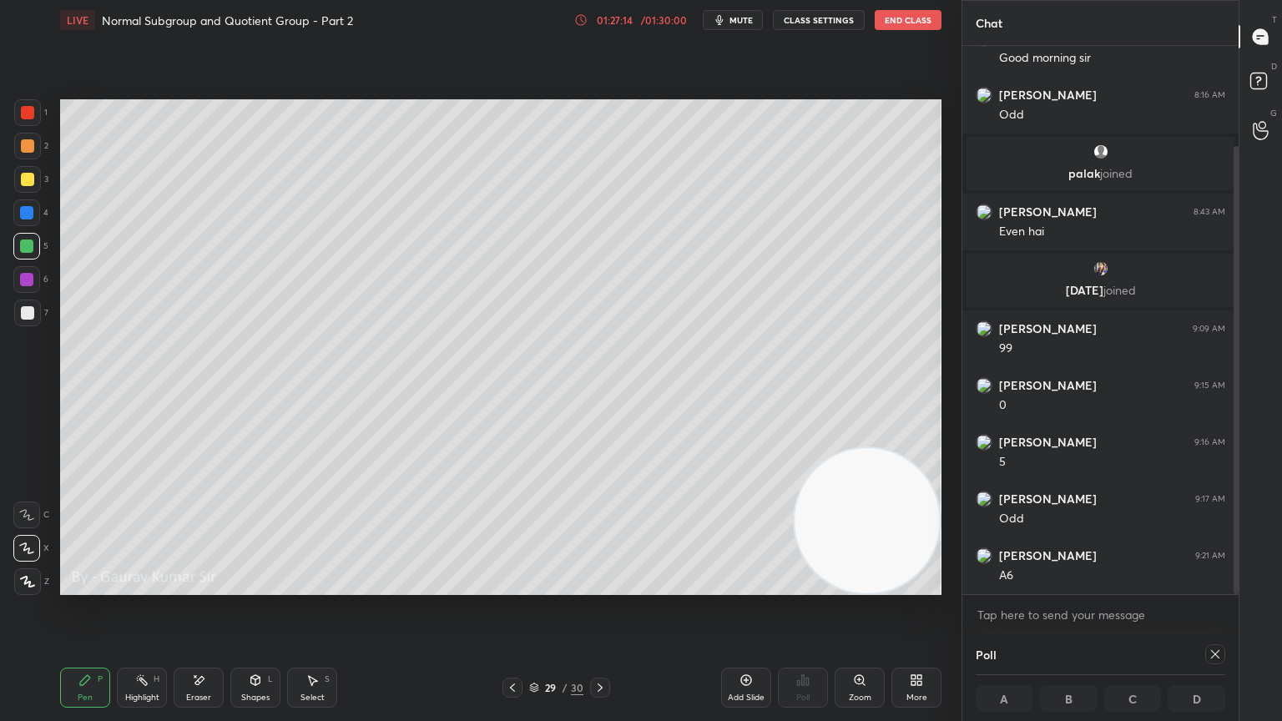
click at [850, 547] on video at bounding box center [867, 520] width 145 height 145
click at [200, 586] on div "Eraser" at bounding box center [198, 698] width 25 height 8
click at [103, 586] on div "Pen P" at bounding box center [85, 688] width 50 height 40
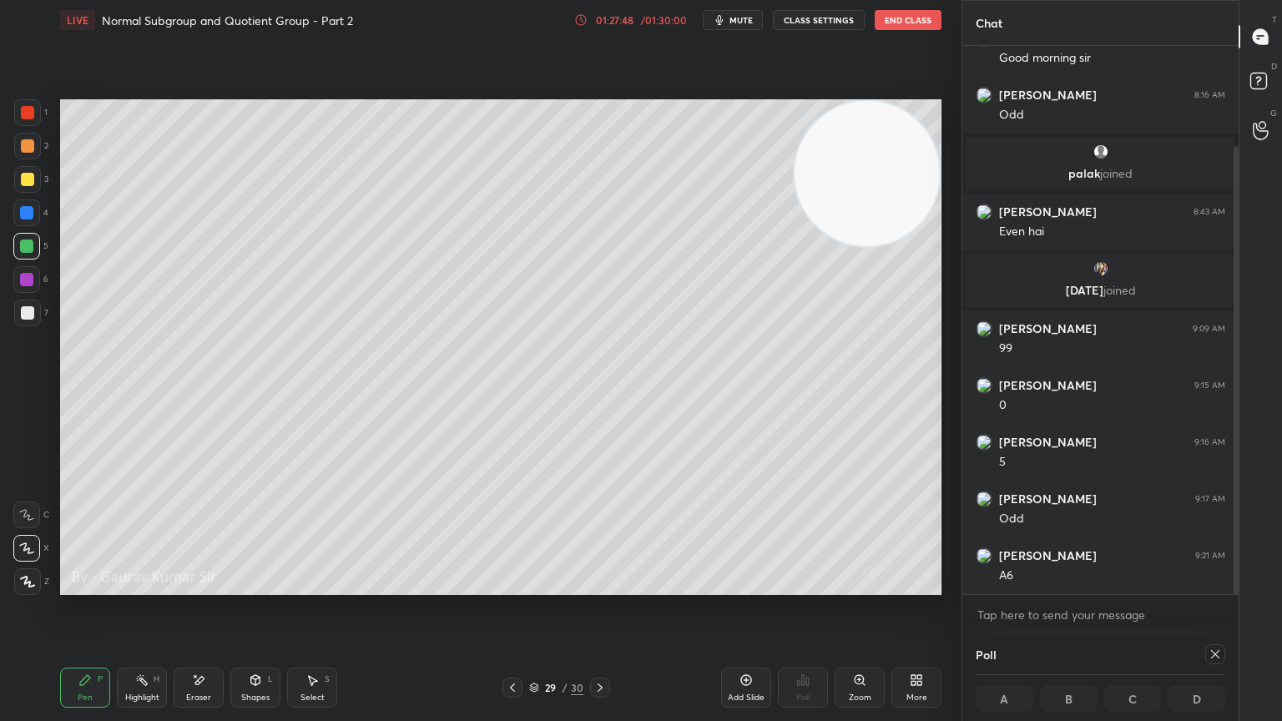
click at [598, 586] on icon at bounding box center [599, 687] width 13 height 13
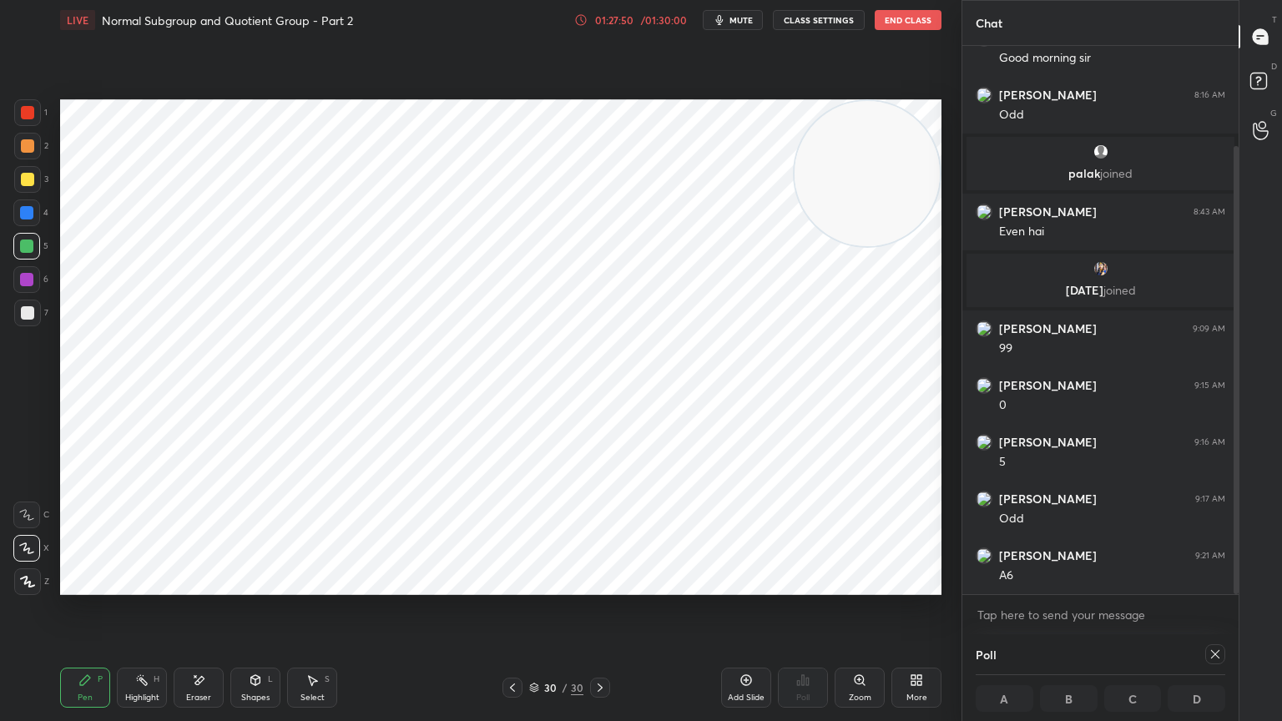
click at [506, 586] on icon at bounding box center [512, 687] width 13 height 13
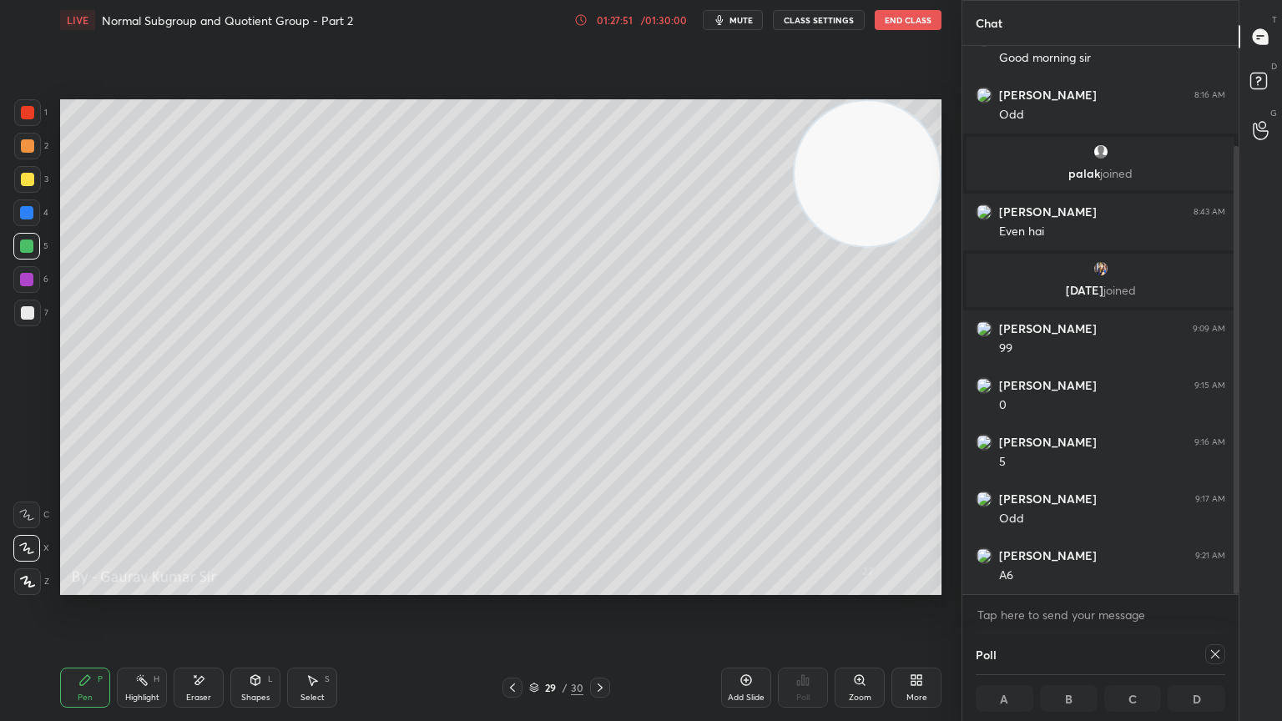
click at [731, 586] on div "Add Slide" at bounding box center [746, 698] width 37 height 8
click at [32, 314] on div at bounding box center [27, 312] width 13 height 13
click at [513, 586] on icon at bounding box center [513, 687] width 13 height 13
click at [603, 586] on icon at bounding box center [598, 687] width 13 height 13
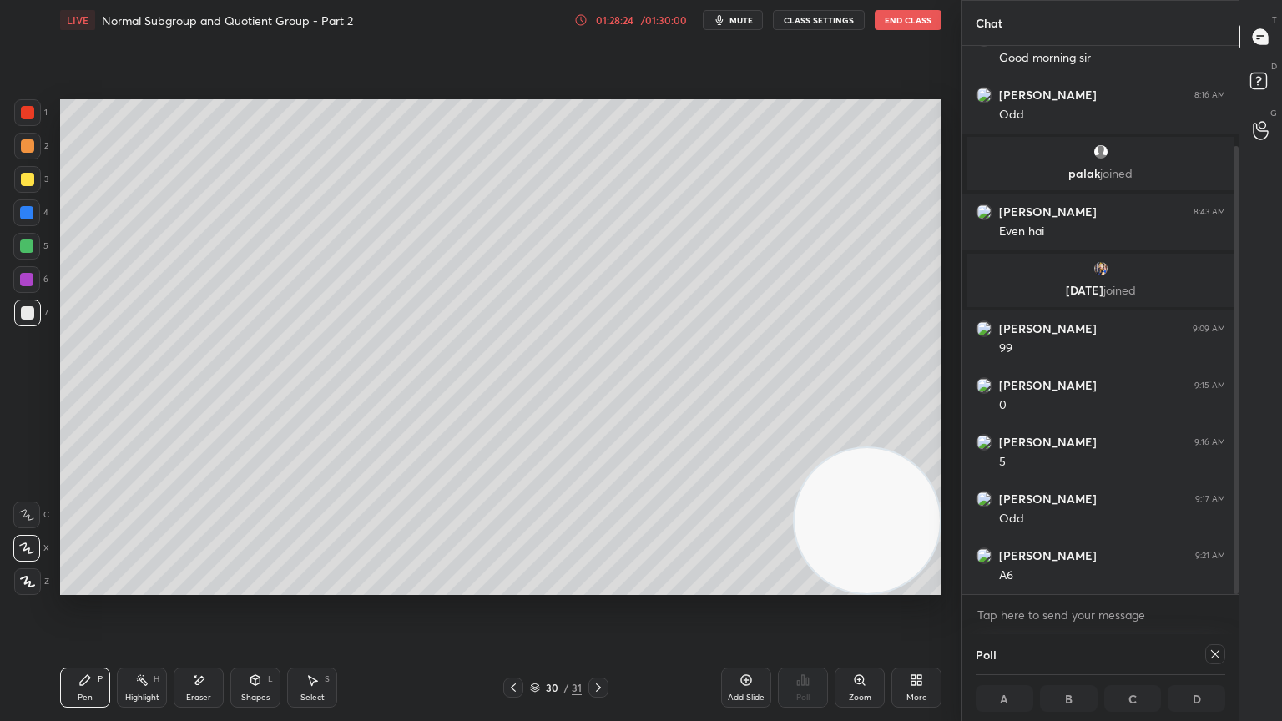
click at [191, 586] on div "Eraser" at bounding box center [199, 688] width 50 height 40
click at [80, 586] on div "Pen P" at bounding box center [85, 688] width 50 height 40
click at [517, 586] on icon at bounding box center [513, 687] width 13 height 13
click at [598, 586] on icon at bounding box center [598, 687] width 13 height 13
click at [515, 586] on icon at bounding box center [513, 687] width 13 height 13
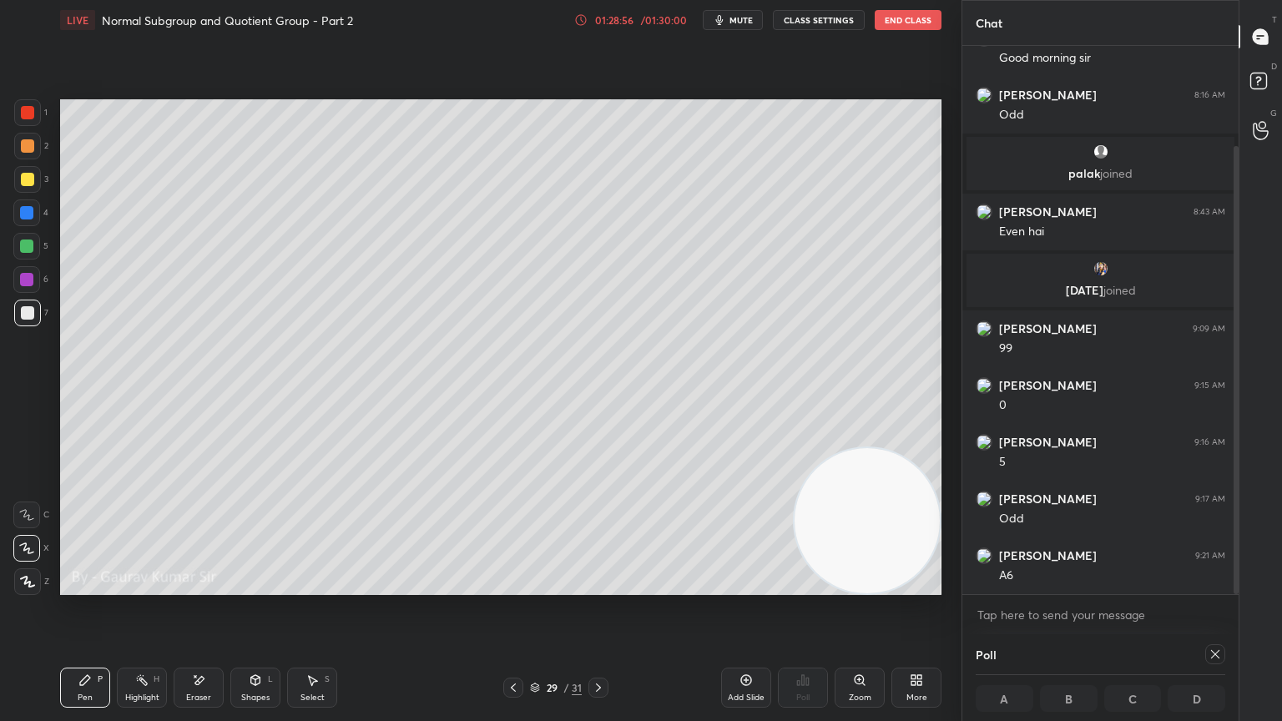
click at [604, 586] on icon at bounding box center [598, 687] width 13 height 13
click at [27, 178] on div at bounding box center [27, 179] width 13 height 13
click at [515, 586] on icon at bounding box center [513, 687] width 13 height 13
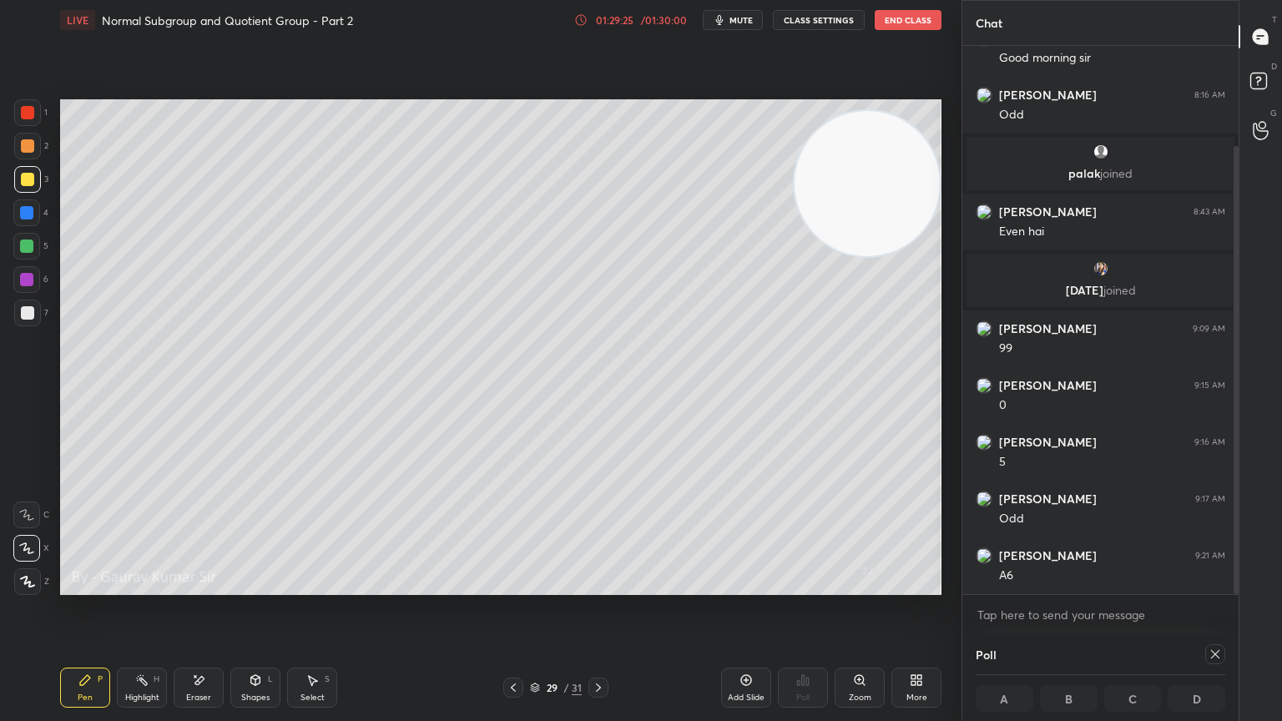
click at [598, 586] on icon at bounding box center [598, 687] width 13 height 13
click at [27, 279] on div at bounding box center [26, 279] width 13 height 13
click at [513, 586] on icon at bounding box center [513, 687] width 13 height 13
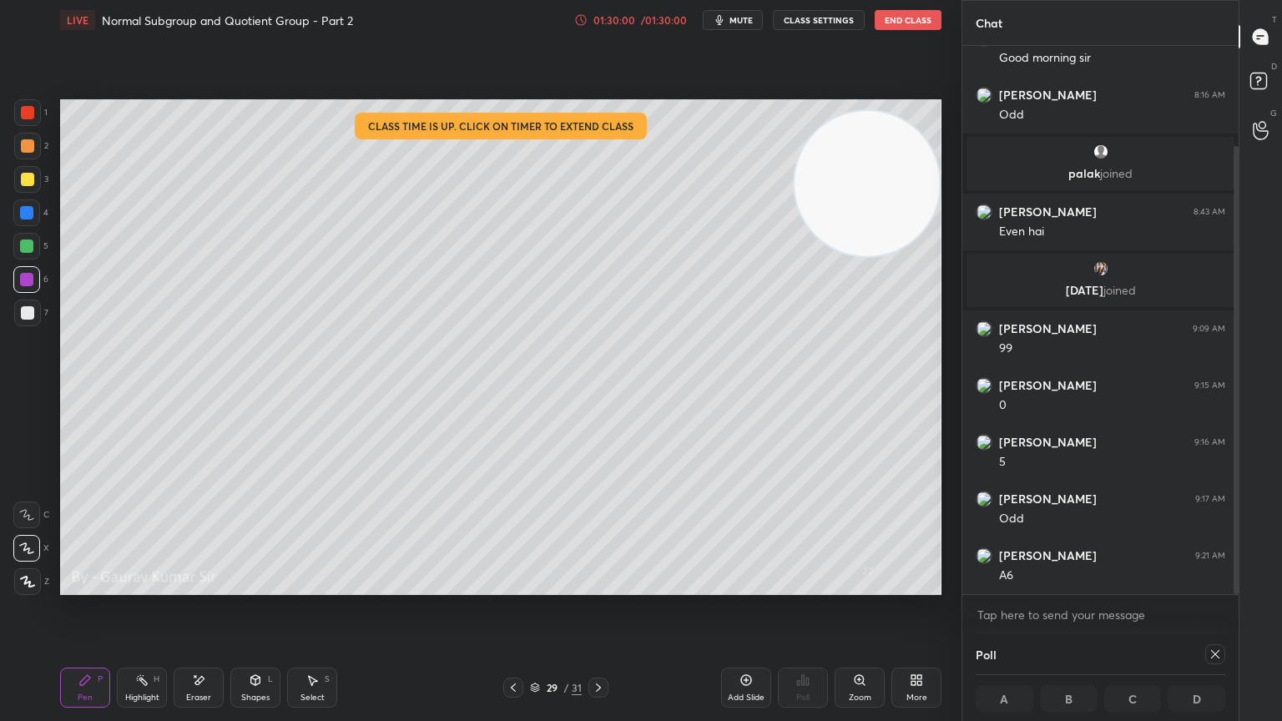
click at [603, 586] on icon at bounding box center [598, 687] width 13 height 13
click at [32, 178] on div at bounding box center [27, 179] width 13 height 13
click at [511, 586] on icon at bounding box center [513, 687] width 13 height 13
click at [919, 23] on button "End Class" at bounding box center [908, 20] width 67 height 20
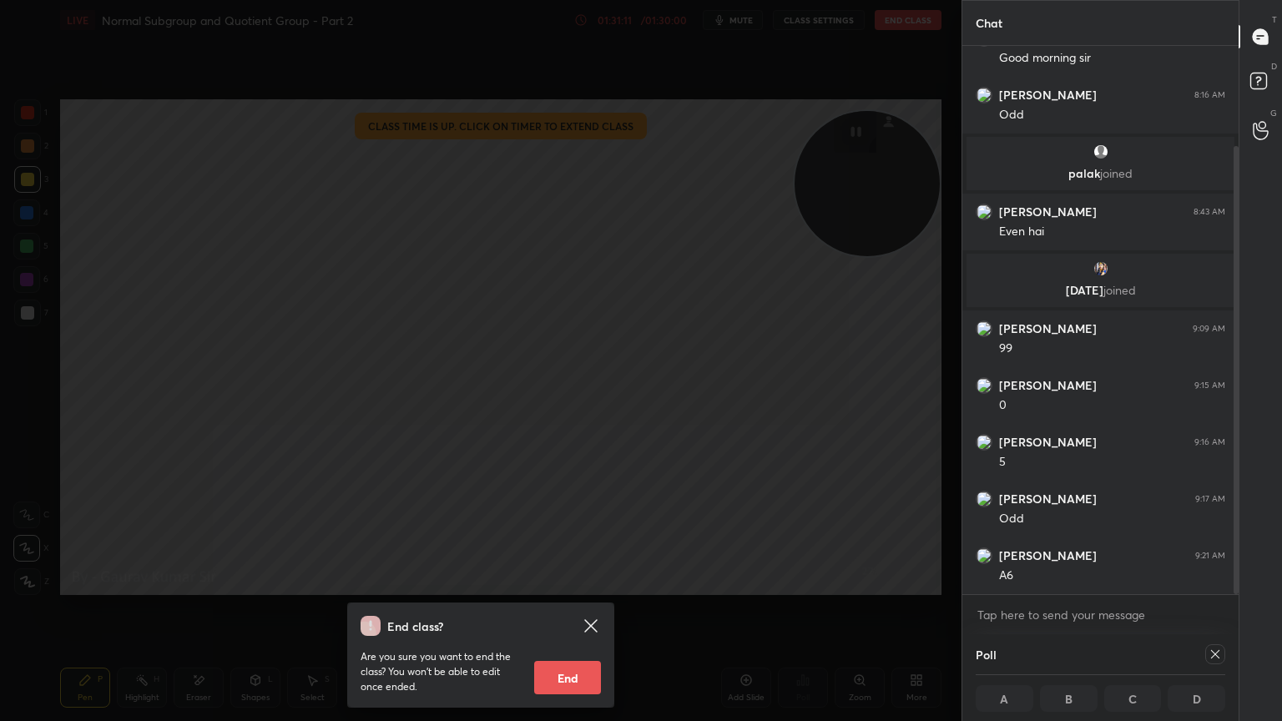
click at [573, 586] on button "End" at bounding box center [567, 677] width 67 height 33
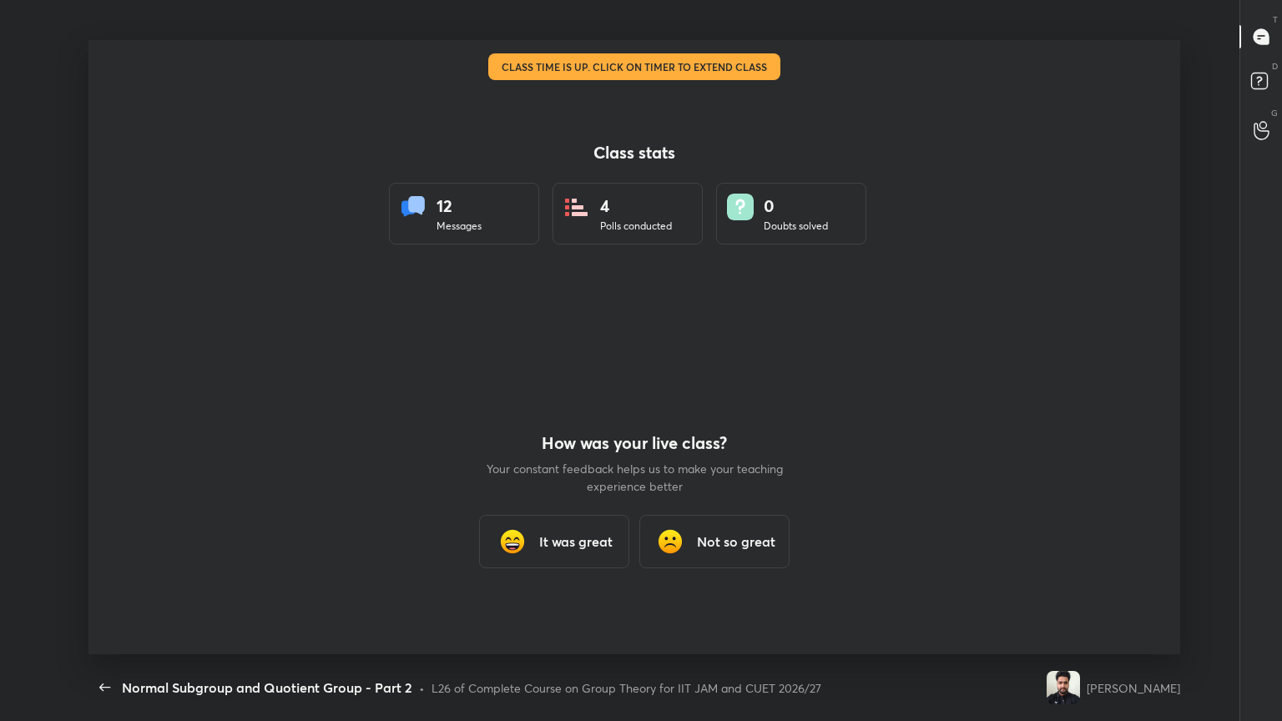
scroll to position [0, 0]
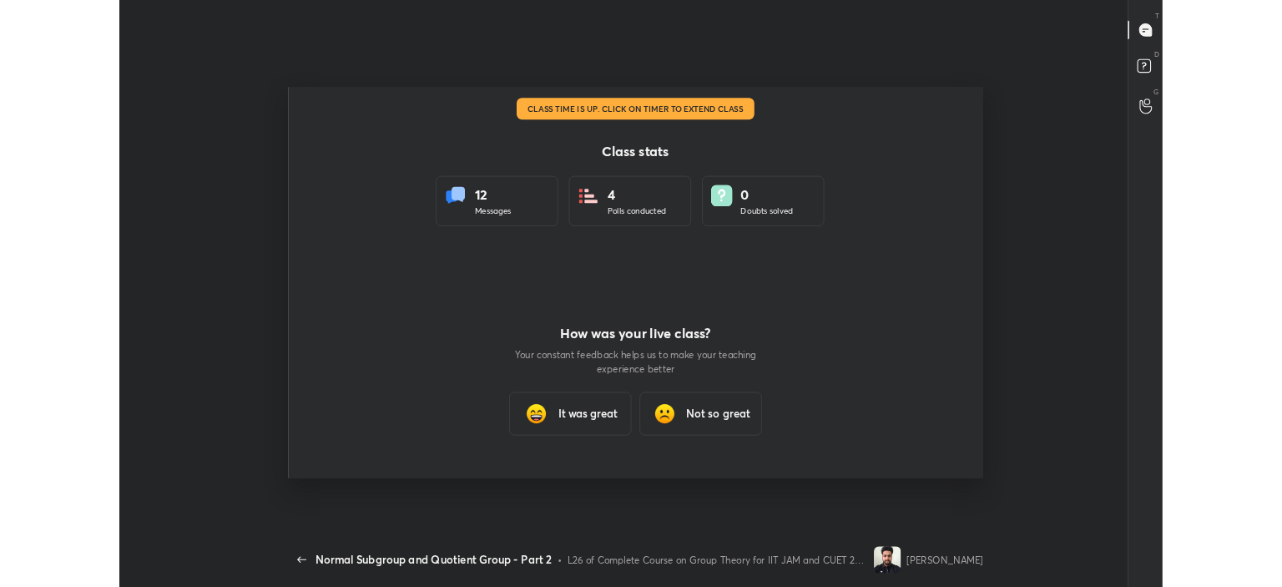
type textarea "x"
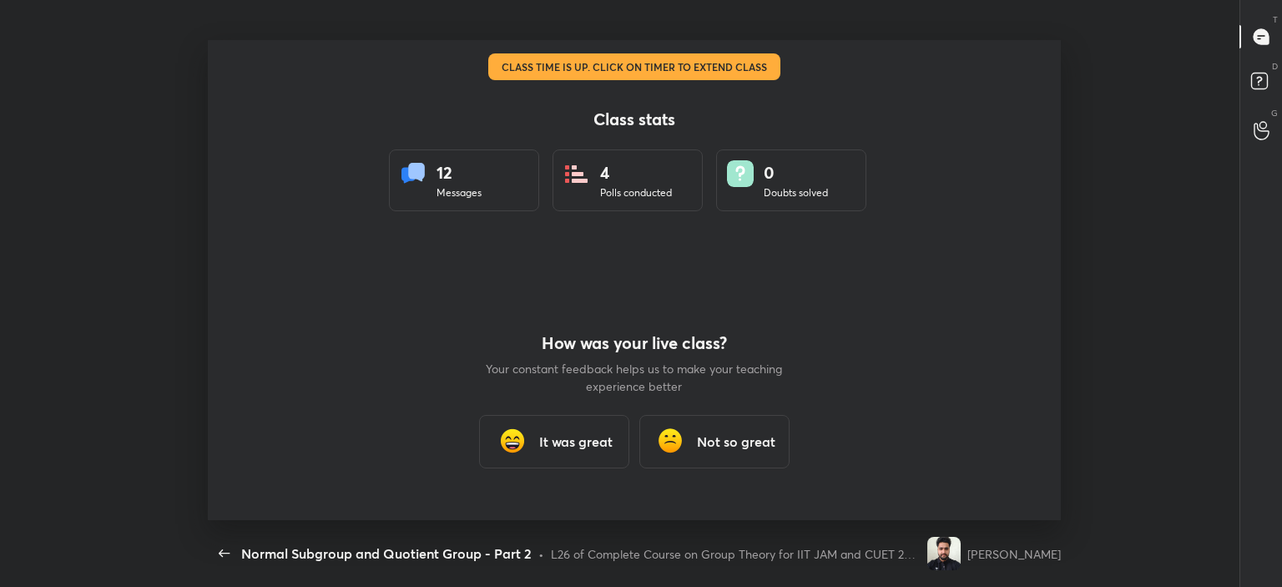
scroll to position [82977, 82189]
